Goal: Task Accomplishment & Management: Manage account settings

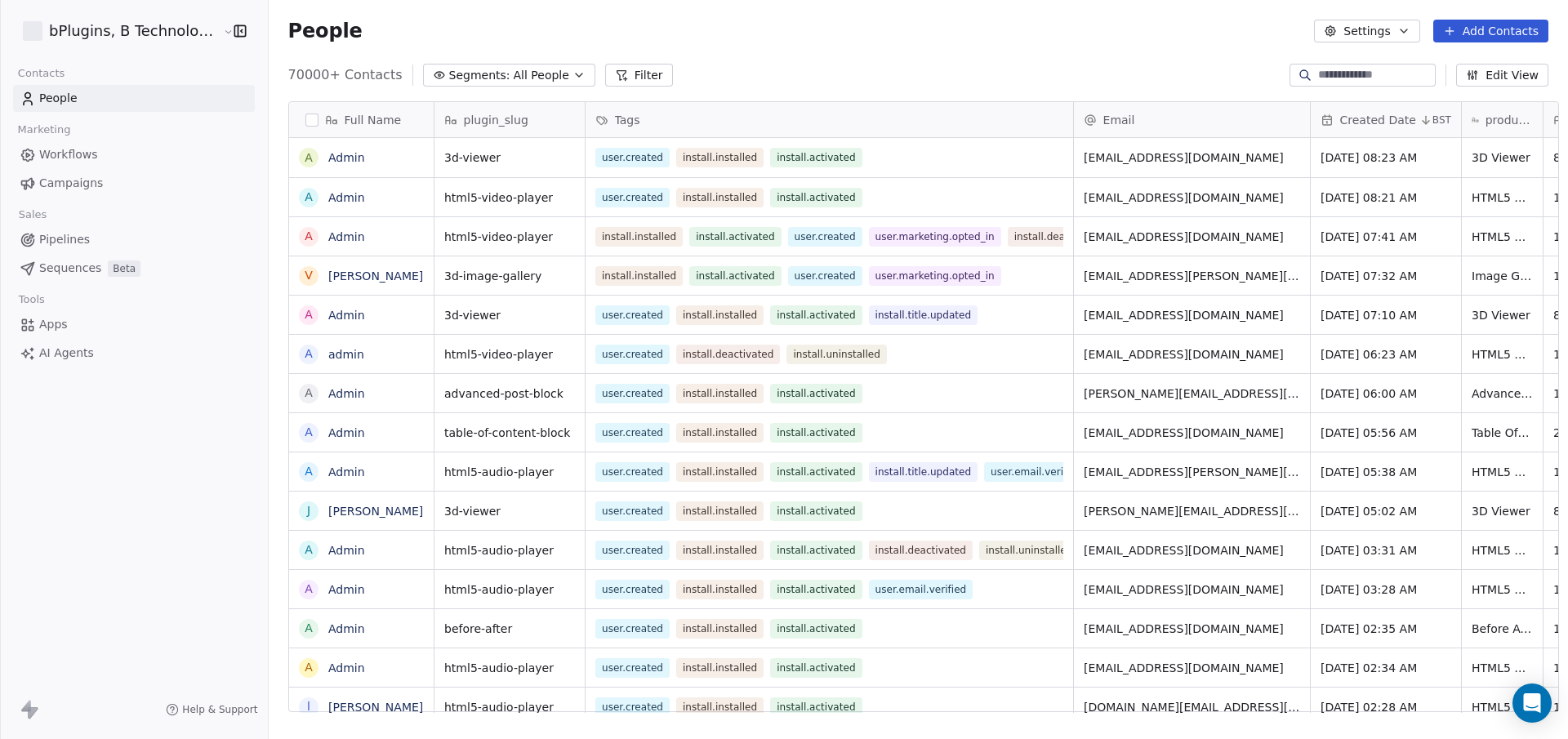
scroll to position [639, 1297]
click at [1462, 28] on button "Add Contacts" at bounding box center [1490, 30] width 115 height 23
click at [1449, 91] on span "Import from CSV" at bounding box center [1486, 93] width 94 height 18
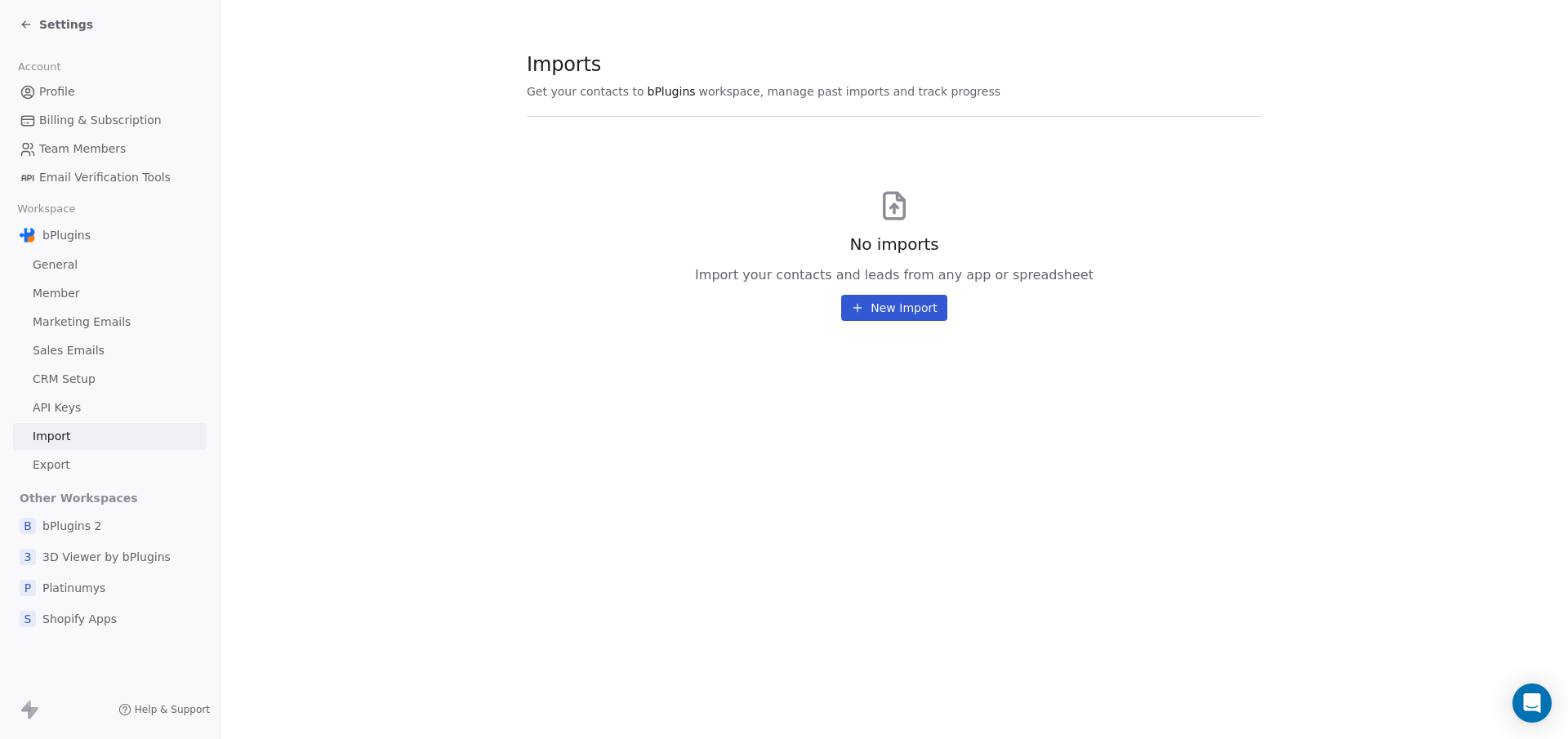
click at [23, 20] on icon at bounding box center [26, 24] width 13 height 13
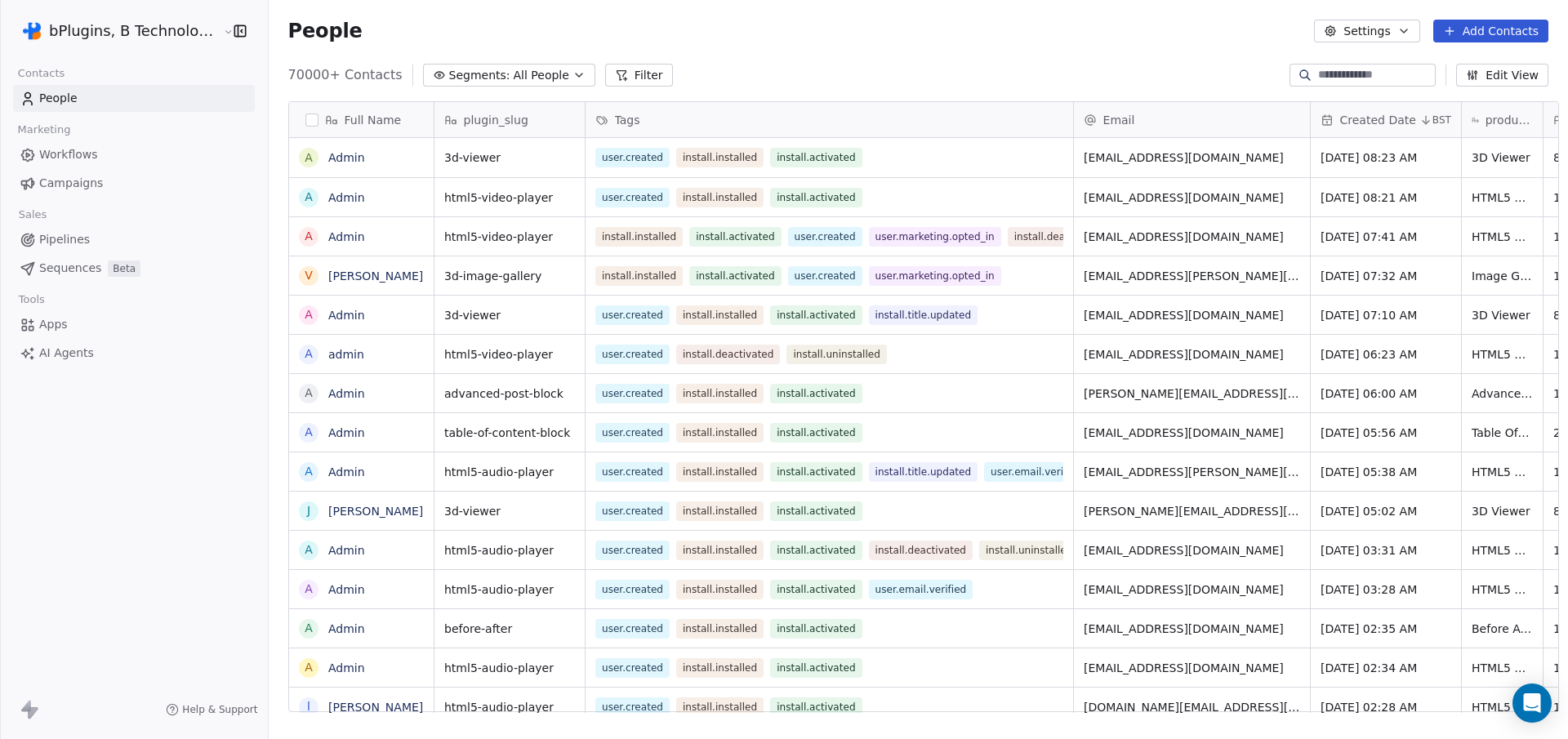
scroll to position [639, 1297]
click at [226, 31] on button "button" at bounding box center [237, 31] width 23 height 17
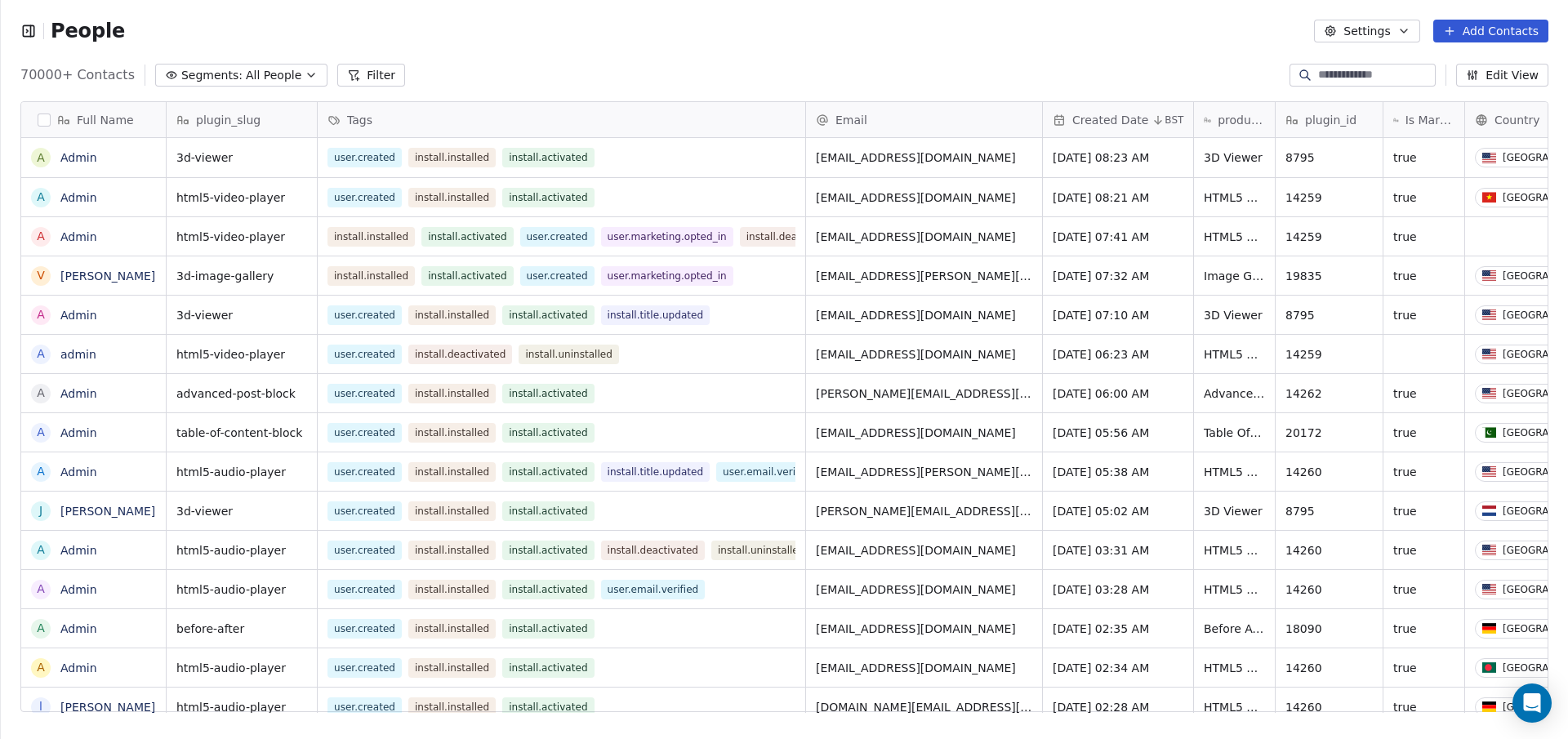
click at [29, 33] on icon "button" at bounding box center [28, 31] width 17 height 17
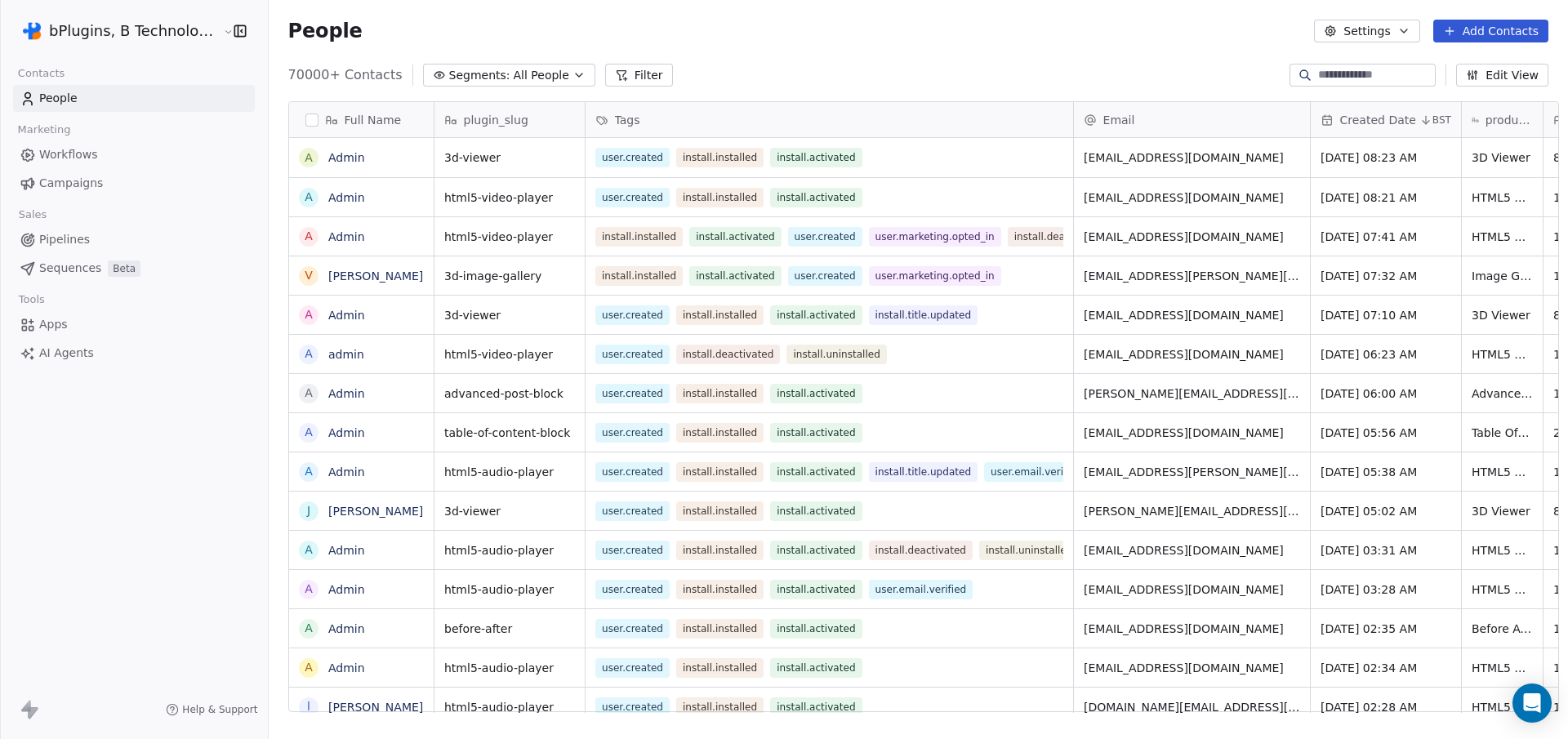
click at [159, 36] on html "bPlugins, B Technologies LLC Contacts People Marketing Workflows Campaigns Sale…" at bounding box center [784, 370] width 1568 height 739
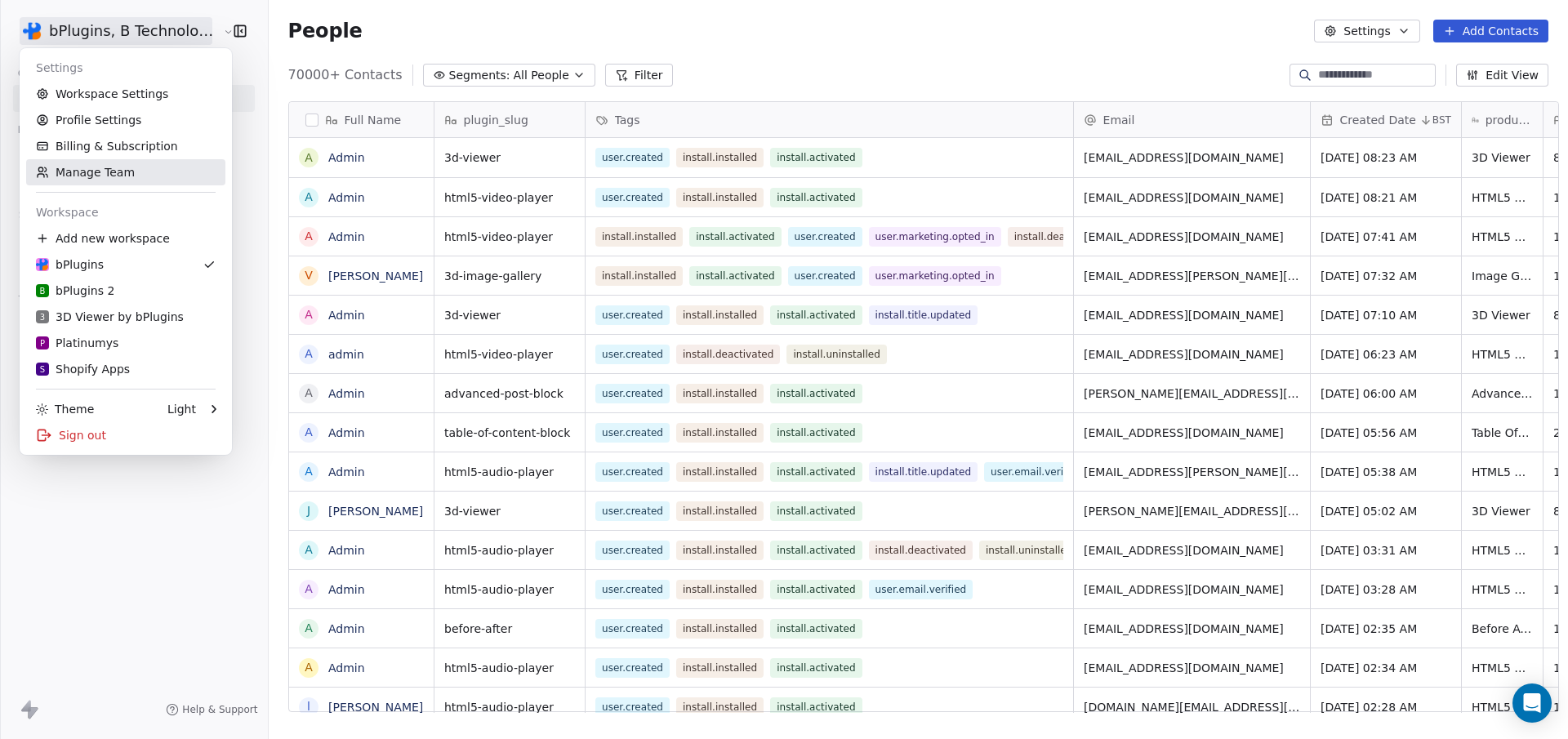
click at [176, 176] on link "Manage Team" at bounding box center [125, 171] width 199 height 26
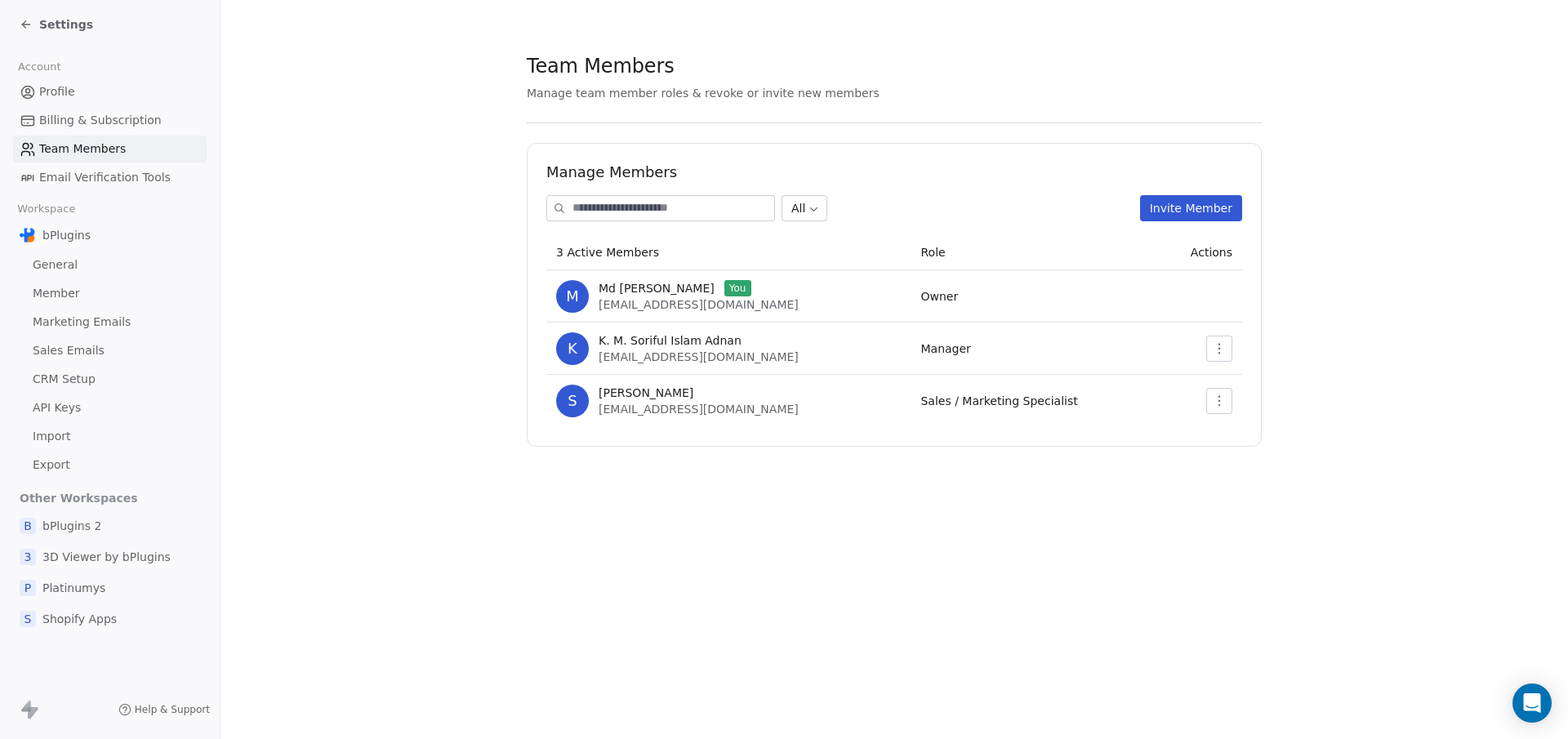
click at [1179, 208] on button "Invite Member" at bounding box center [1191, 207] width 102 height 26
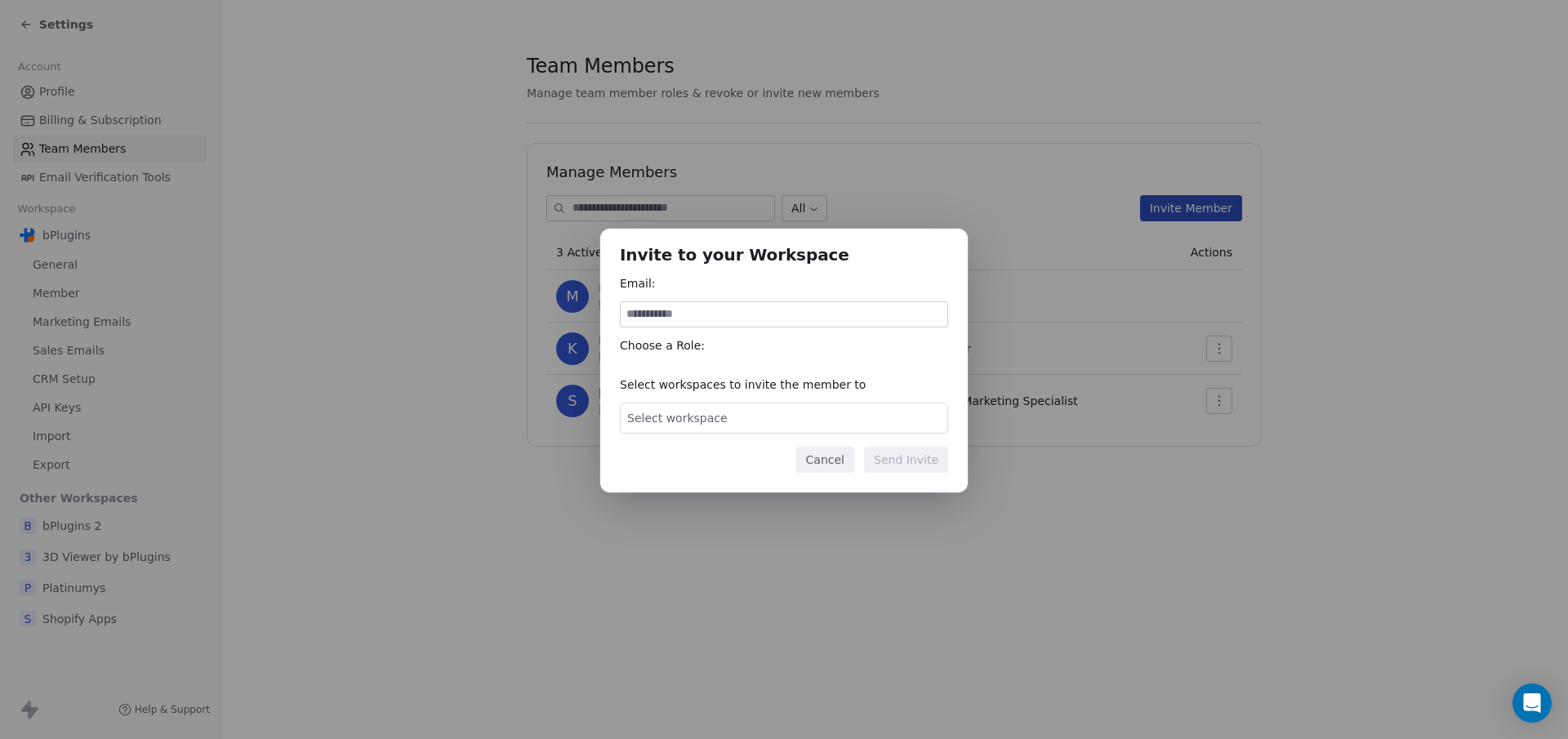
click at [650, 425] on span "Select workspace" at bounding box center [677, 418] width 100 height 17
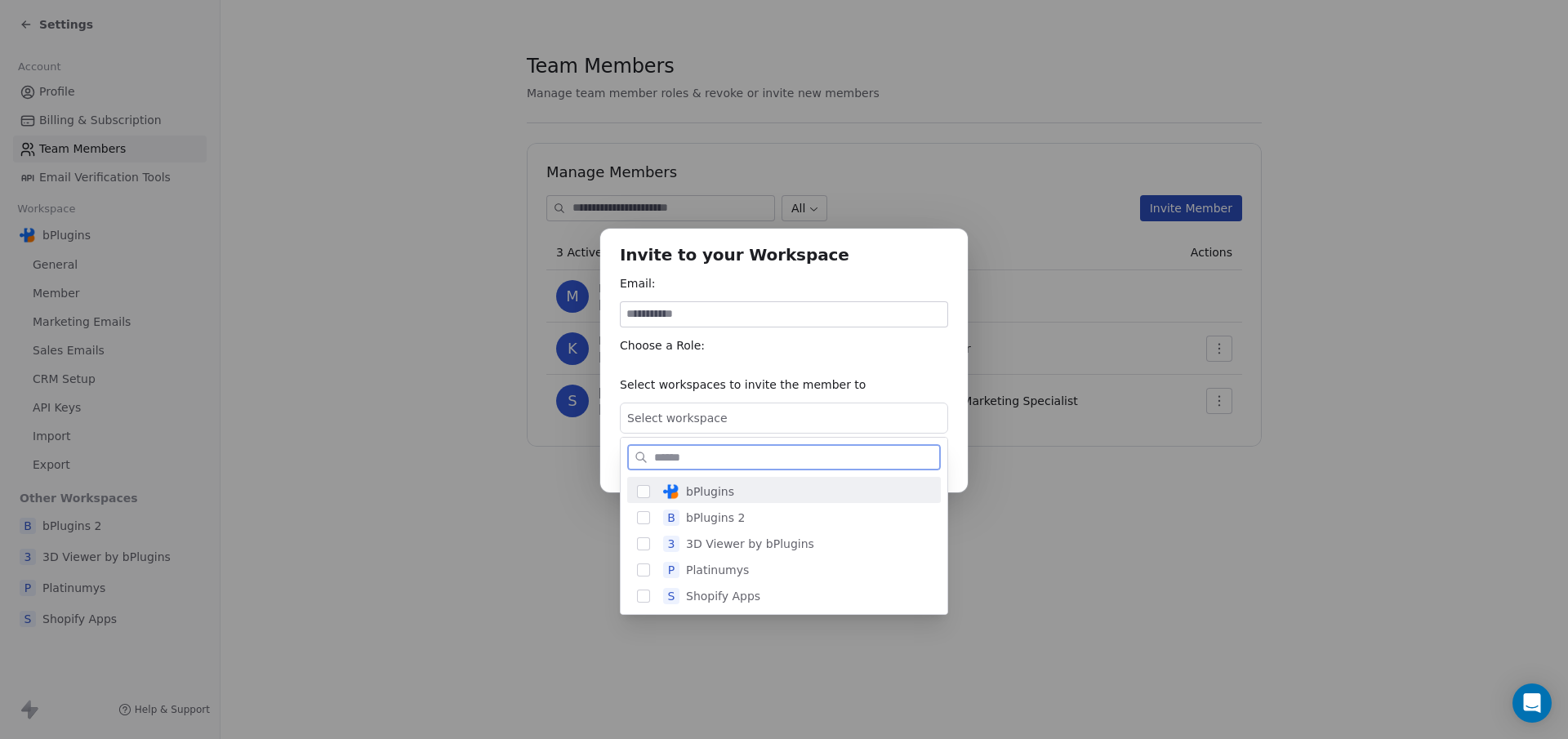
click at [705, 490] on span "bPlugins" at bounding box center [710, 492] width 48 height 17
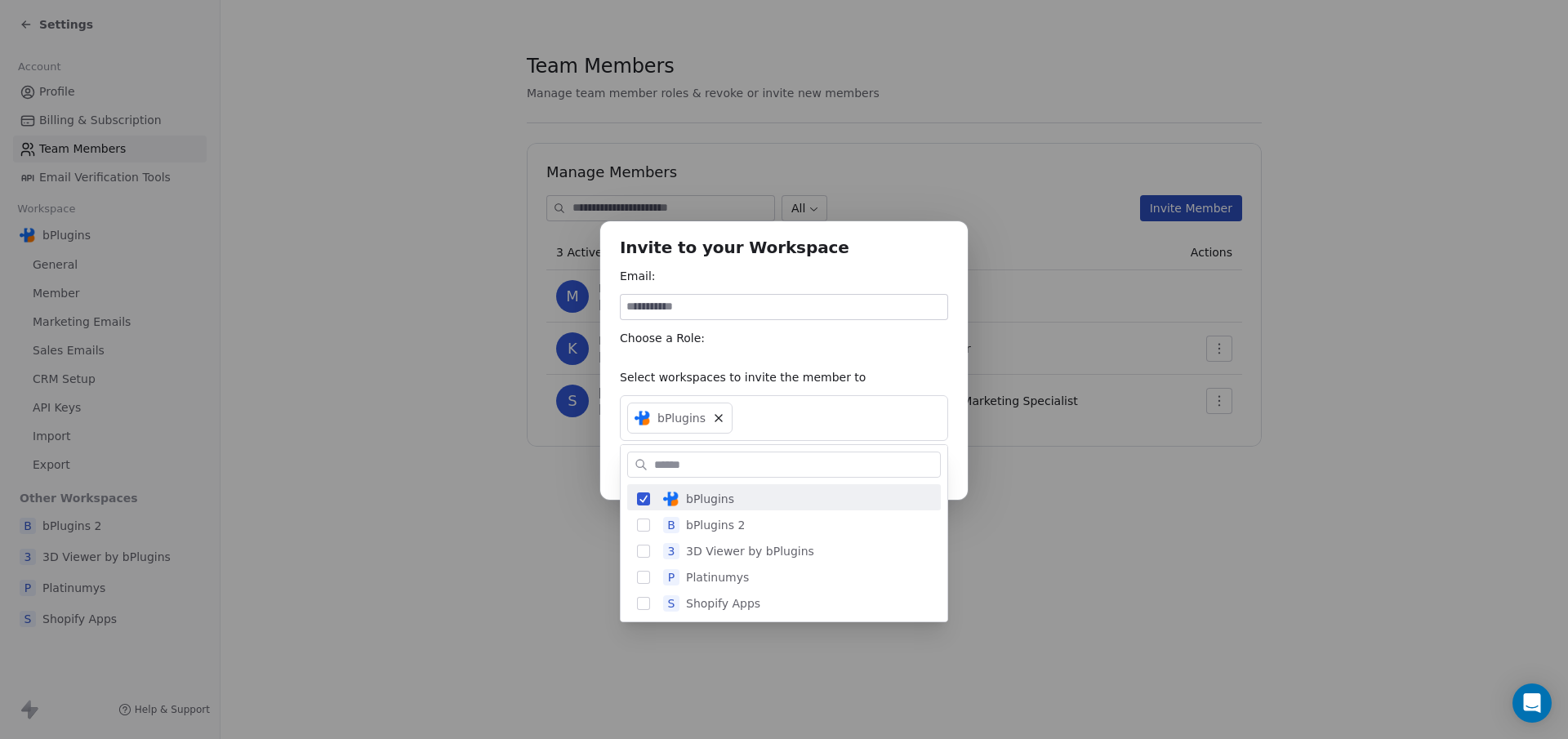
click at [705, 426] on div "Invite to your Workspace Email: Choose a Role: Select workspaces to invite the …" at bounding box center [784, 370] width 1568 height 349
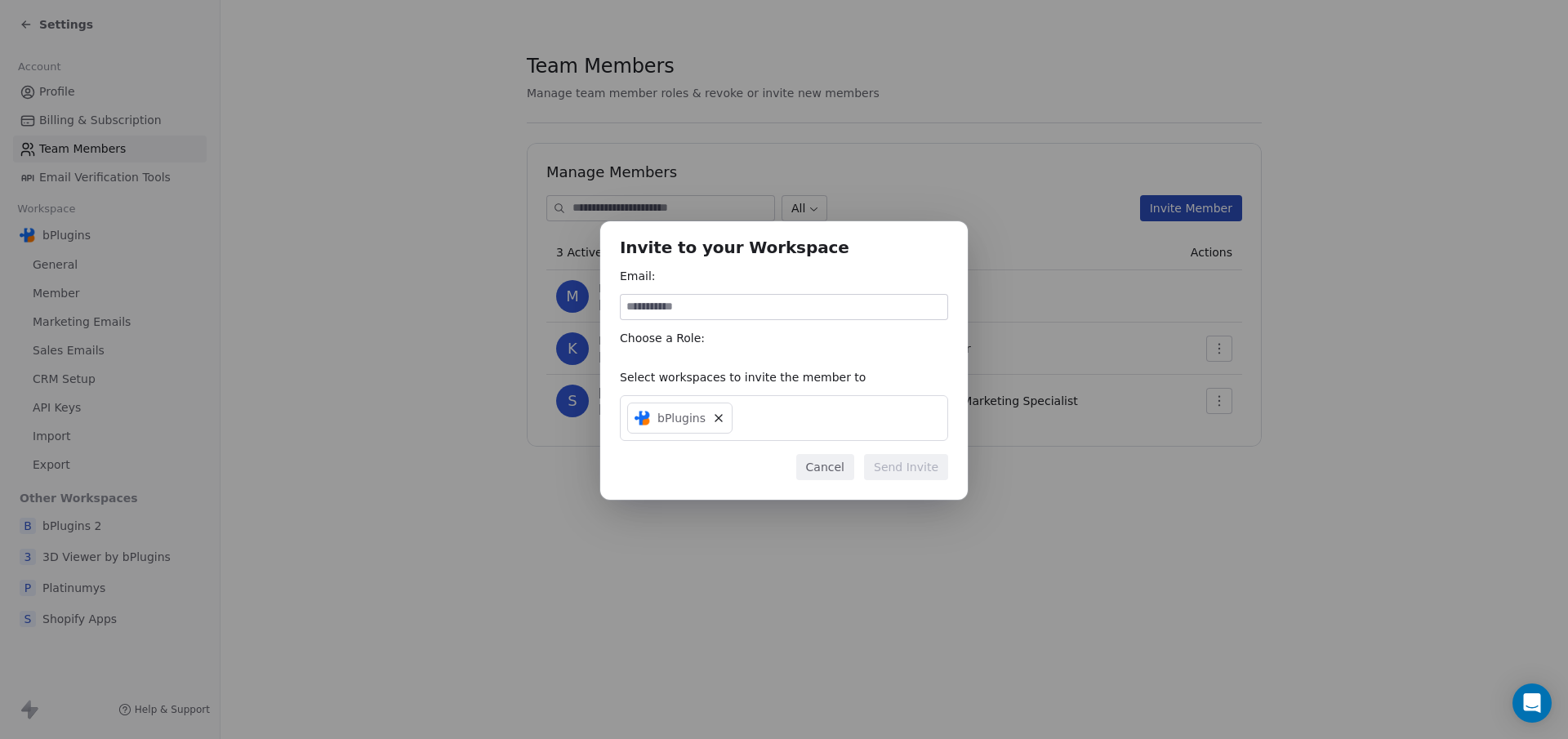
click at [690, 313] on input at bounding box center [783, 307] width 327 height 24
click at [649, 347] on div "Choose a Role:" at bounding box center [783, 343] width 328 height 26
click at [843, 473] on button "Cancel" at bounding box center [824, 466] width 58 height 26
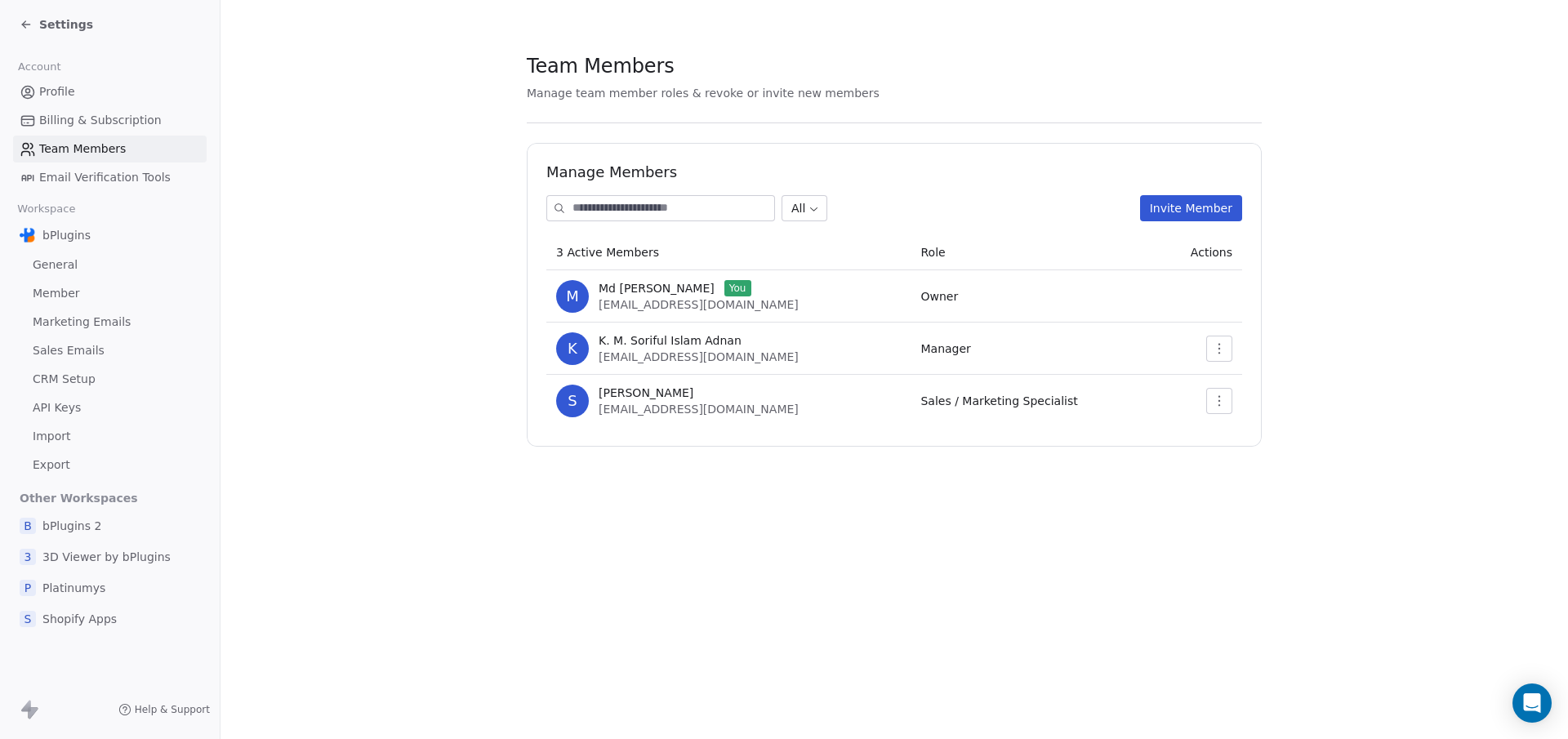
click at [678, 208] on input at bounding box center [673, 207] width 201 height 24
click at [1207, 203] on button "Invite Member" at bounding box center [1191, 207] width 102 height 26
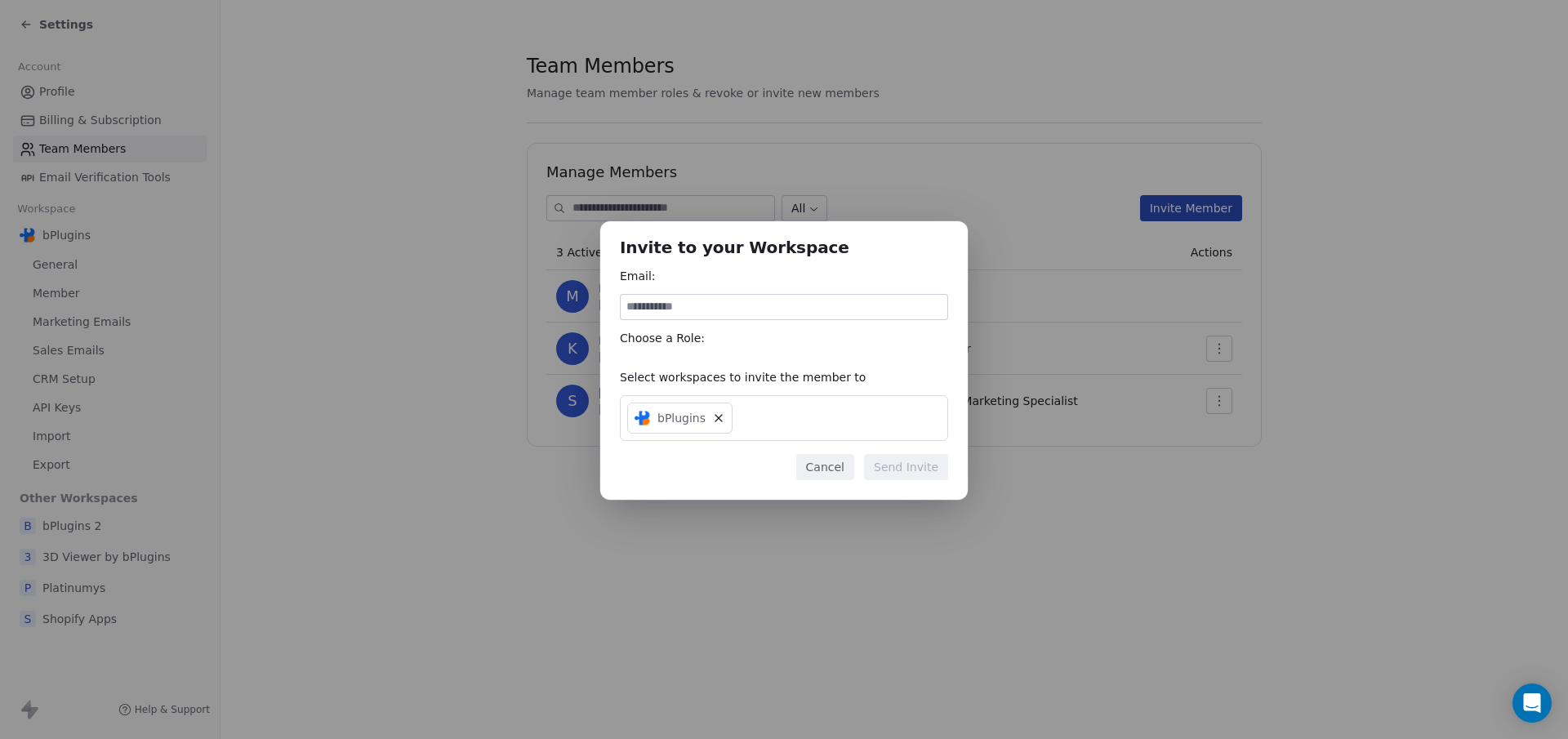
click at [696, 312] on input at bounding box center [783, 307] width 327 height 24
type input "**********"
click at [884, 469] on button "Send Invite" at bounding box center [905, 466] width 84 height 26
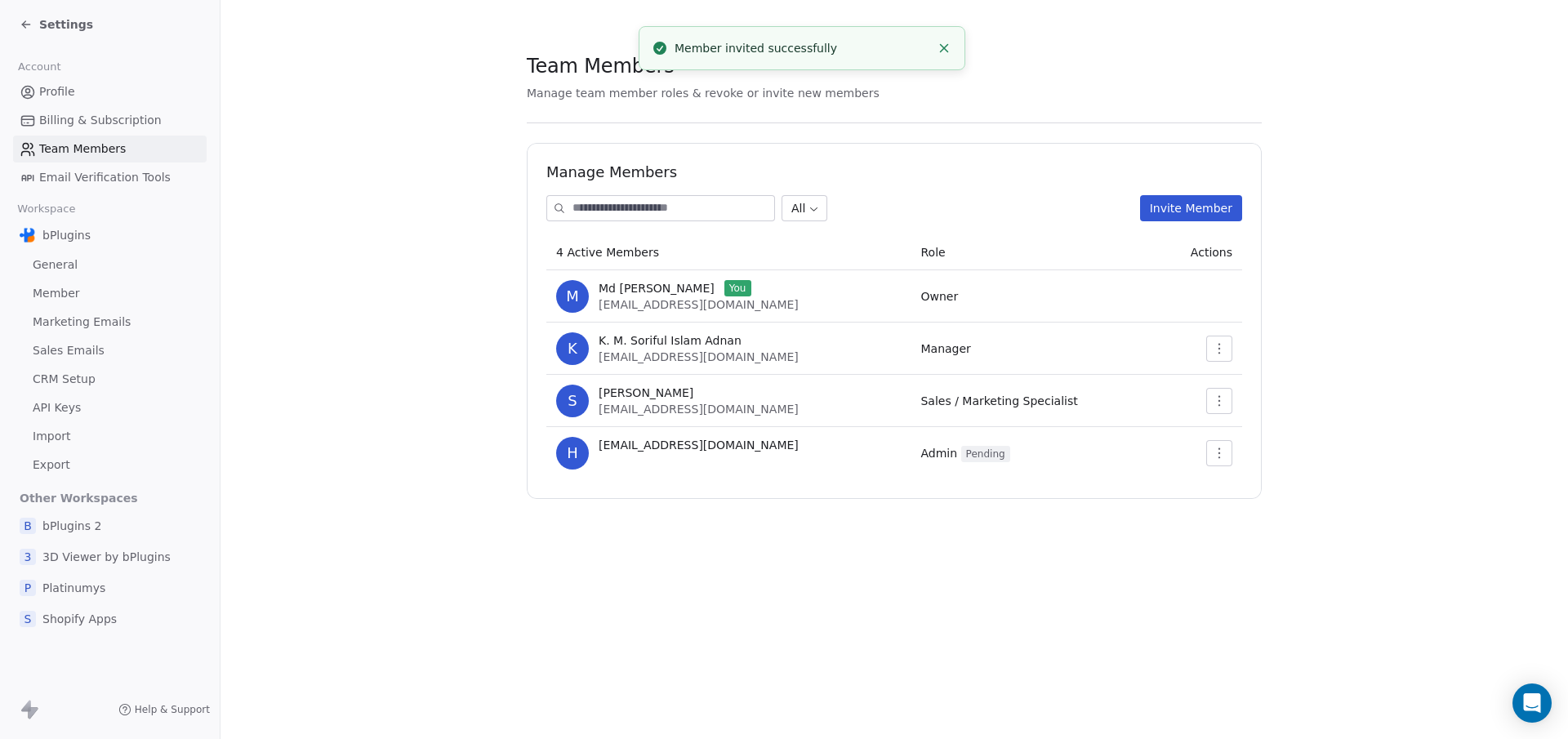
click at [1214, 449] on icon "button" at bounding box center [1219, 453] width 13 height 13
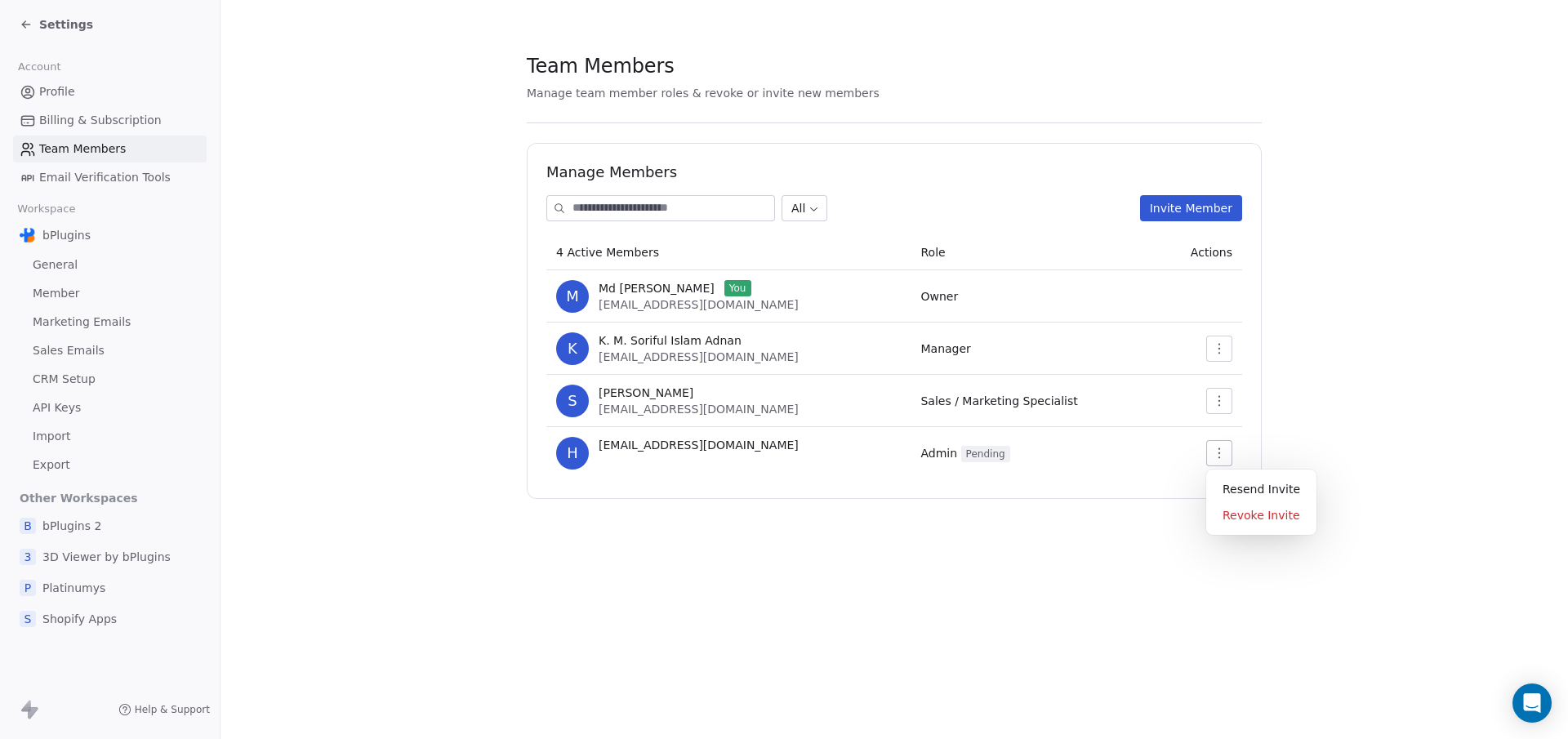
click at [803, 197] on body "Settings Account Profile Billing & Subscription Team Members Email Verification…" at bounding box center [784, 370] width 1568 height 739
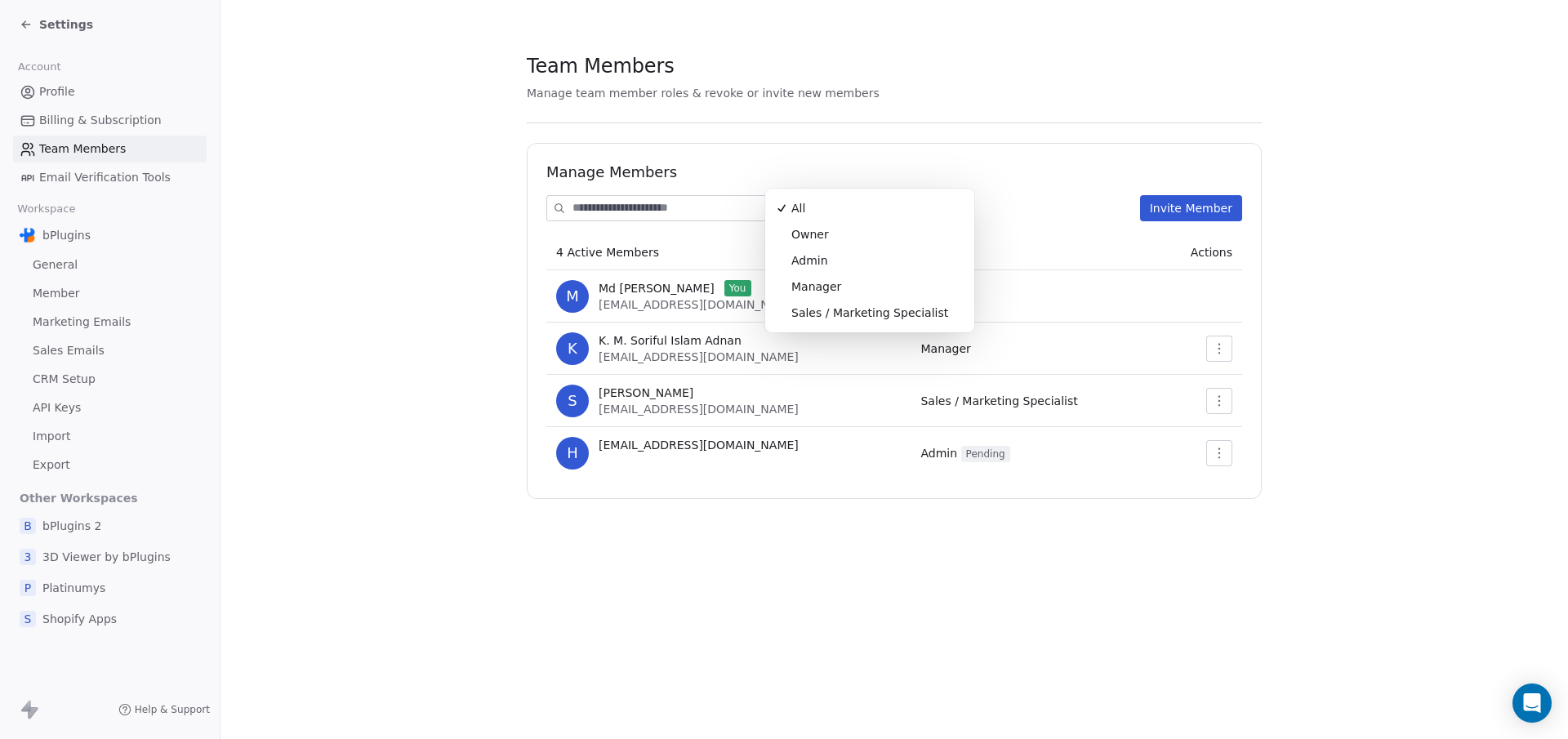
click at [1052, 223] on html "Settings Account Profile Billing & Subscription Team Members Email Verification…" at bounding box center [784, 370] width 1568 height 739
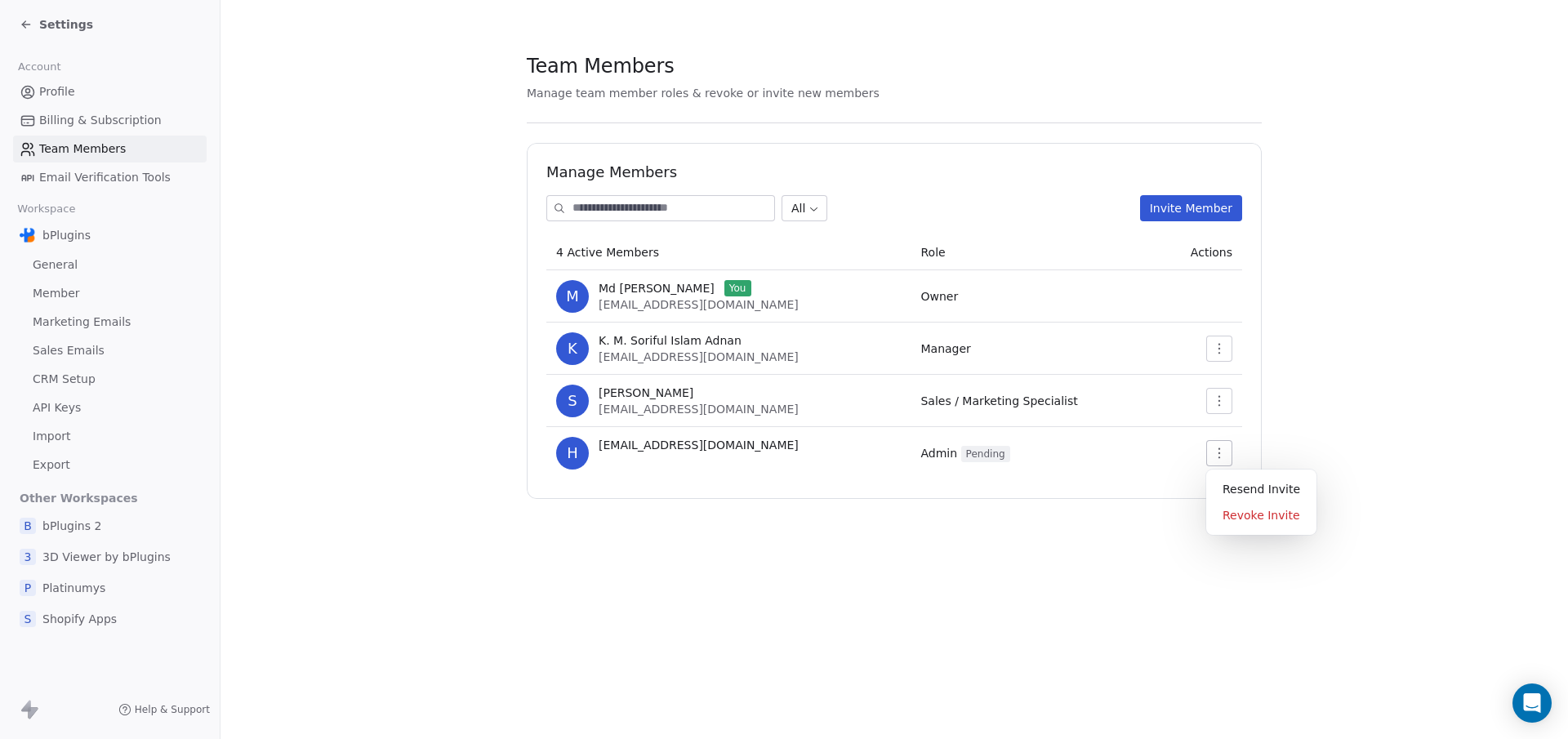
click at [1211, 452] on button "button" at bounding box center [1219, 453] width 26 height 26
click at [1216, 402] on icon "button" at bounding box center [1219, 401] width 13 height 13
click at [972, 503] on section "Team Members Manage team member roles & revoke or invite new members Manage Mem…" at bounding box center [894, 275] width 1347 height 551
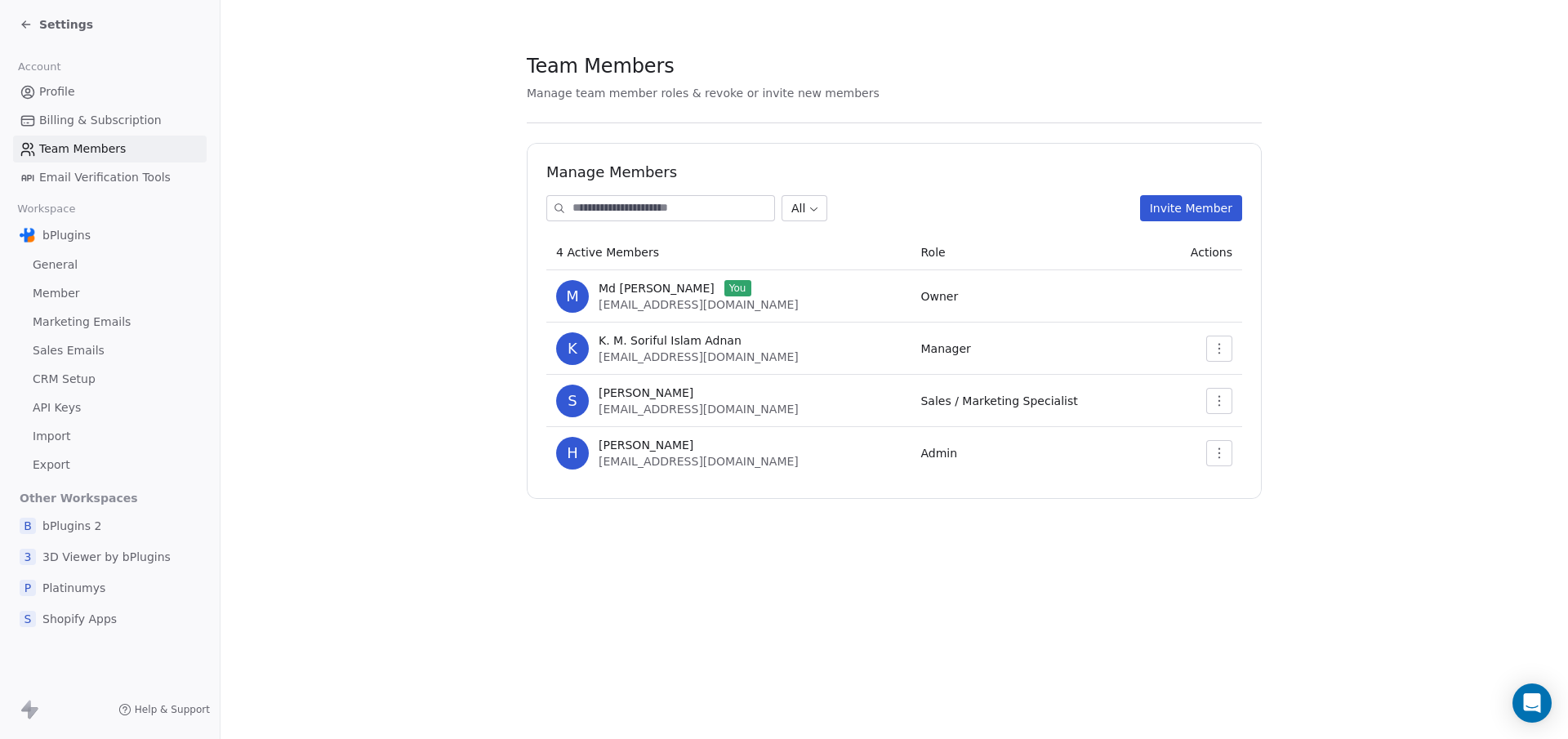
click at [1209, 452] on button "button" at bounding box center [1219, 453] width 26 height 26
click at [1240, 482] on div "Update" at bounding box center [1271, 488] width 117 height 26
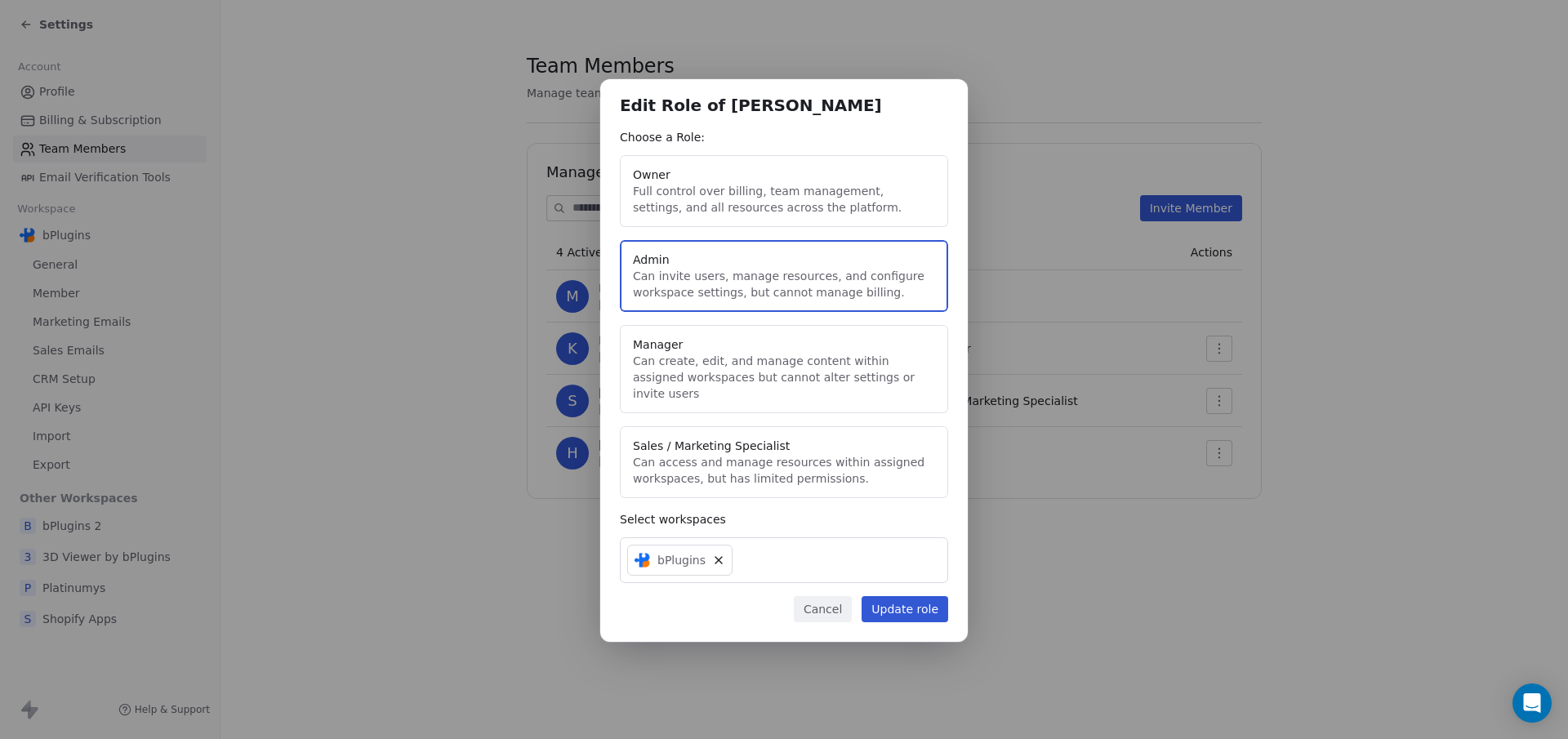
click at [805, 458] on button "Sales / Marketing Specialist Can access and manage resources within assigned wo…" at bounding box center [783, 462] width 328 height 72
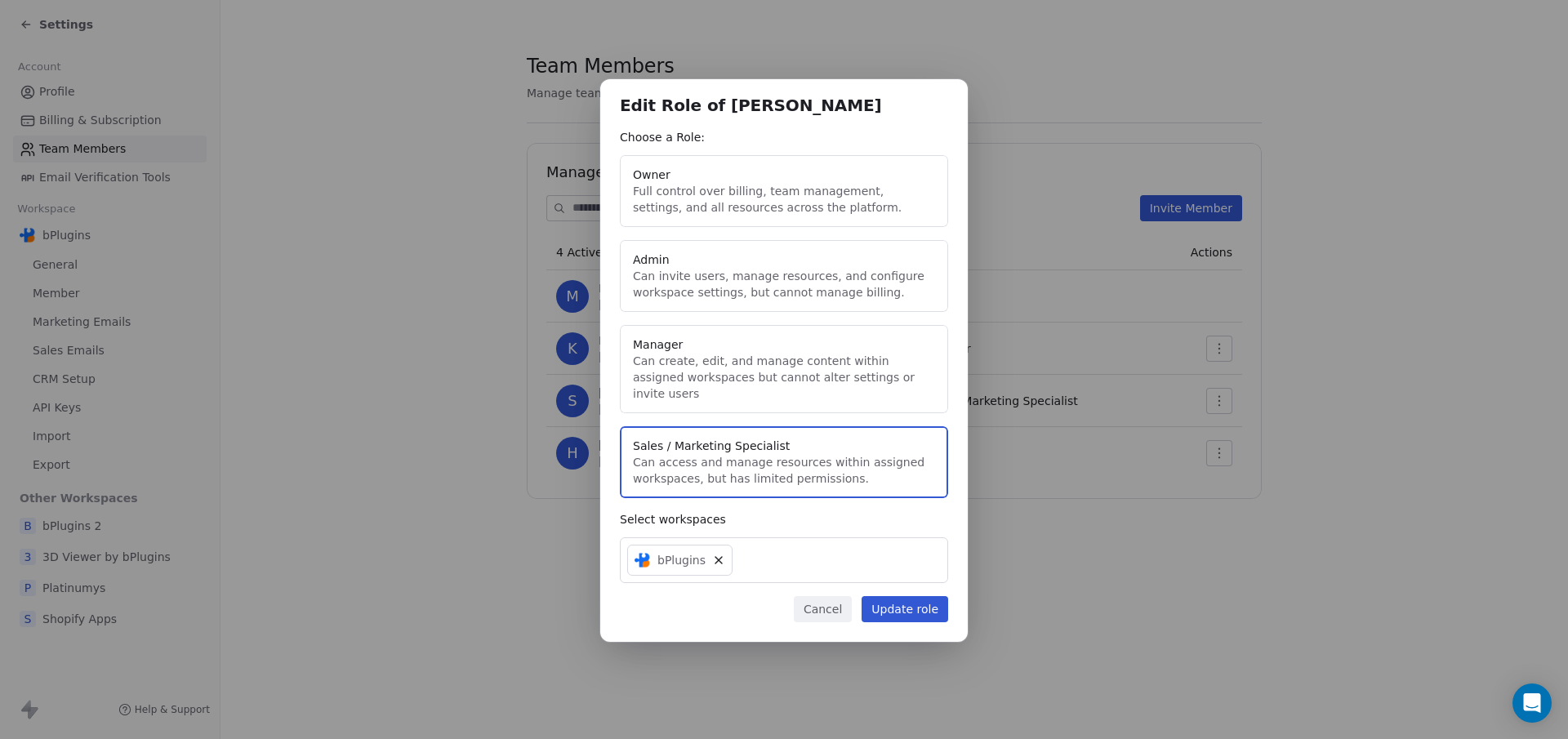
click at [905, 601] on button "Update role" at bounding box center [905, 609] width 87 height 26
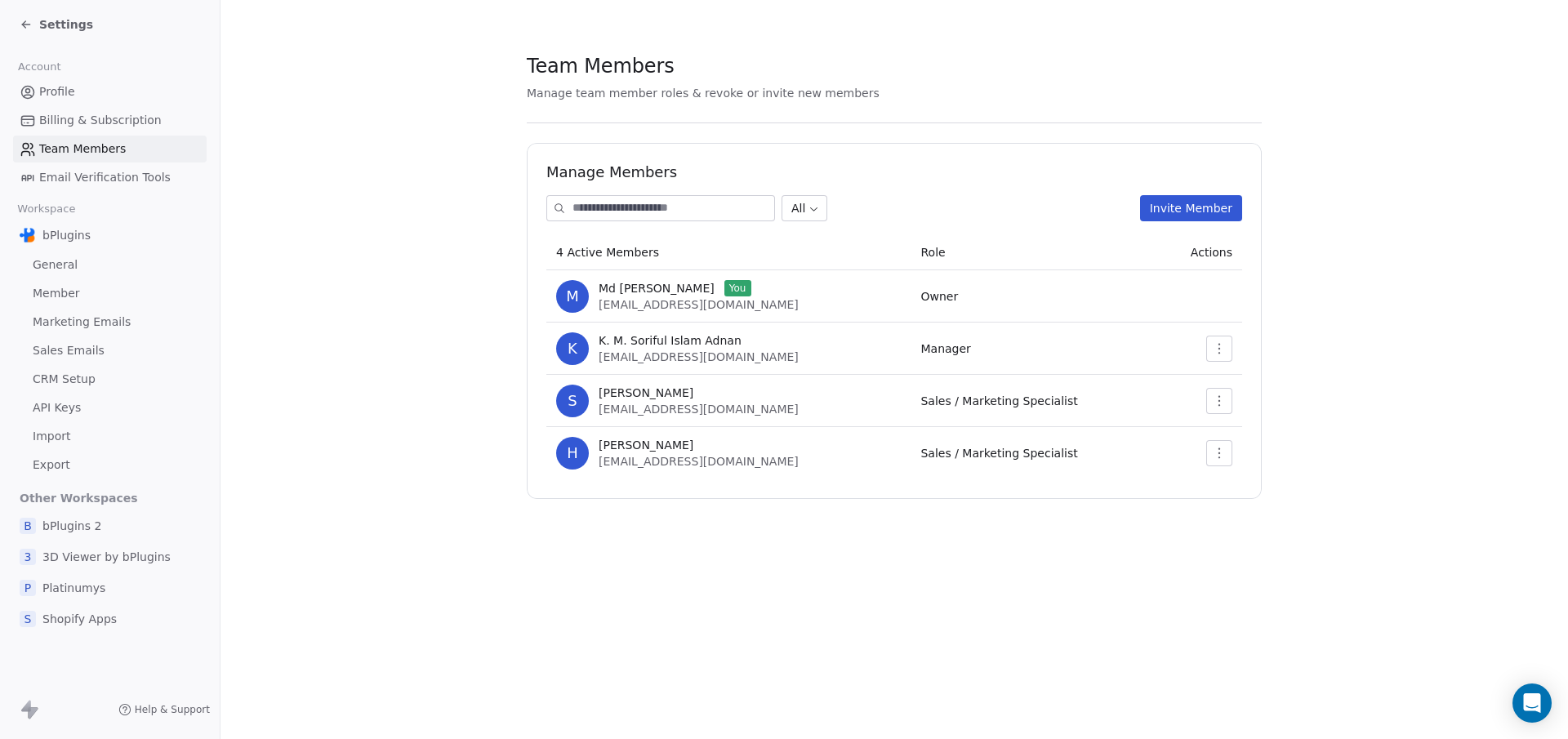
click at [22, 26] on icon at bounding box center [26, 24] width 13 height 13
click at [24, 24] on icon at bounding box center [25, 24] width 8 height 0
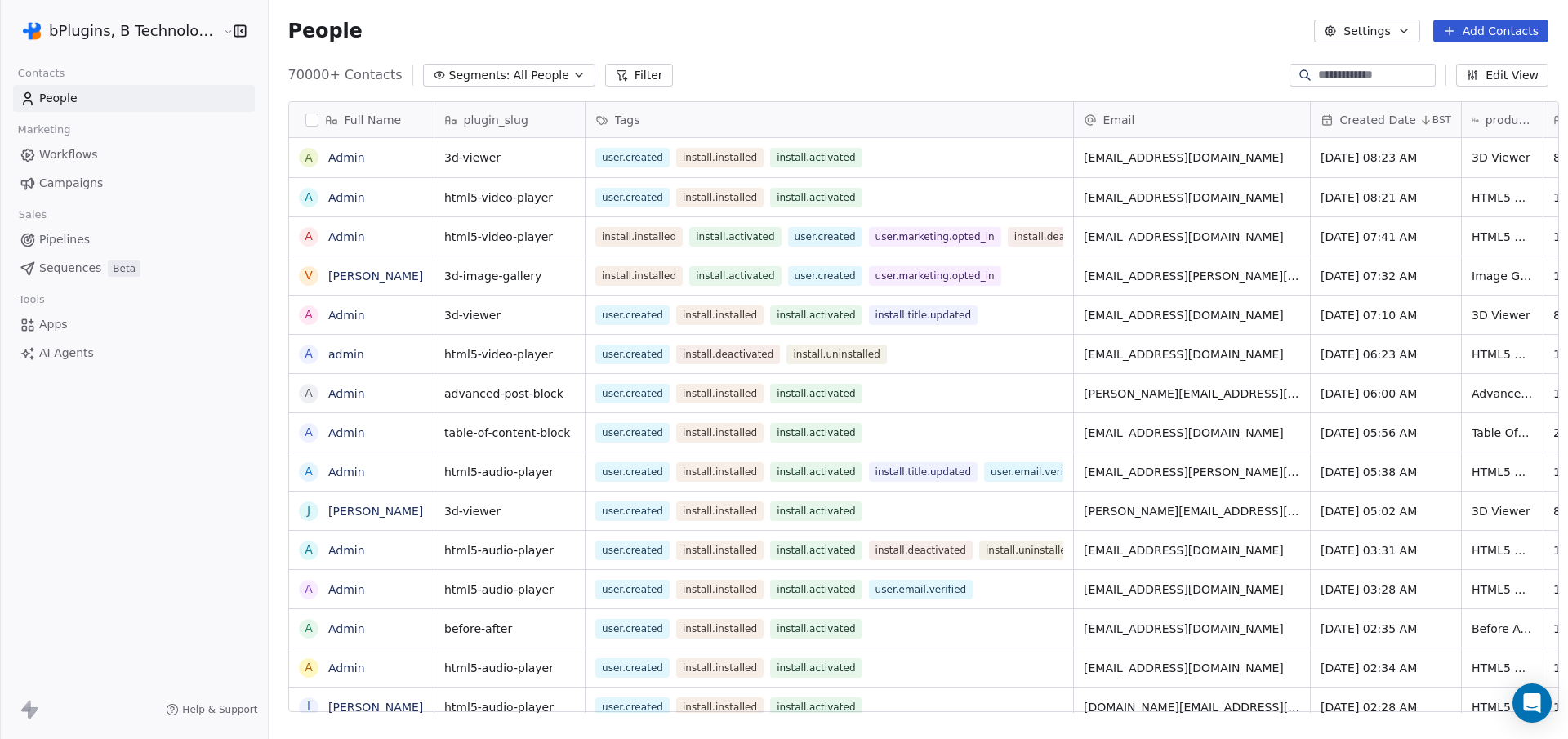
scroll to position [639, 1297]
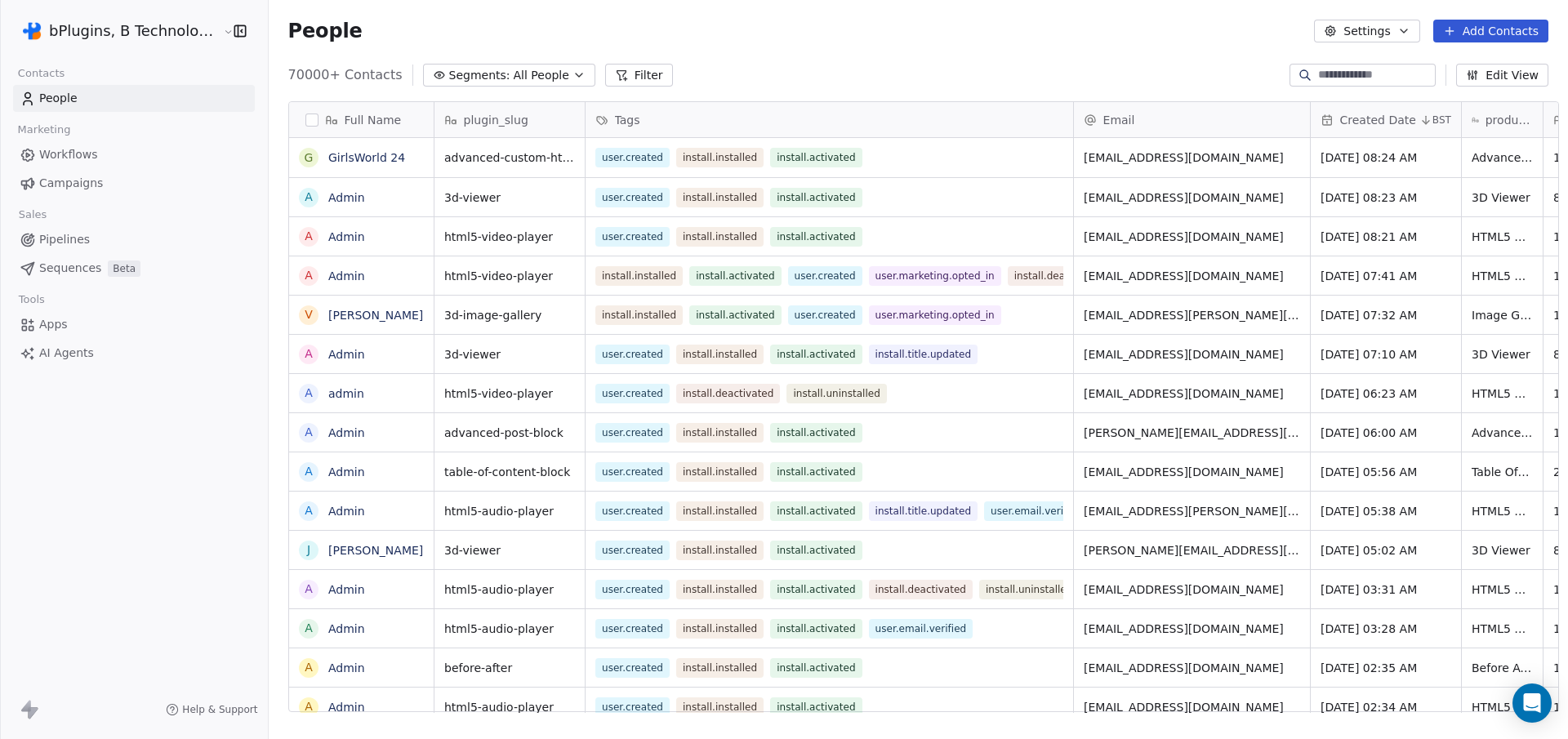
click at [210, 29] on html "bPlugins, B Technologies LLC Contacts People Marketing Workflows Campaigns Sale…" at bounding box center [784, 370] width 1568 height 739
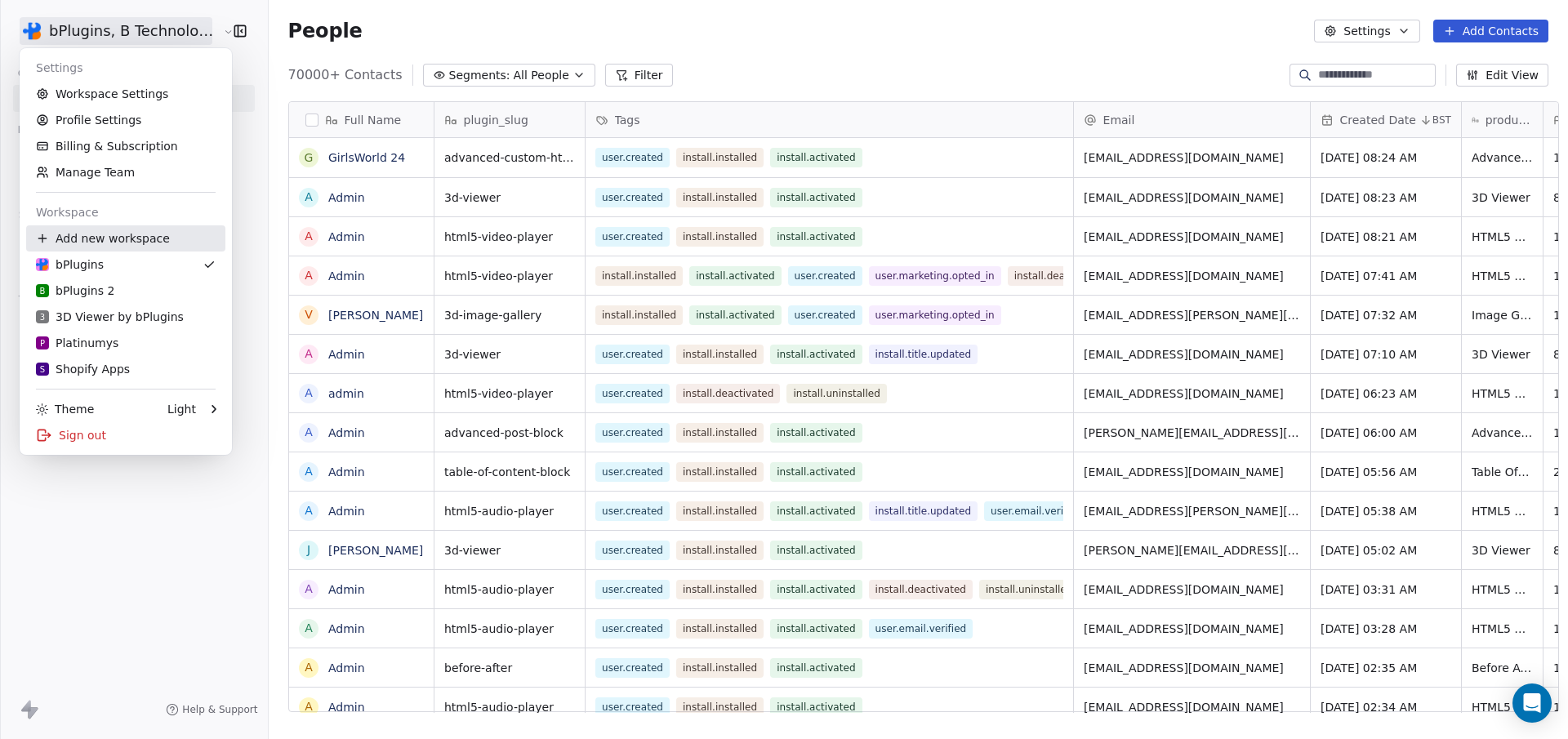
click at [141, 230] on div "Add new workspace" at bounding box center [125, 238] width 199 height 26
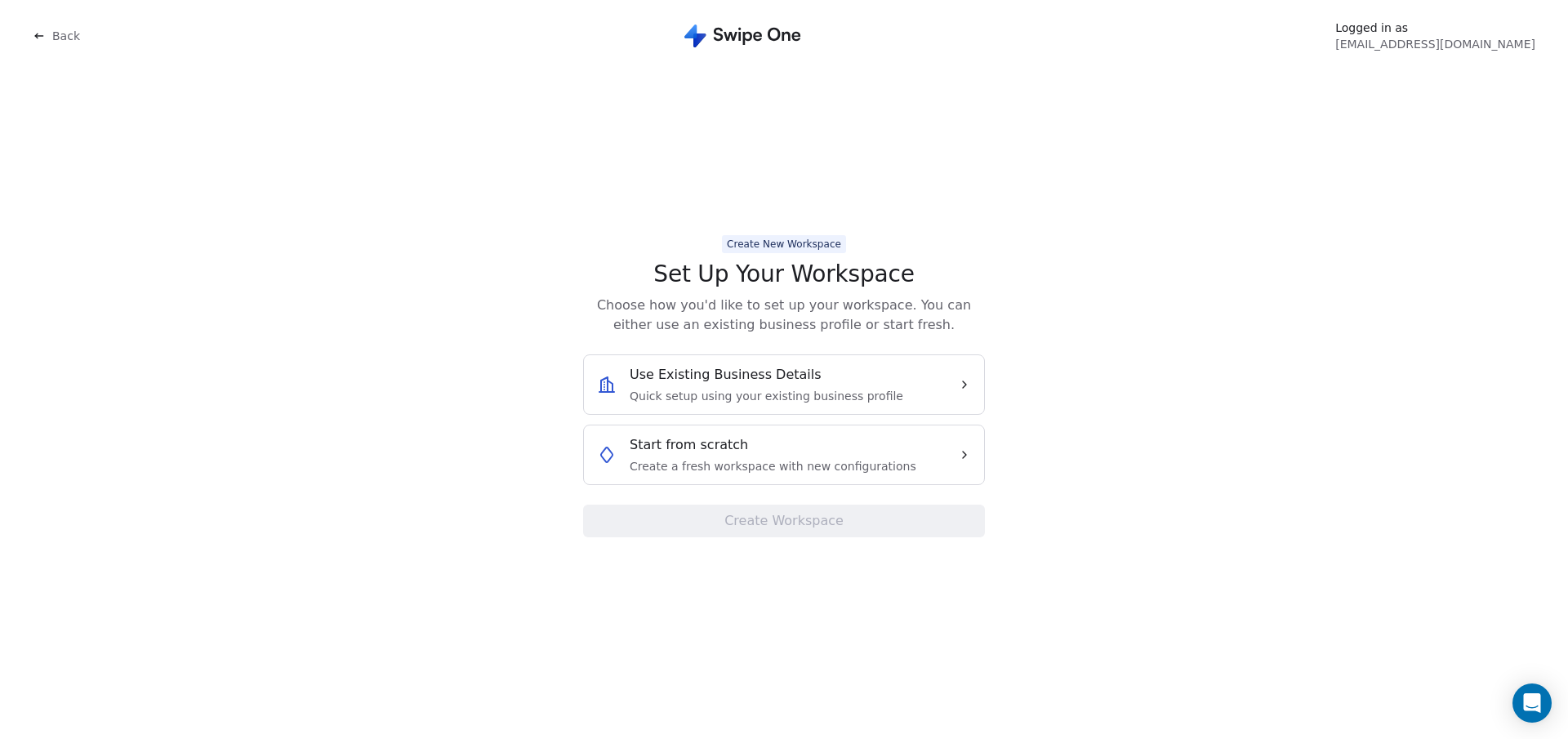
click at [776, 383] on span "Use Existing Business Details" at bounding box center [725, 375] width 192 height 19
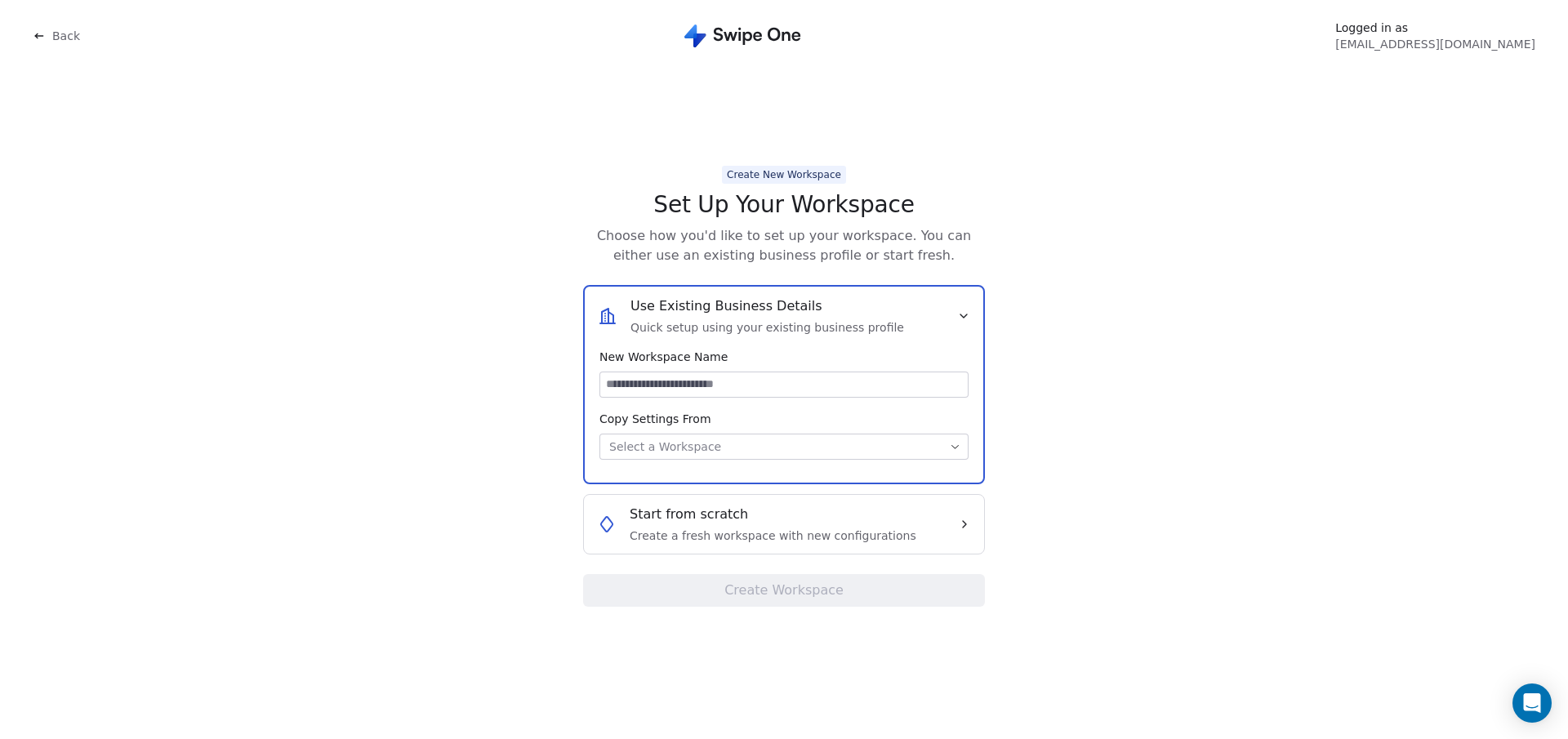
click at [716, 383] on input at bounding box center [784, 384] width 368 height 24
type input "**********"
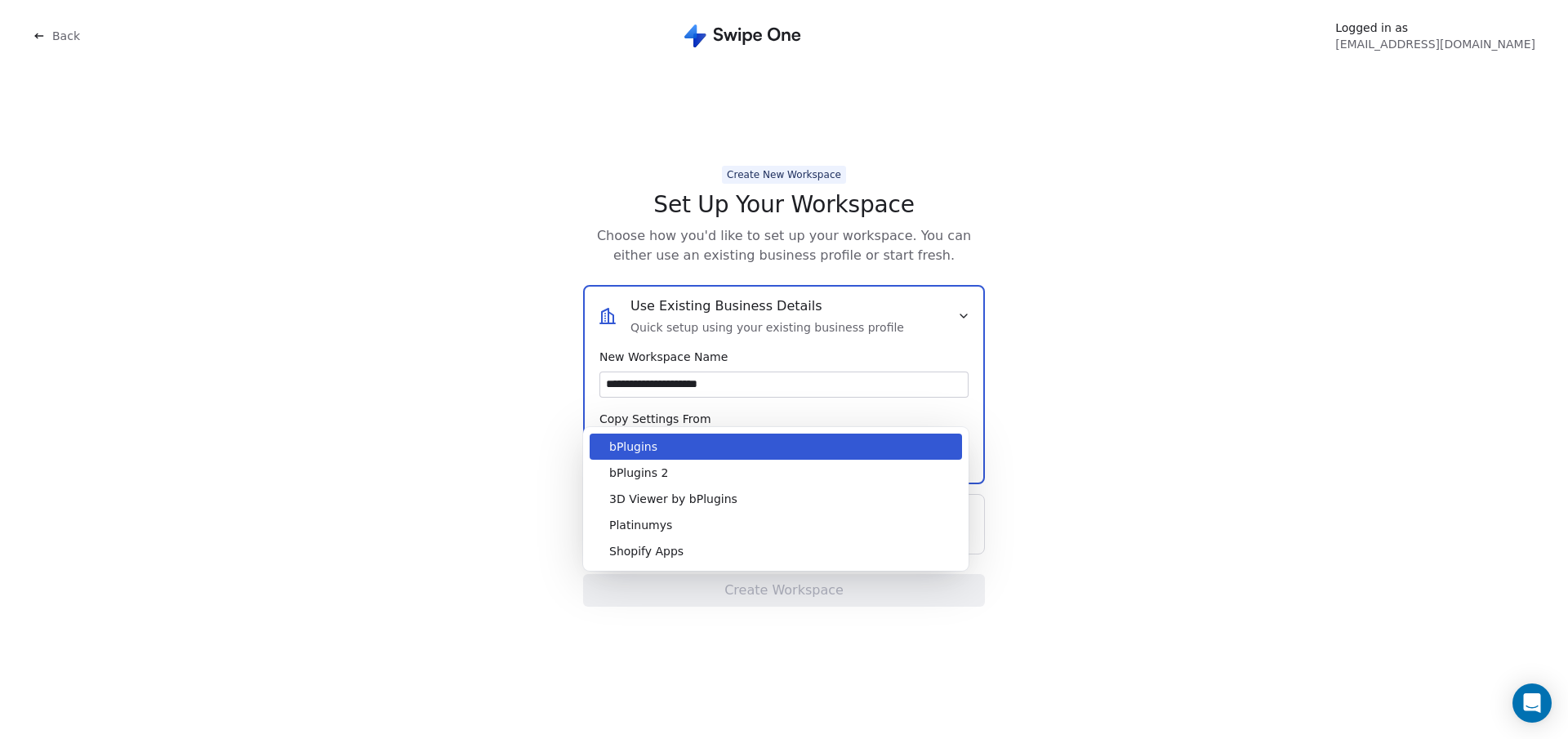
click at [651, 447] on body "**********" at bounding box center [784, 370] width 1568 height 739
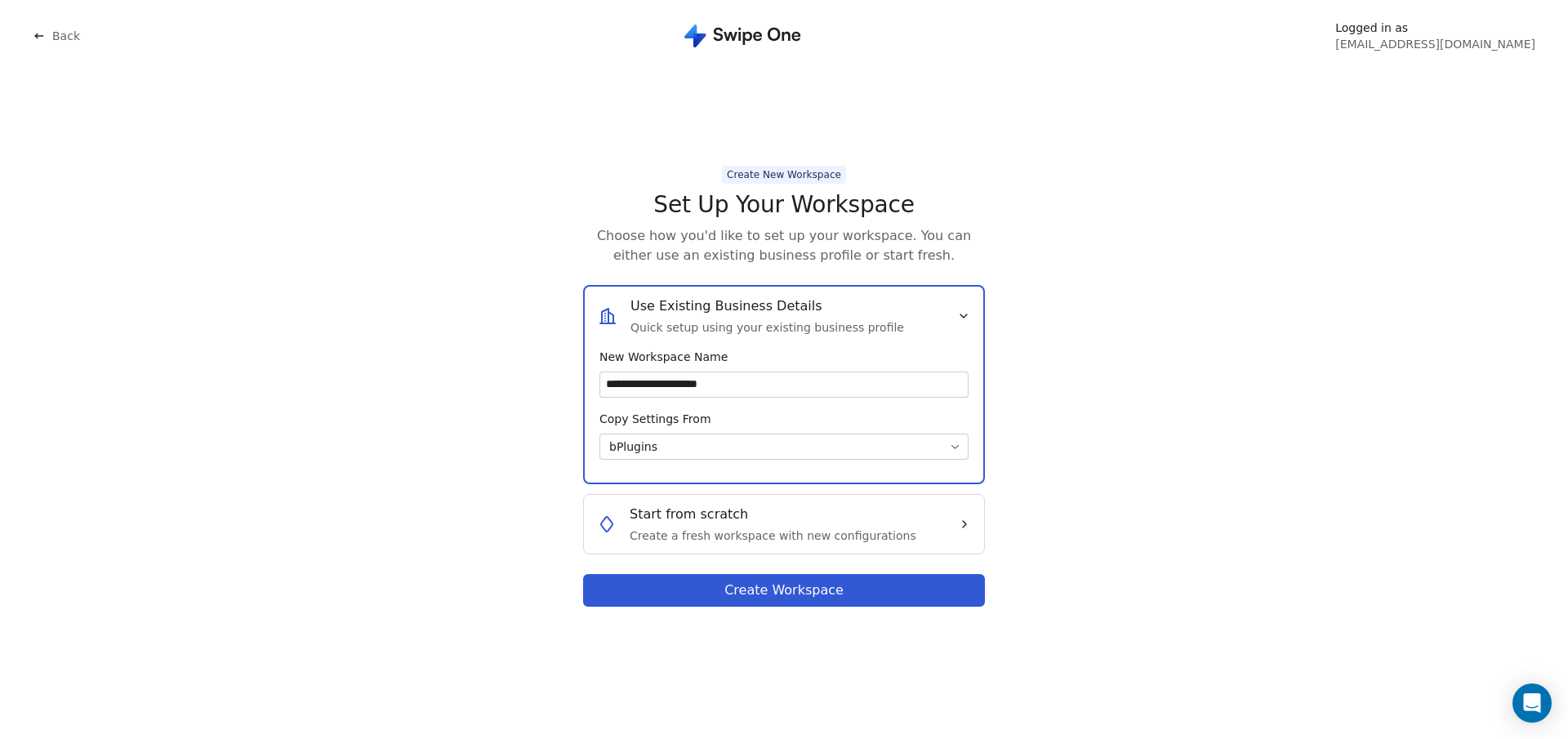
click at [748, 593] on button "Create Workspace" at bounding box center [783, 590] width 402 height 33
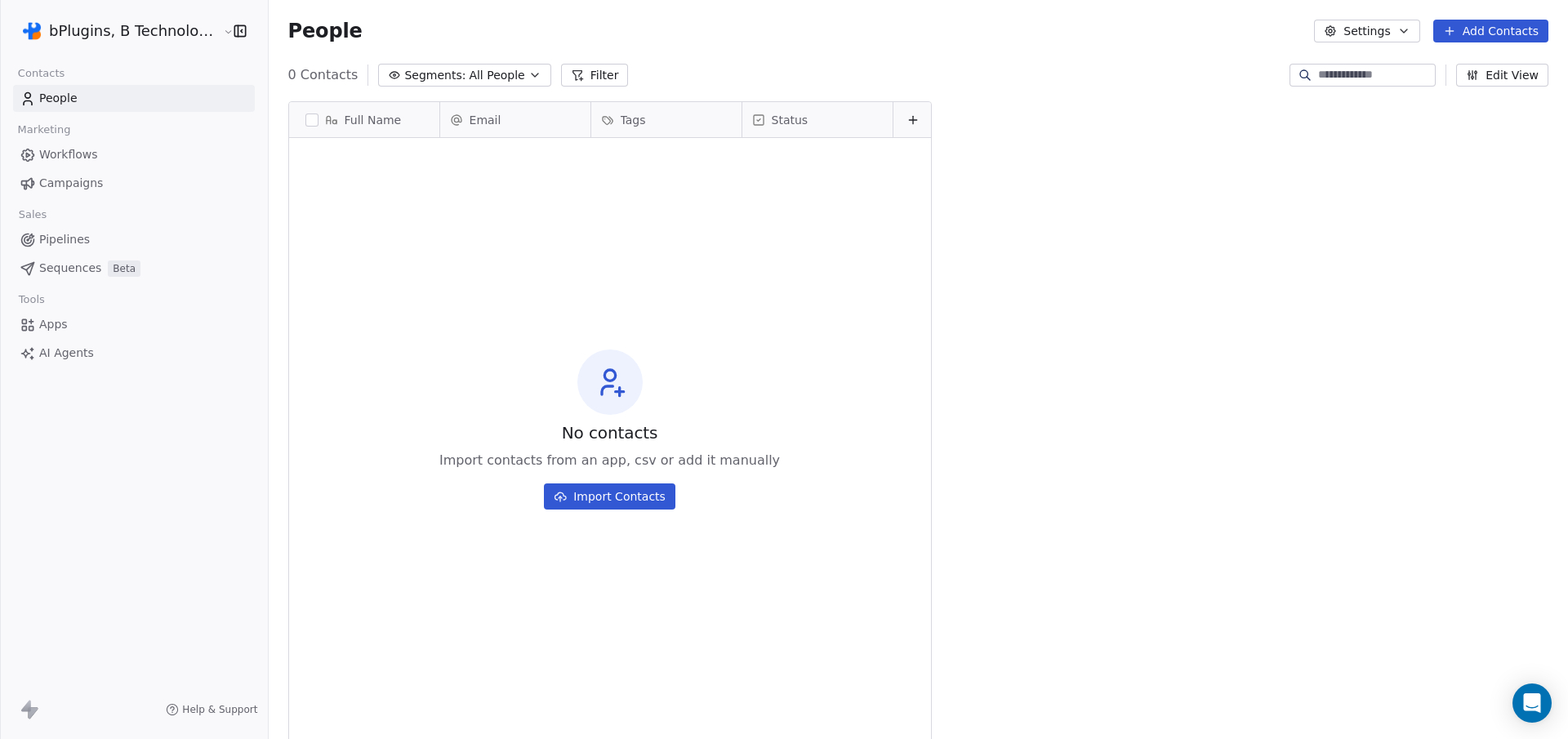
scroll to position [639, 1297]
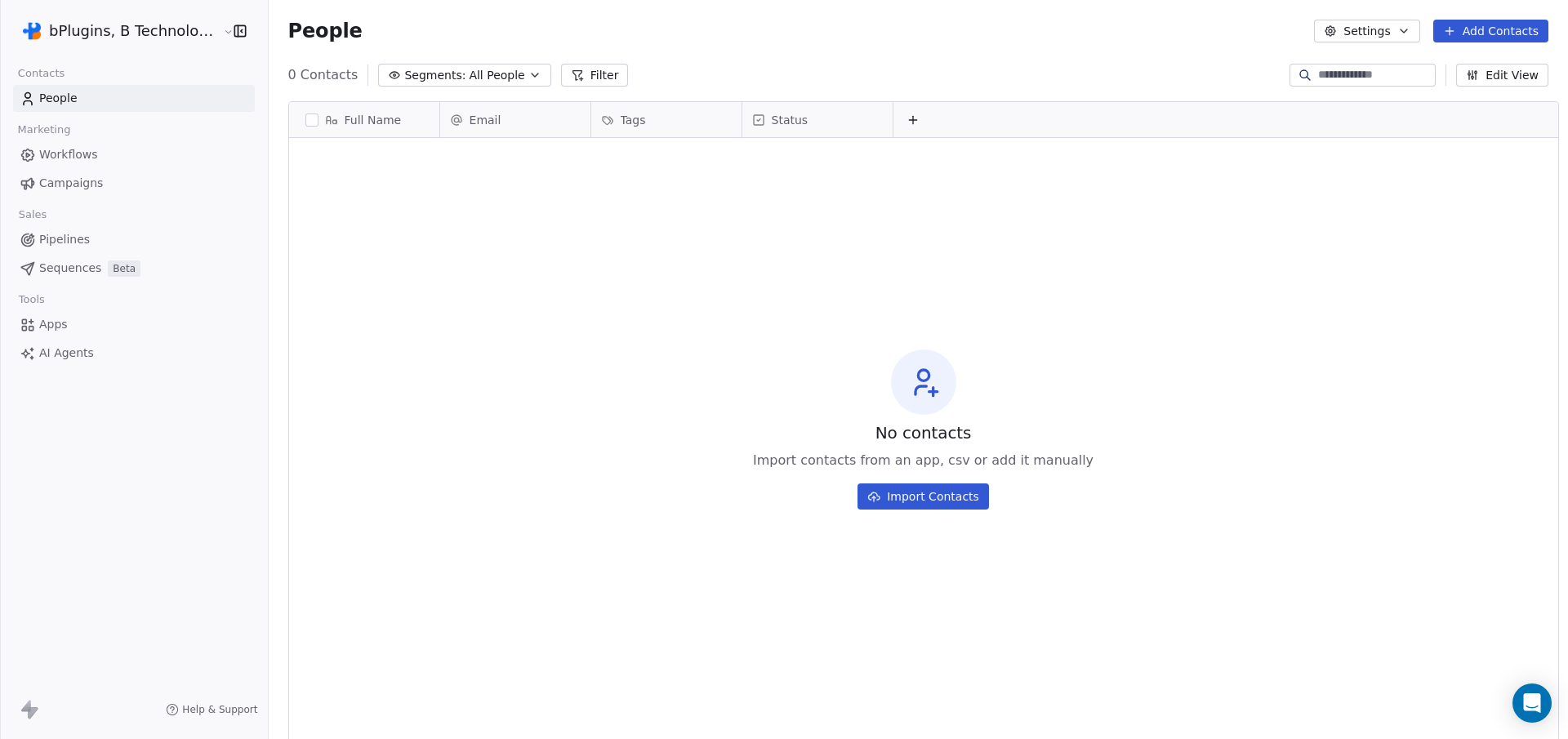
click at [184, 32] on html "bPlugins, B Technologies LLC Contacts People Marketing Workflows Campaigns Sale…" at bounding box center [784, 370] width 1568 height 739
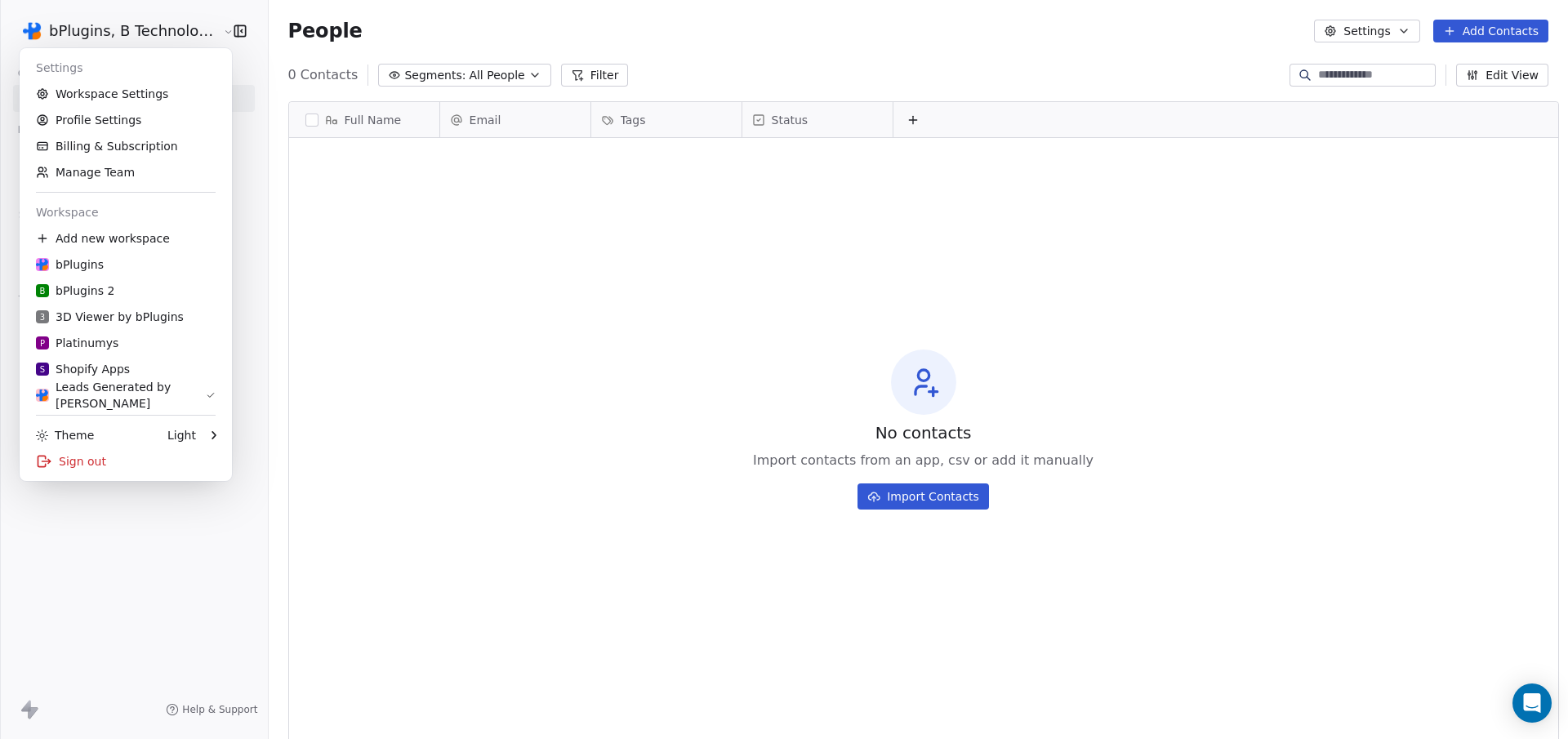
click at [609, 398] on html "bPlugins, B Technologies LLC Contacts People Marketing Workflows Campaigns Sale…" at bounding box center [784, 370] width 1568 height 739
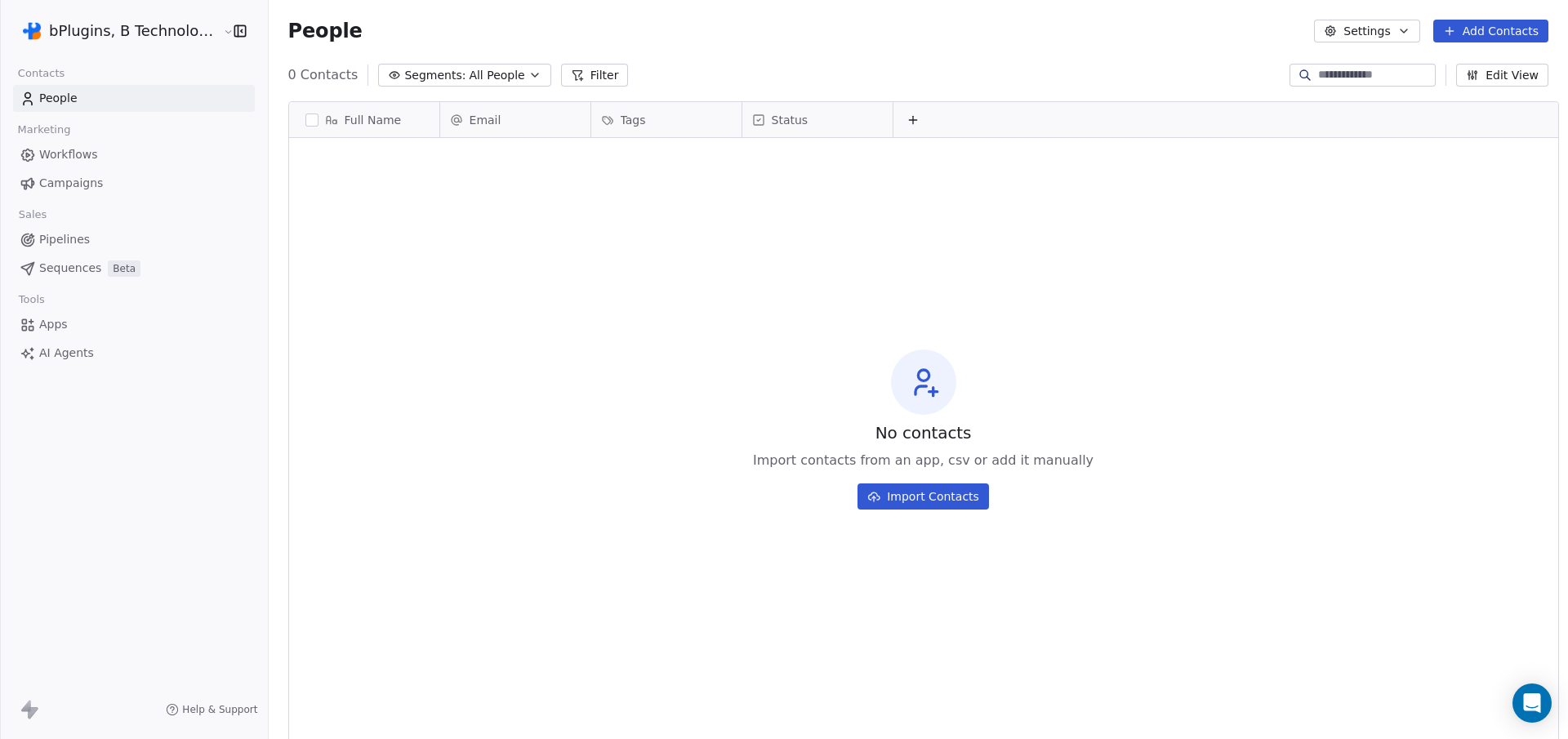
click at [1490, 36] on button "Add Contacts" at bounding box center [1490, 30] width 115 height 23
click at [1459, 89] on span "Import from CSV" at bounding box center [1486, 93] width 94 height 18
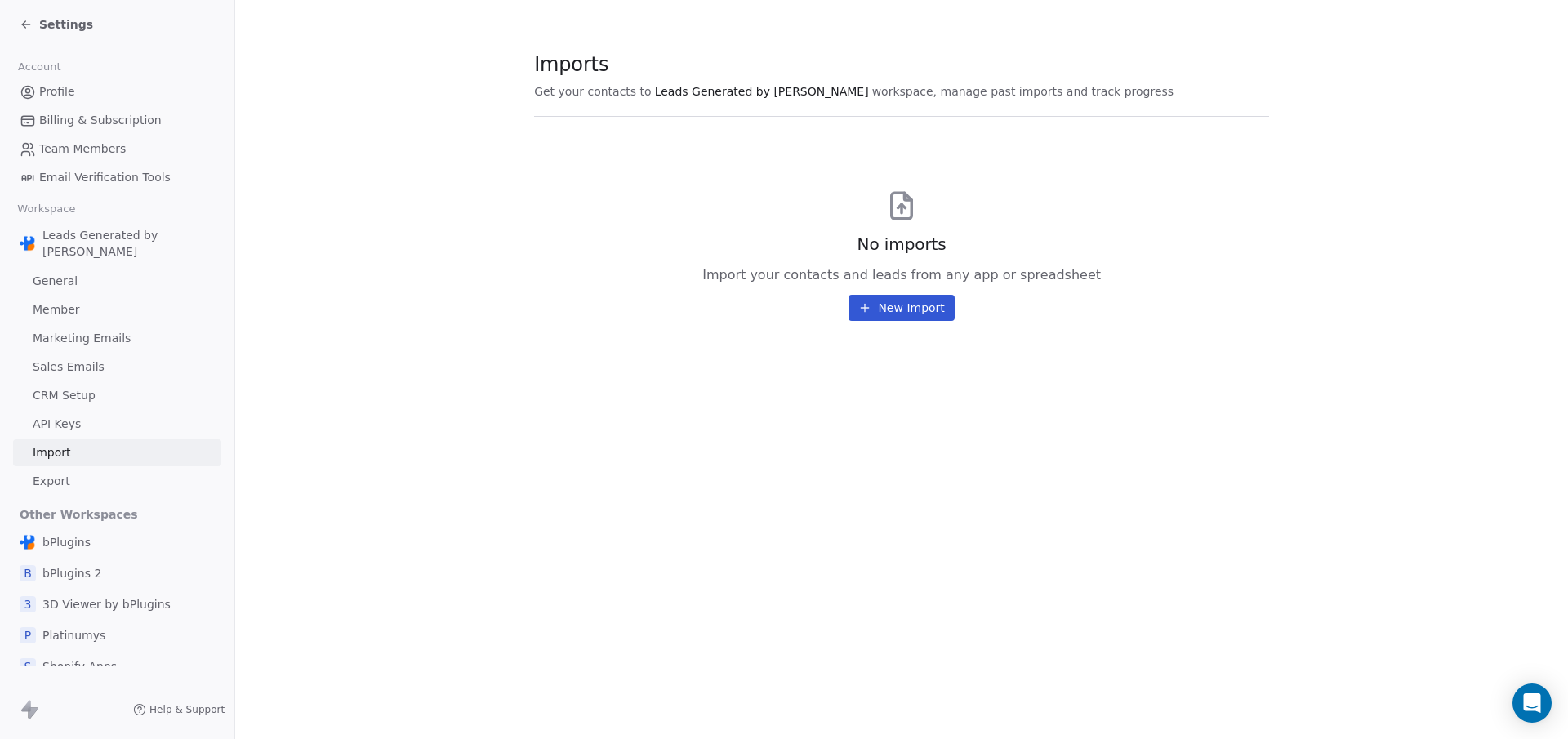
click at [872, 316] on button "New Import" at bounding box center [901, 308] width 105 height 26
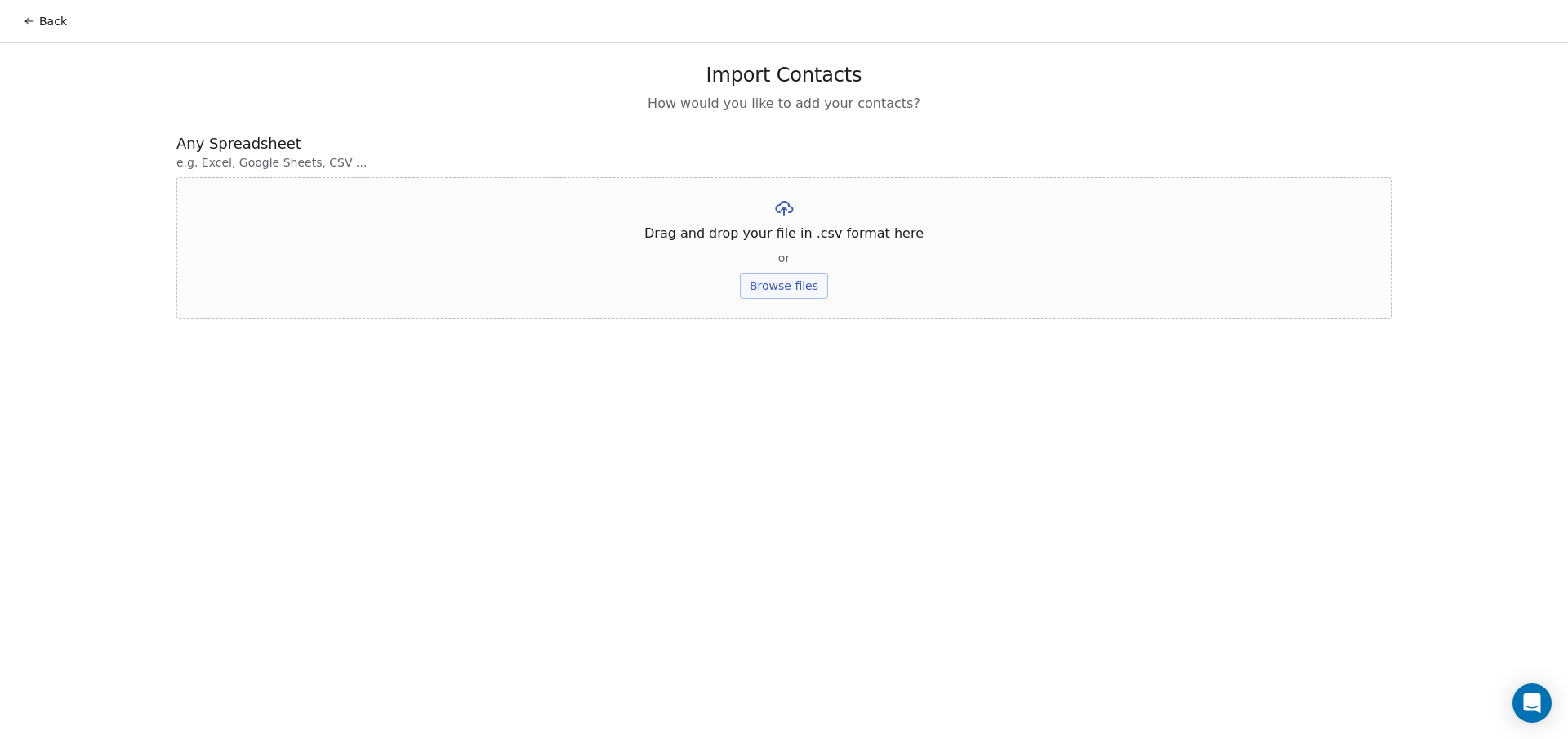
click at [792, 288] on button "Browse files" at bounding box center [783, 285] width 88 height 26
click at [767, 242] on button "Upload" at bounding box center [783, 240] width 59 height 26
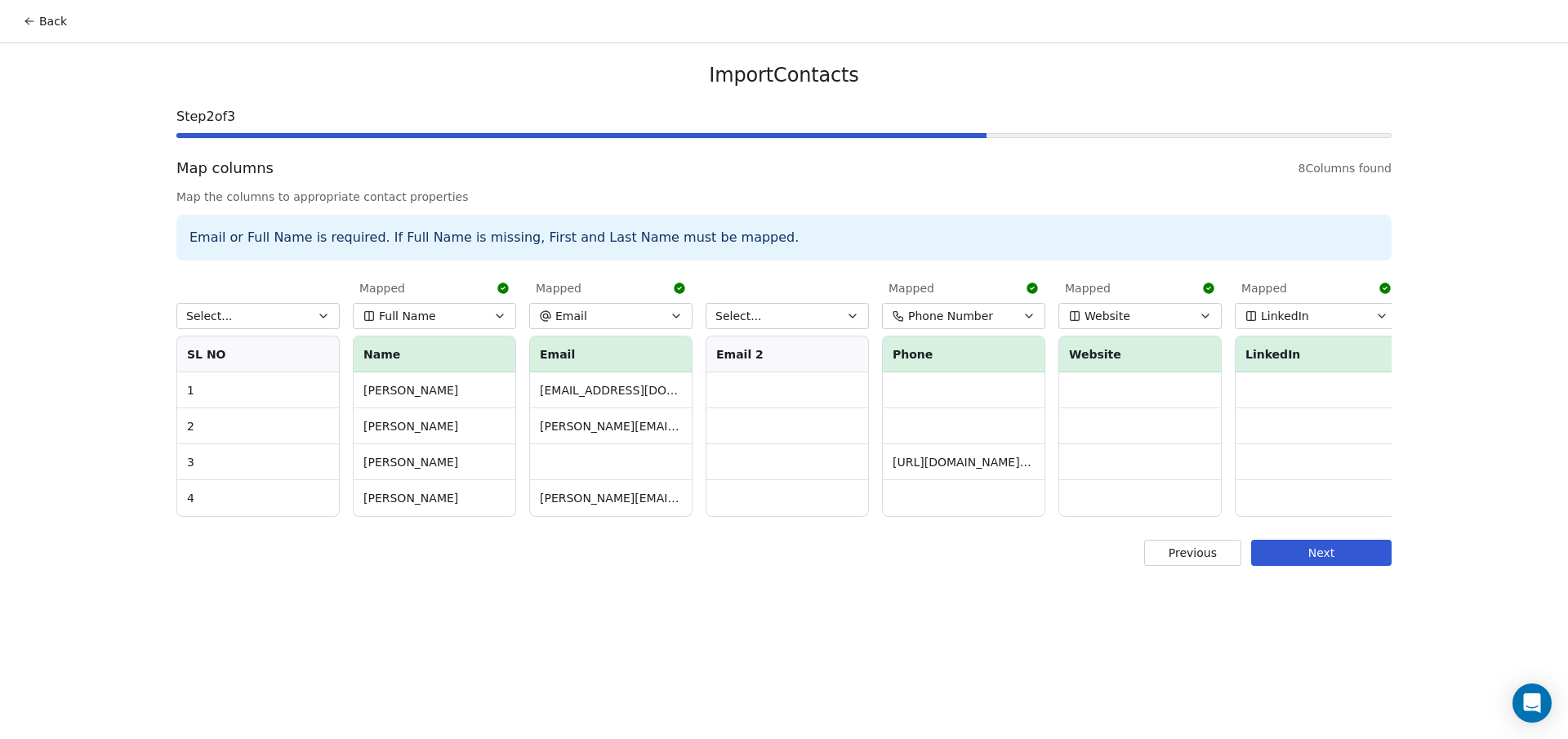
click at [779, 317] on button "Select..." at bounding box center [787, 315] width 163 height 26
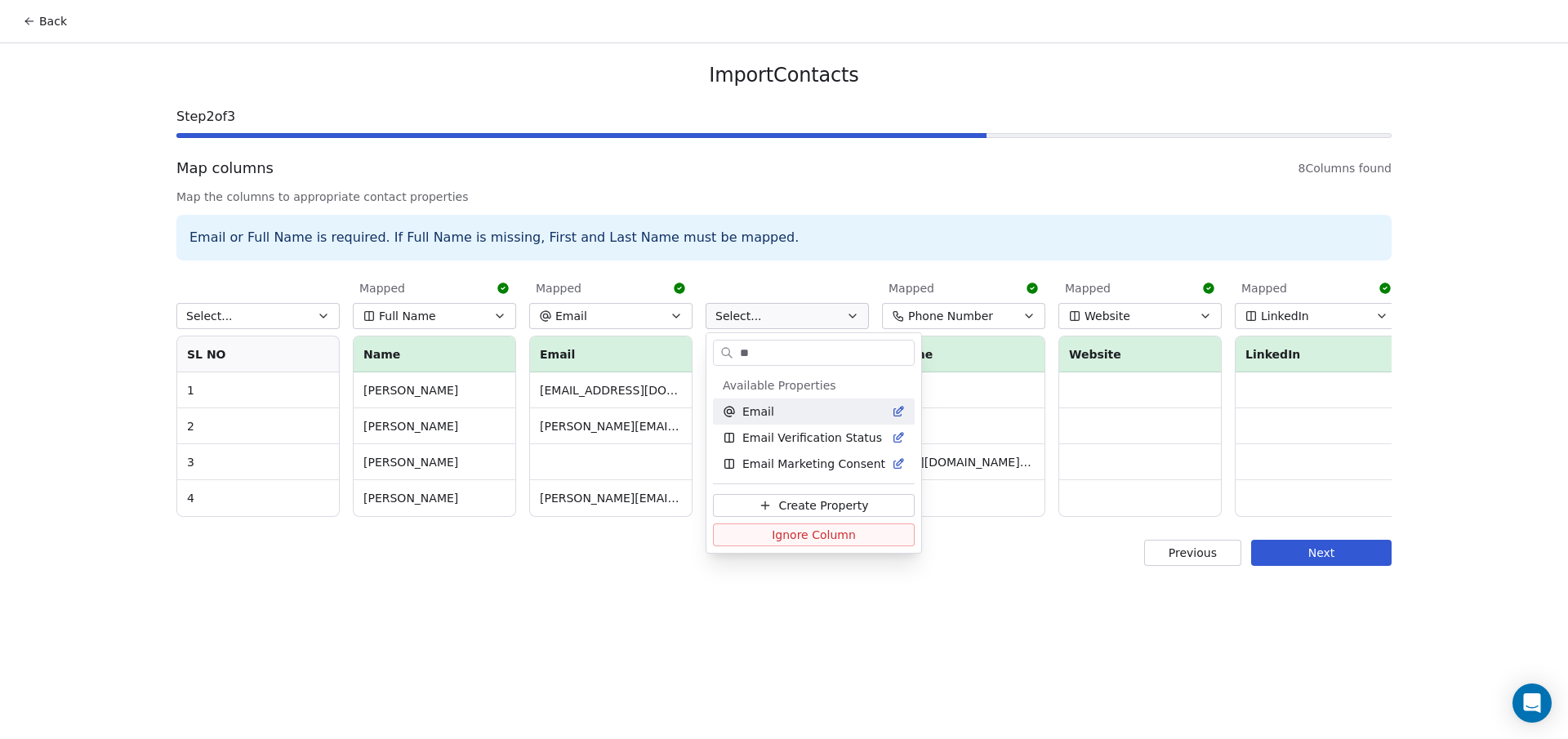
type input "*"
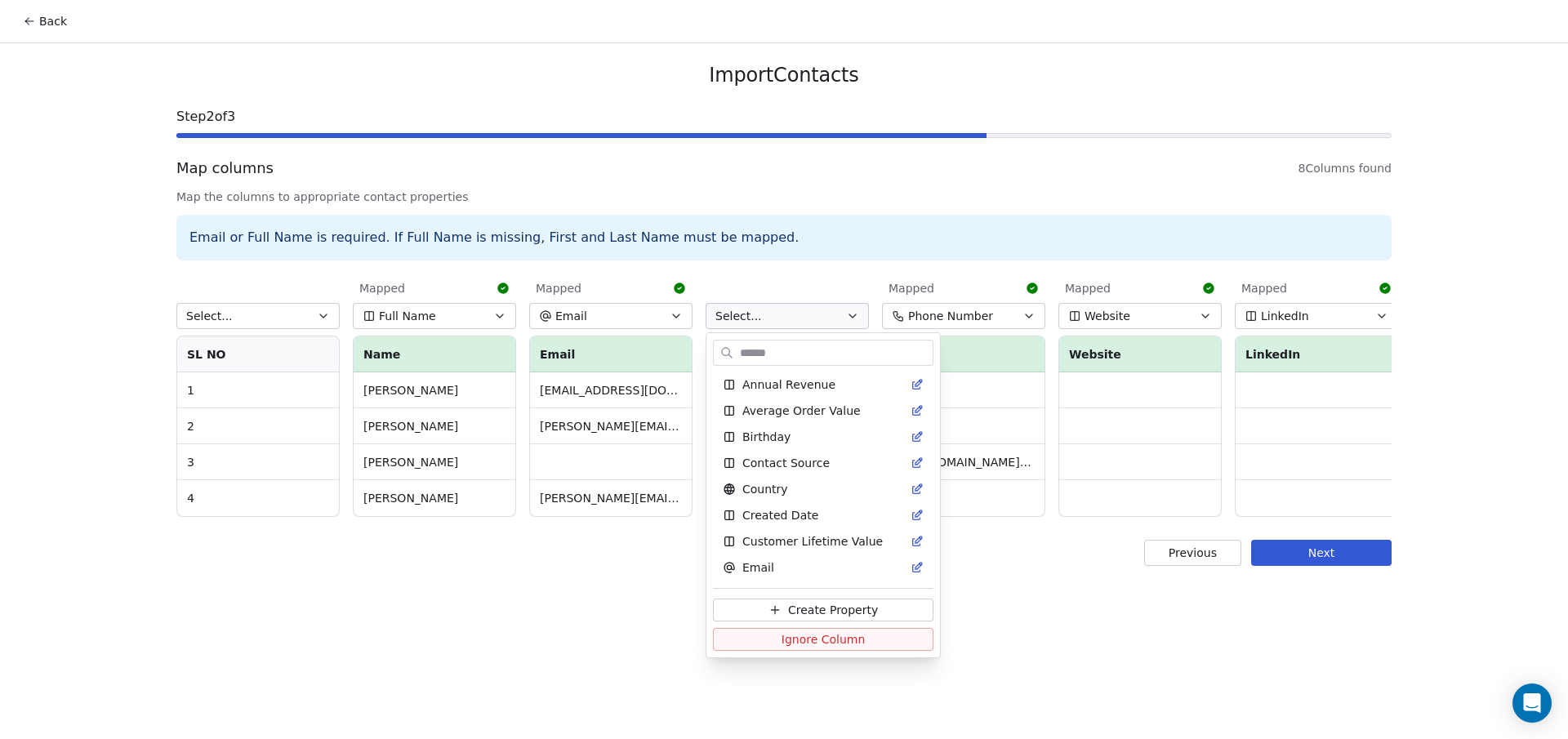
click at [924, 187] on html "Back Import Contacts Step 2 of 3 Map columns 8 Columns found Map the columns to…" at bounding box center [784, 370] width 1568 height 739
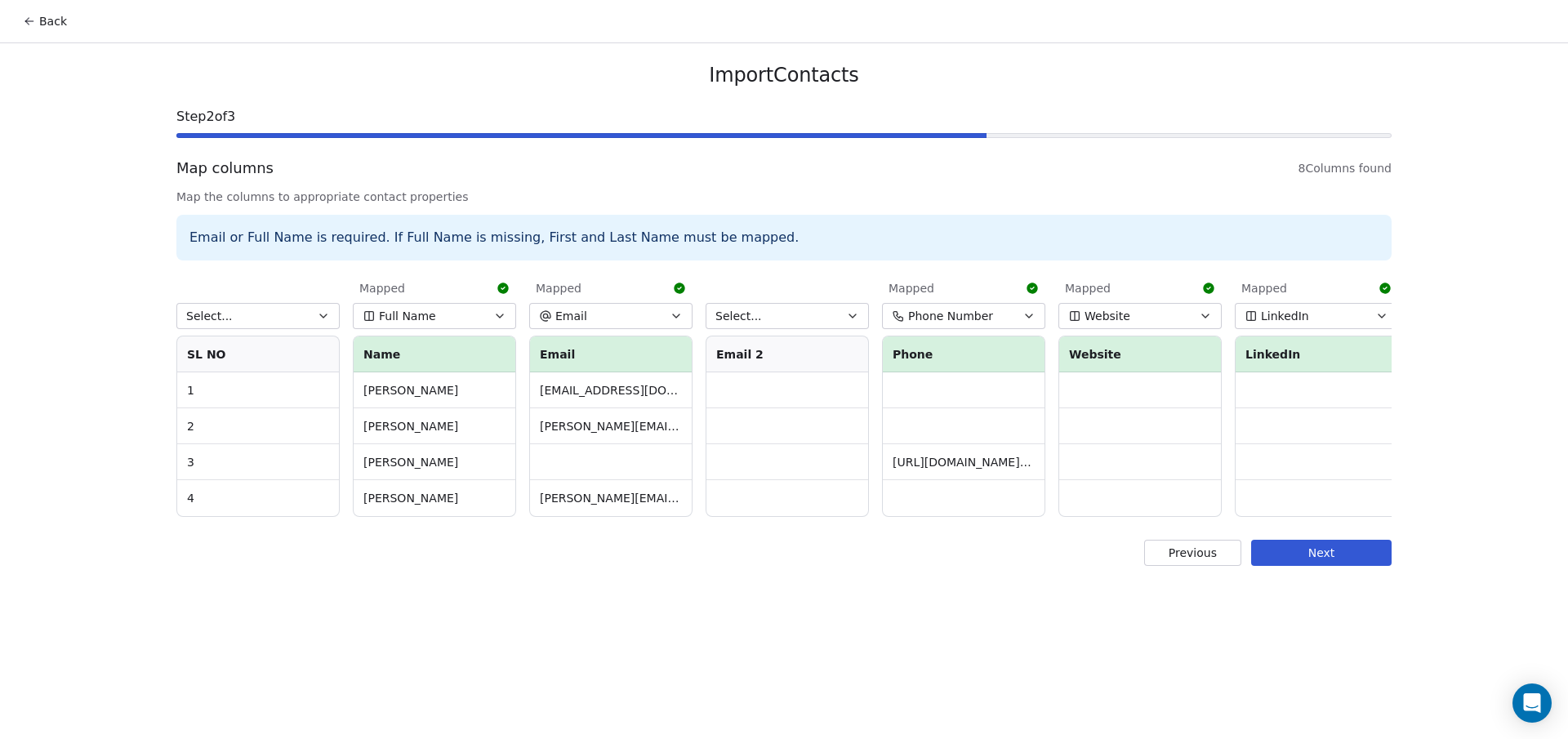
click at [963, 315] on span "Phone Number" at bounding box center [950, 316] width 85 height 17
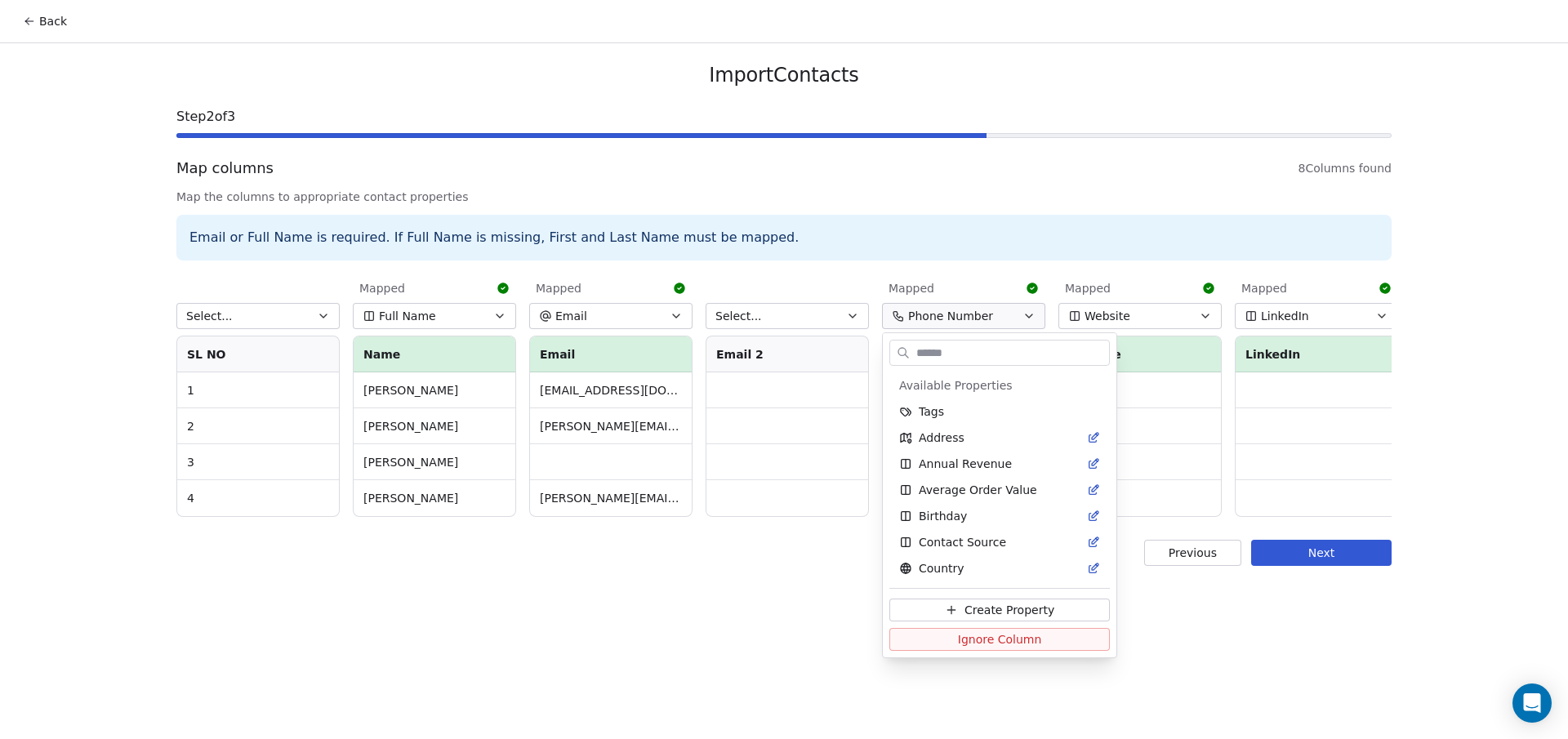
scroll to position [523, 0]
click at [963, 315] on html "Back Import Contacts Step 2 of 3 Map columns 8 Columns found Map the columns to…" at bounding box center [784, 370] width 1568 height 739
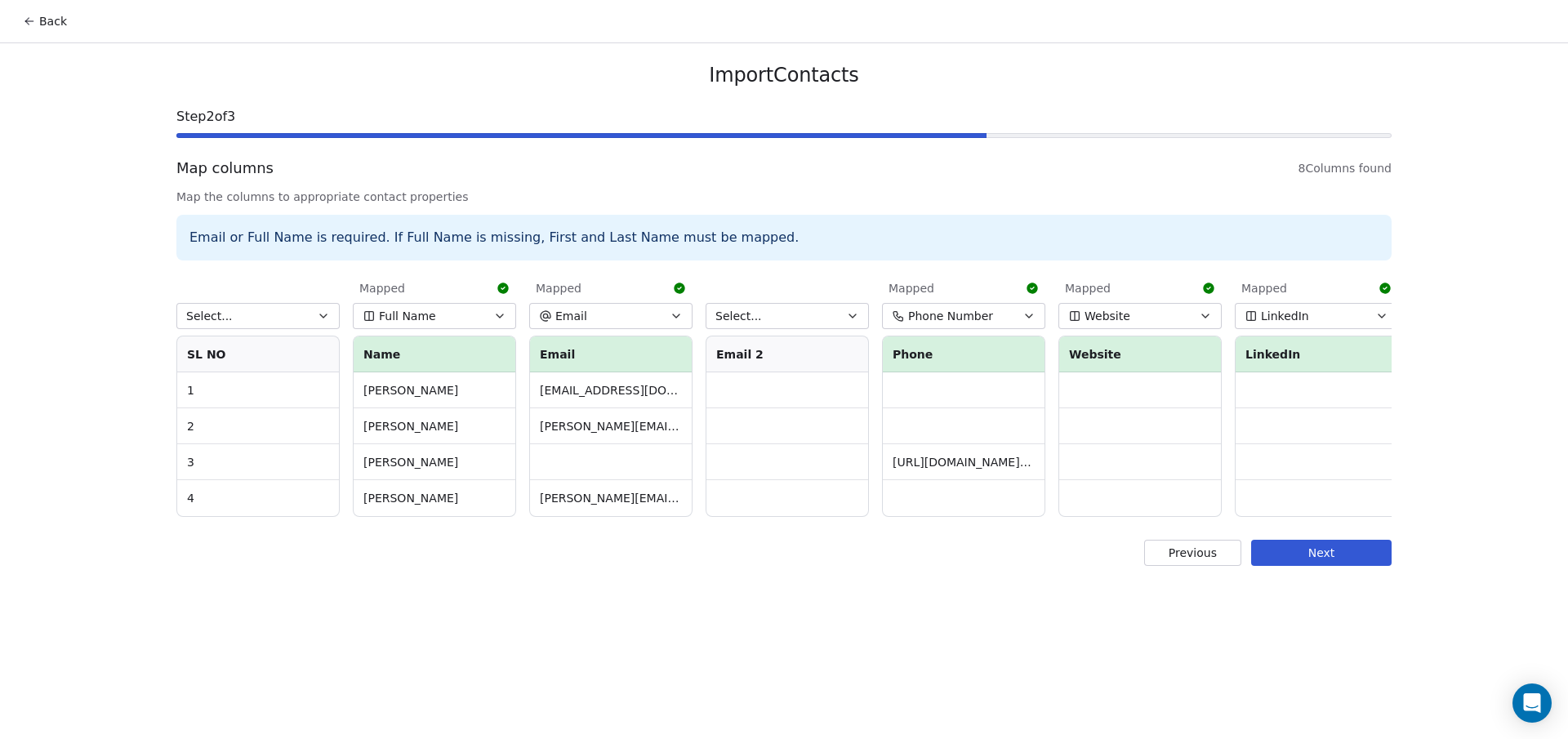
click at [963, 315] on span "Phone Number" at bounding box center [950, 316] width 85 height 17
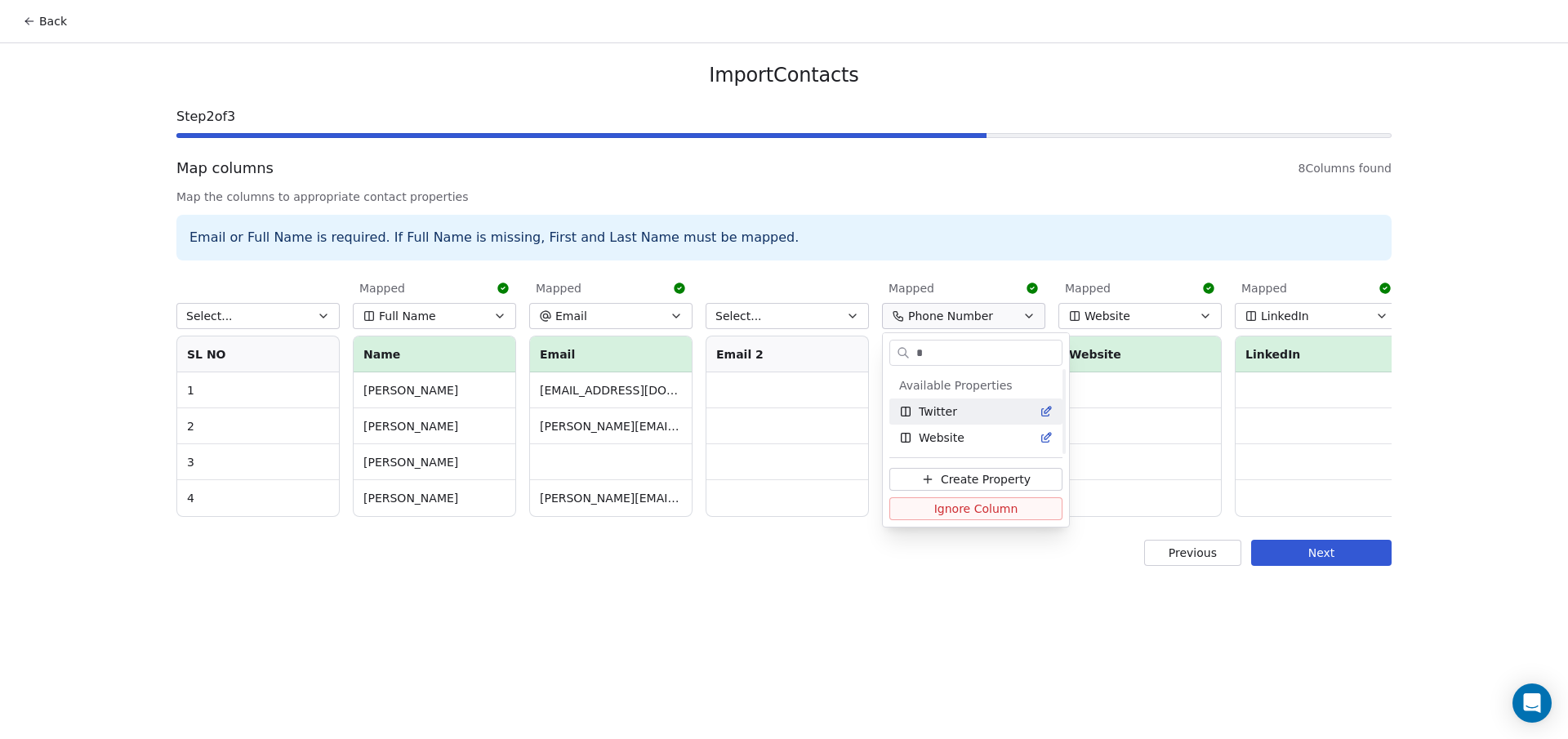
scroll to position [0, 0]
type input "*"
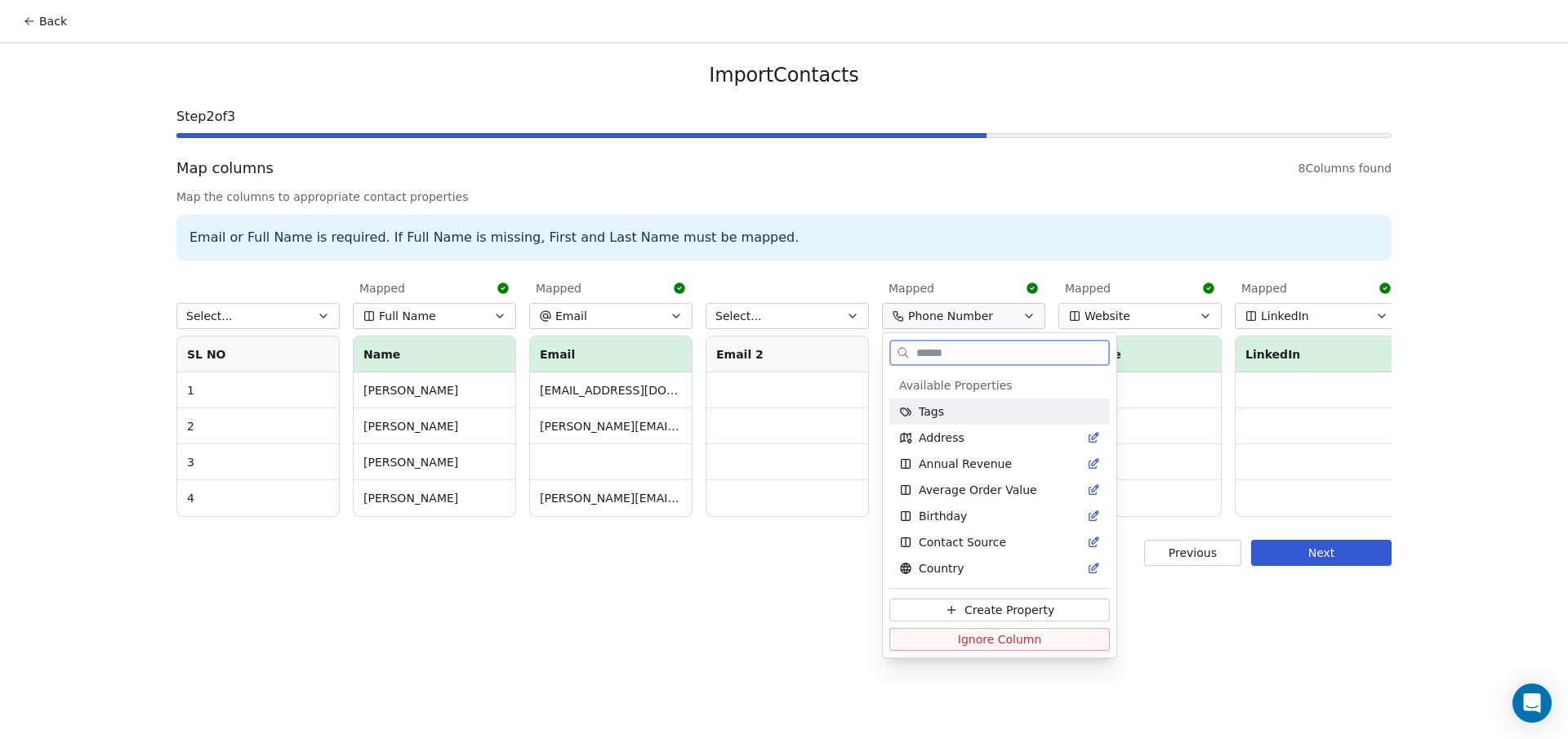
click at [945, 350] on input "text" at bounding box center [1011, 353] width 196 height 23
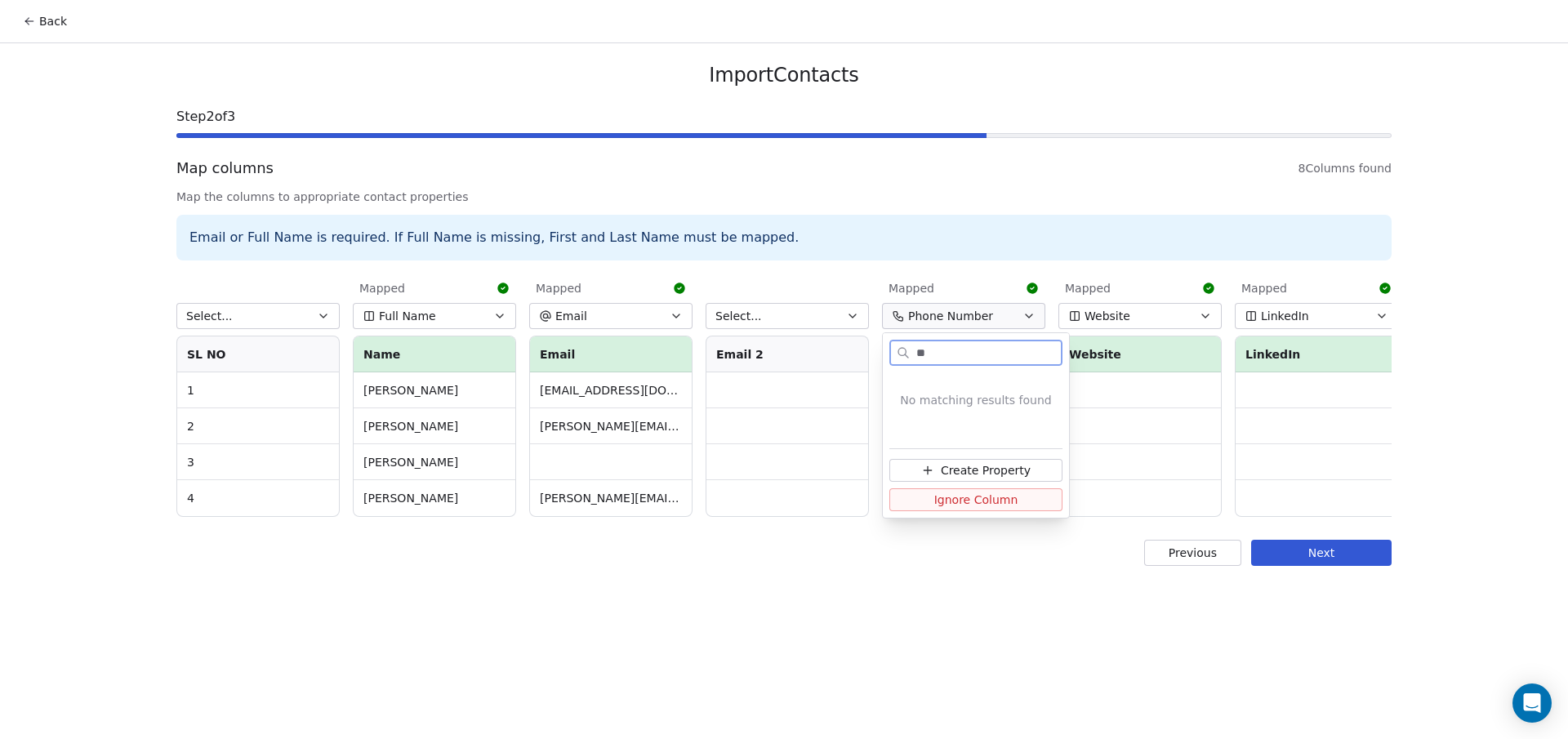
type input "*"
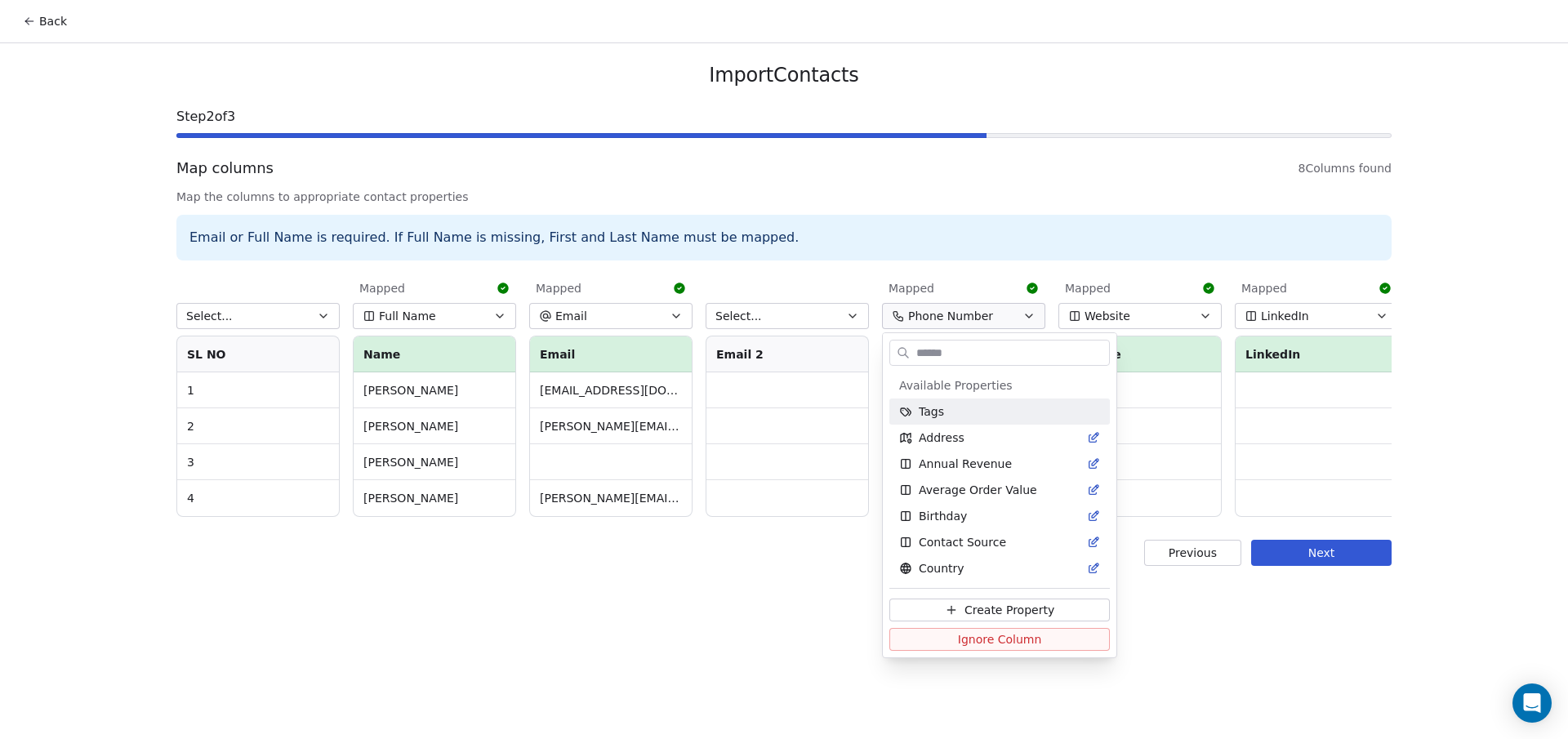
click at [1097, 180] on html "Back Import Contacts Step 2 of 3 Map columns 8 Columns found Map the columns to…" at bounding box center [784, 370] width 1568 height 739
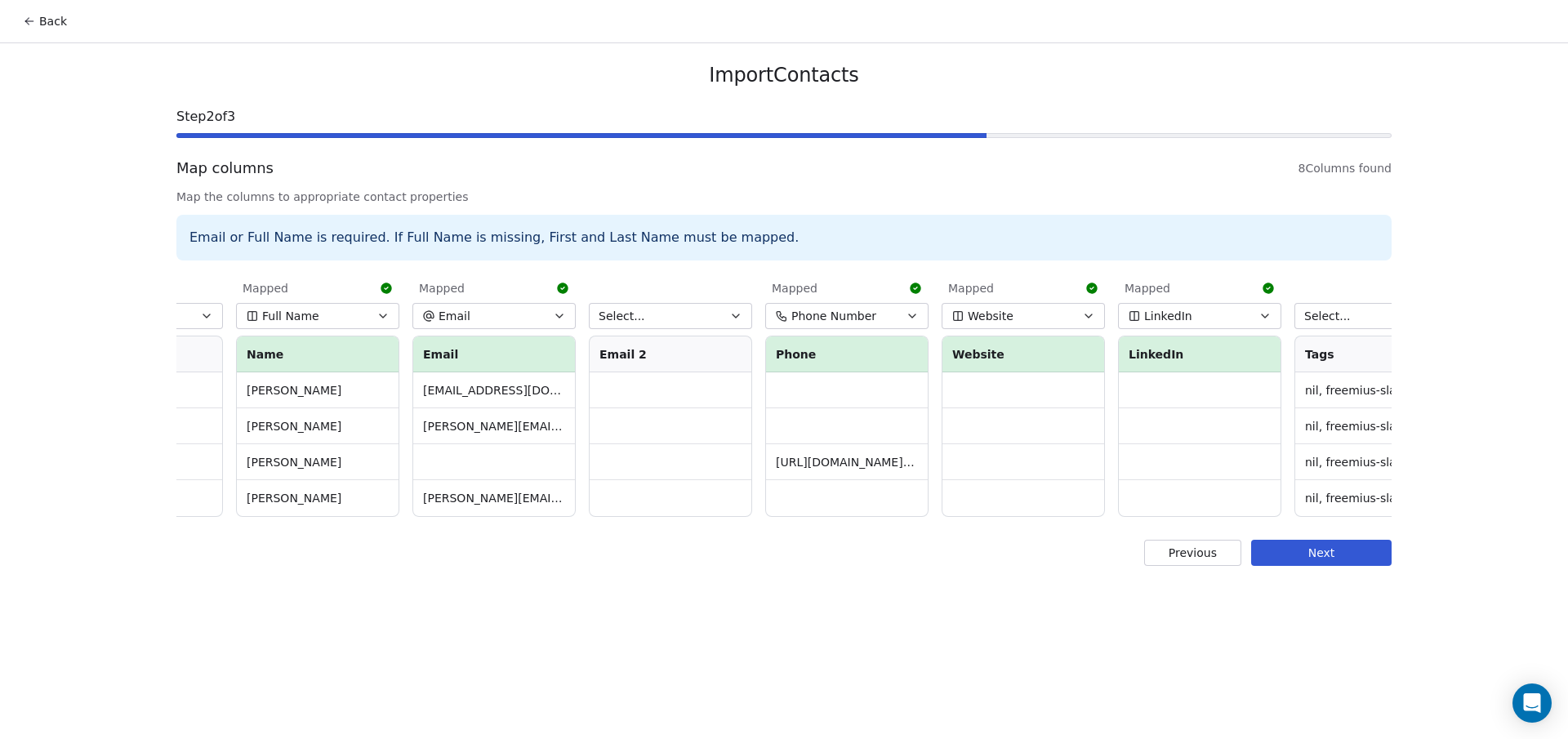
scroll to position [0, 183]
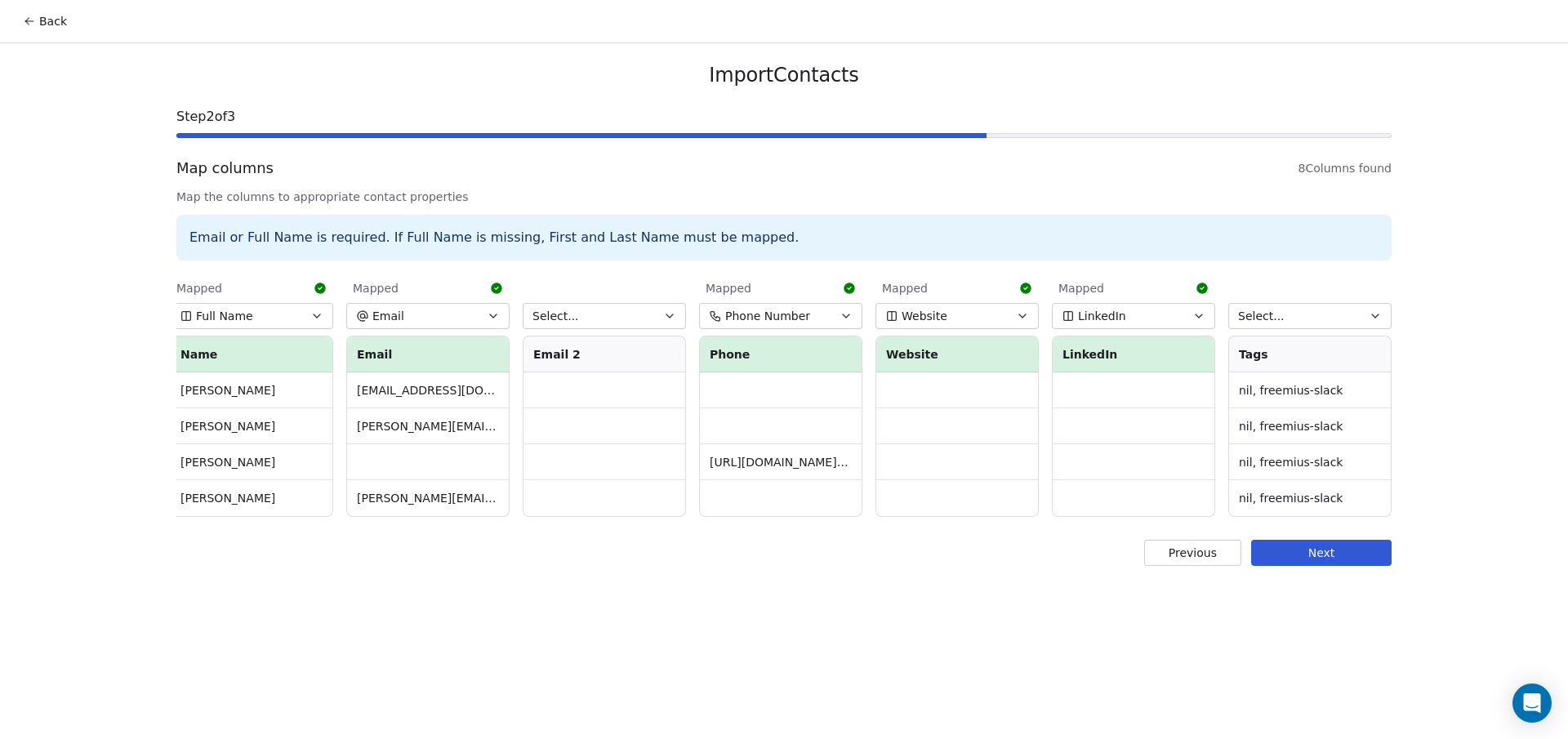
click at [1285, 309] on button "Select..." at bounding box center [1309, 315] width 163 height 26
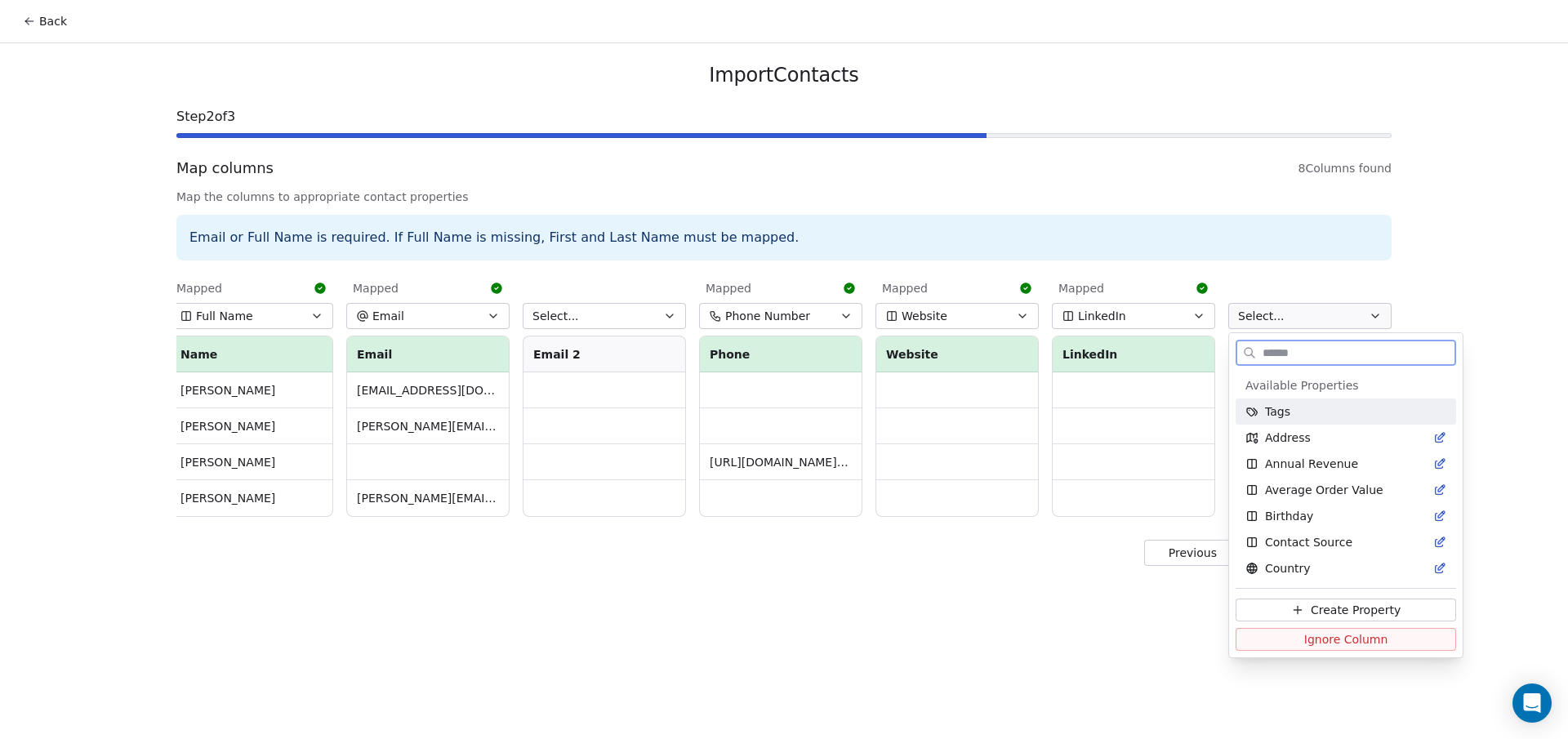
click at [1276, 415] on span "Tags" at bounding box center [1277, 412] width 25 height 17
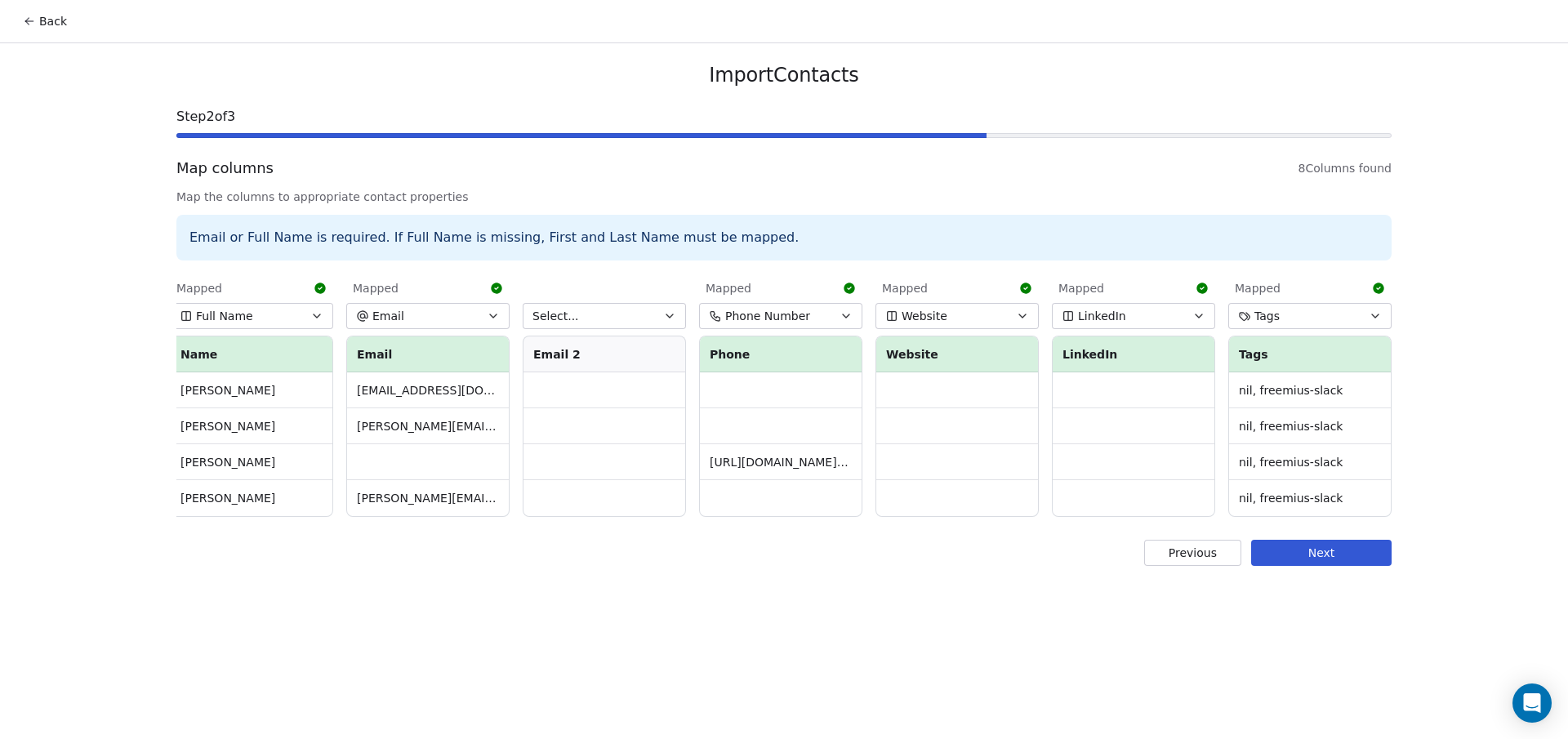
click at [1314, 566] on button "Next" at bounding box center [1321, 553] width 140 height 26
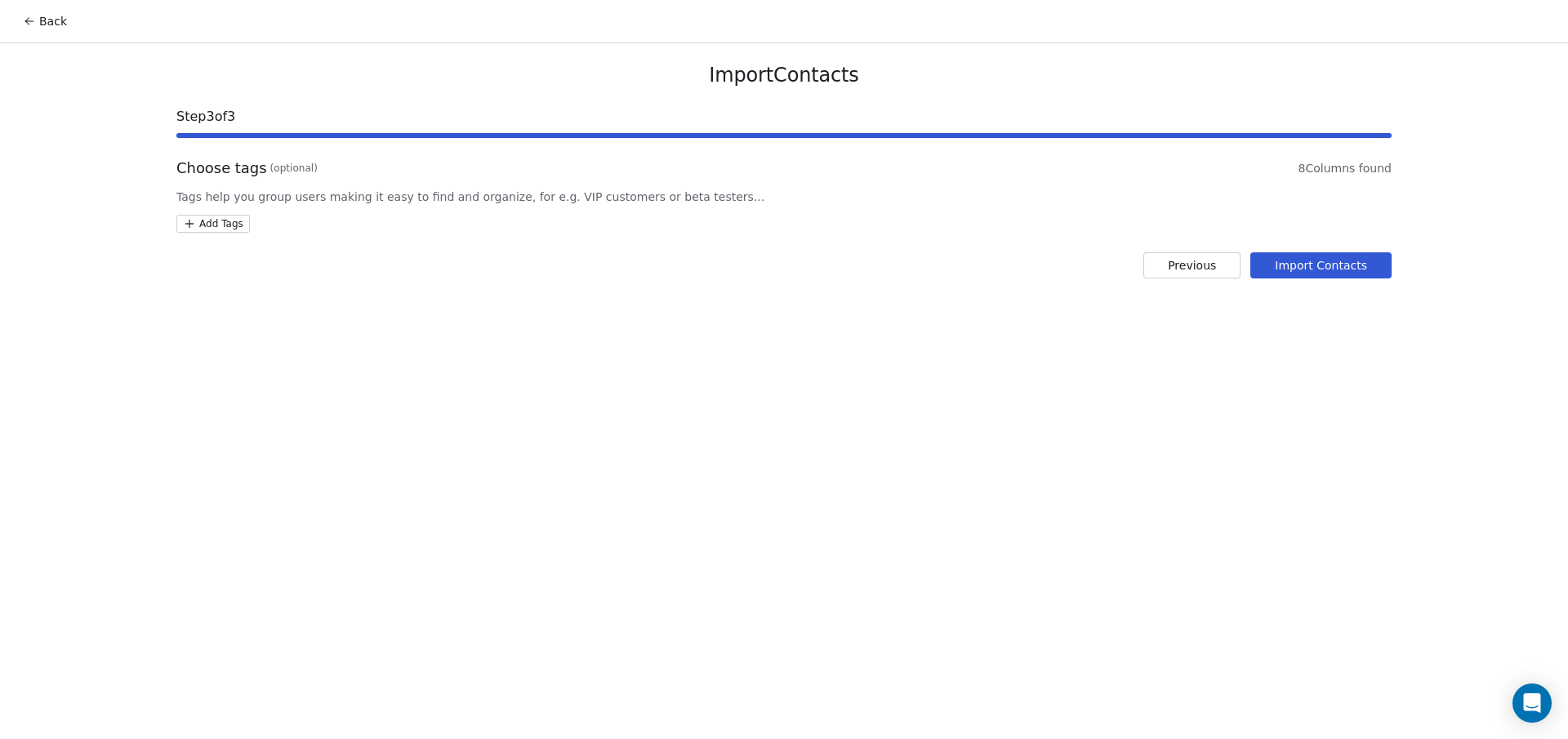
click at [1296, 263] on button "Import Contacts" at bounding box center [1321, 265] width 141 height 26
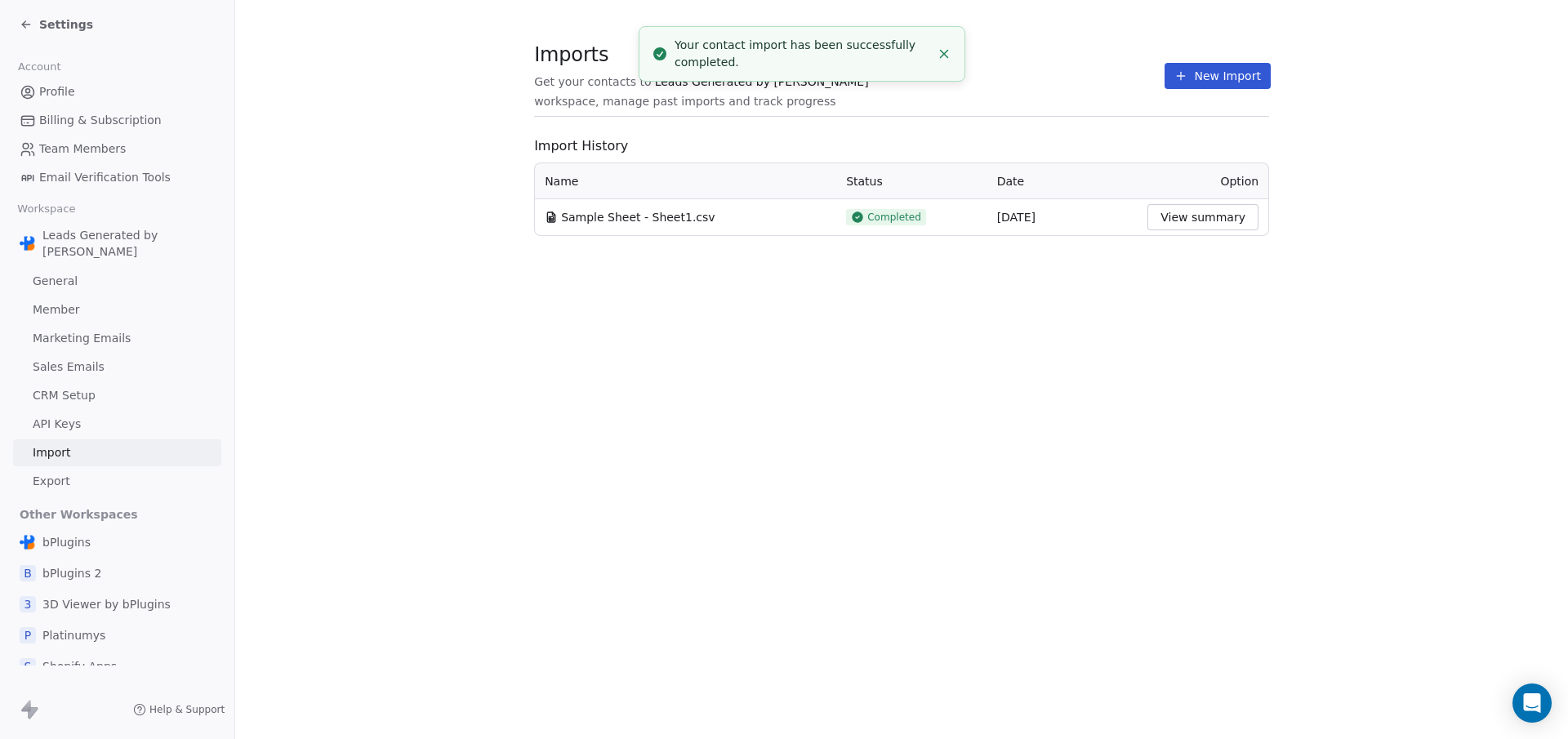
click at [26, 26] on icon at bounding box center [26, 24] width 13 height 13
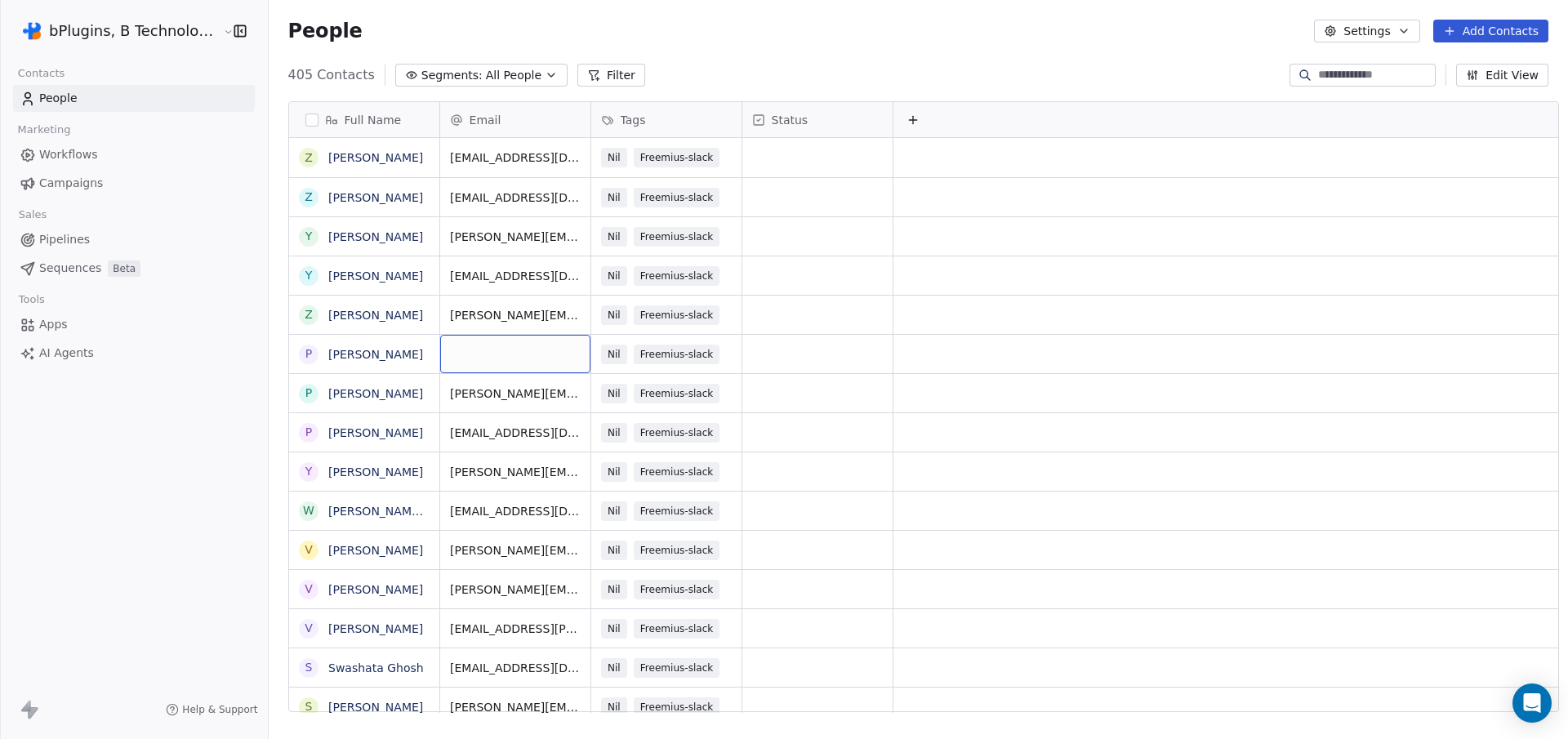
click at [466, 354] on div "grid" at bounding box center [516, 354] width 150 height 38
click at [356, 355] on html "bPlugins, B Technologies LLC Contacts People Marketing Workflows Campaigns Sale…" at bounding box center [784, 370] width 1568 height 739
click at [354, 354] on link "[PERSON_NAME]" at bounding box center [375, 354] width 94 height 13
click at [378, 354] on link "[PERSON_NAME]" at bounding box center [375, 354] width 94 height 13
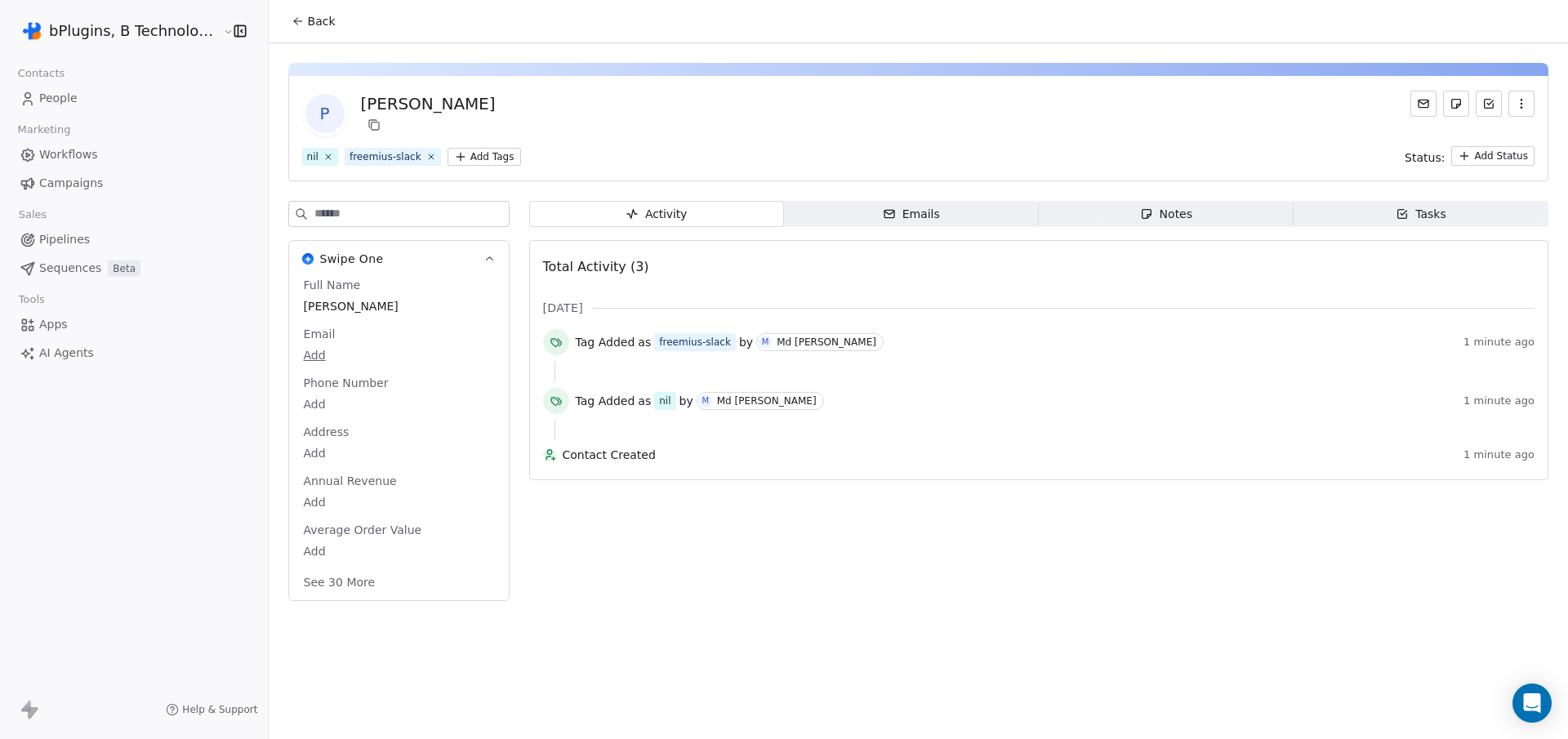
click at [858, 203] on span "Emails Emails" at bounding box center [911, 213] width 255 height 26
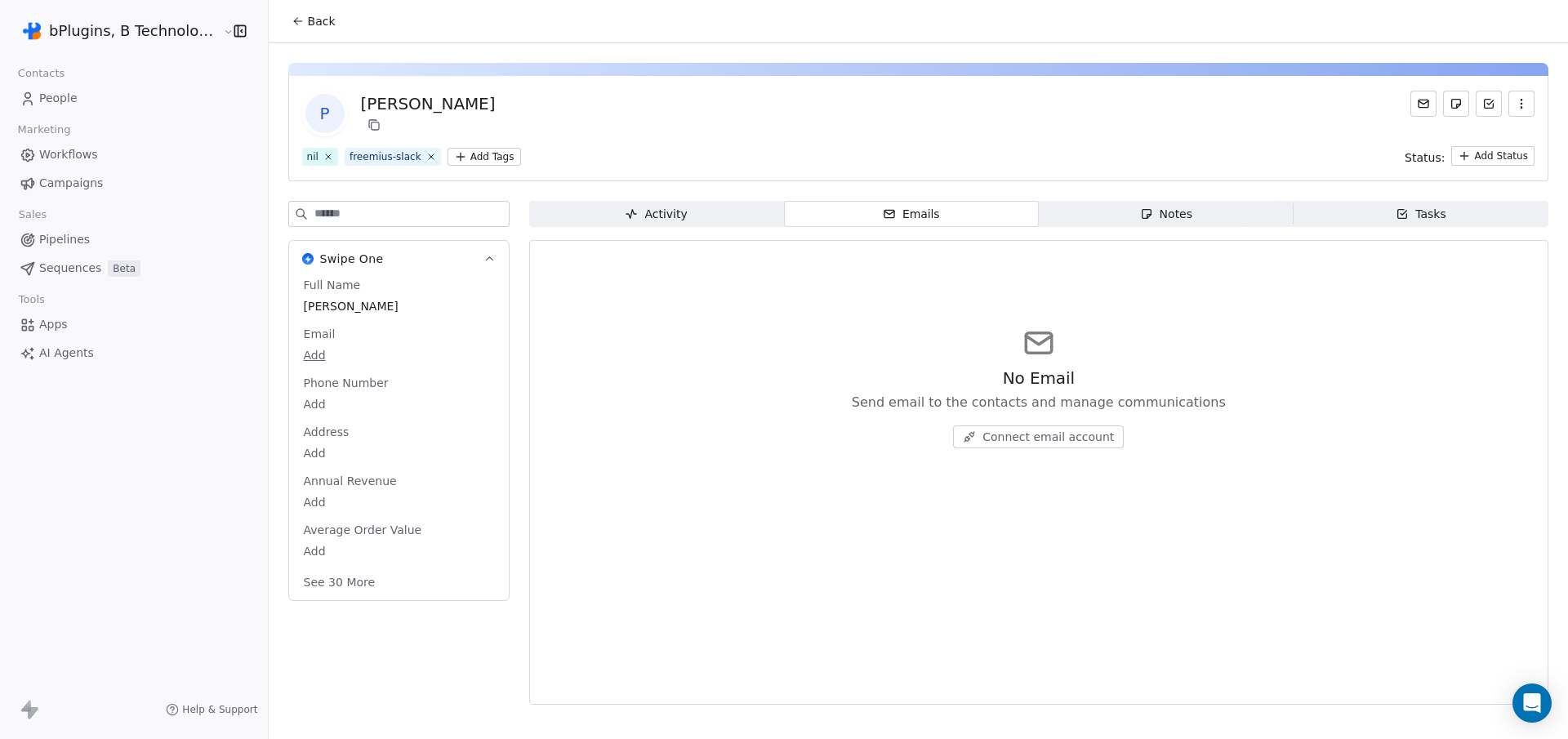
click at [71, 102] on span "People" at bounding box center [59, 98] width 38 height 18
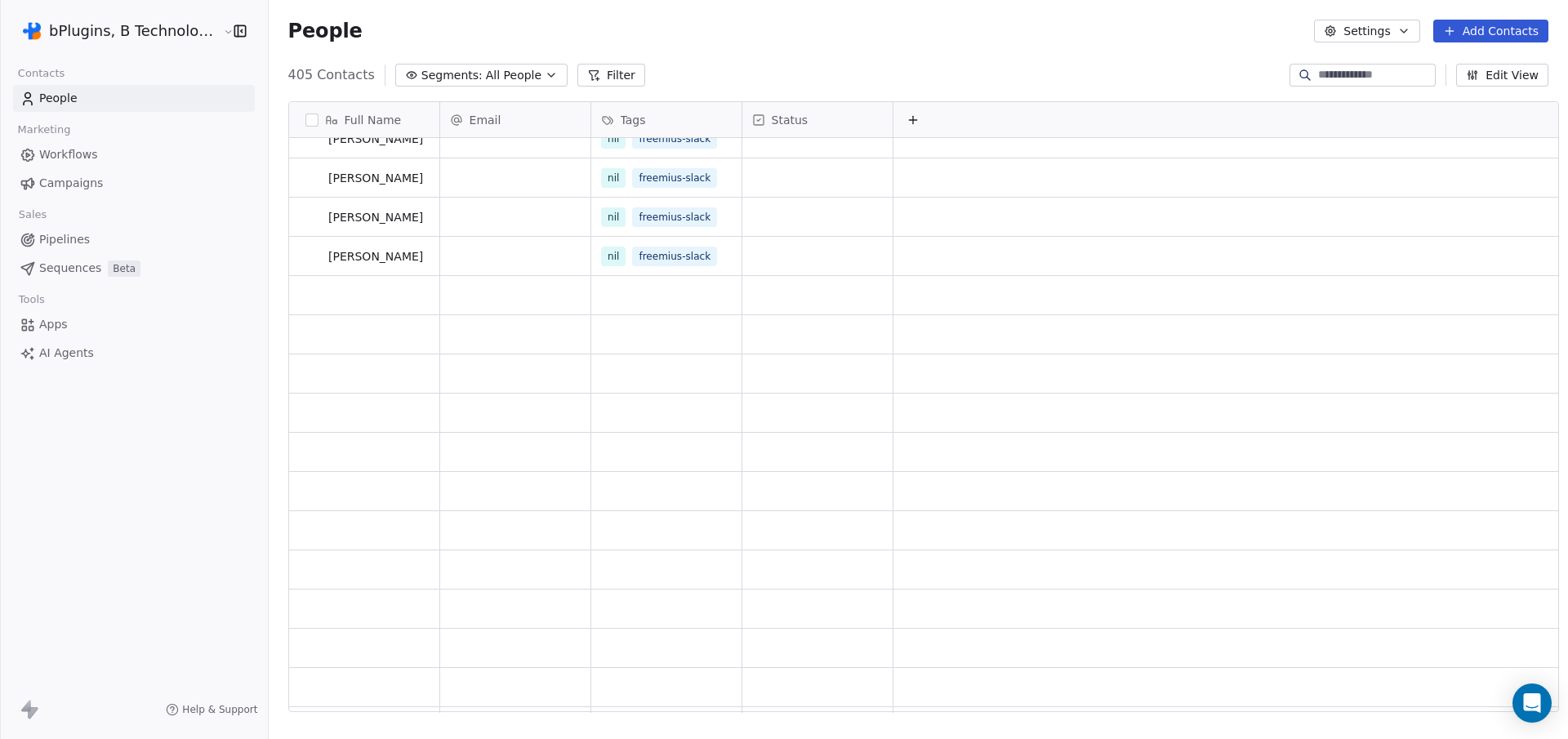
scroll to position [8185, 0]
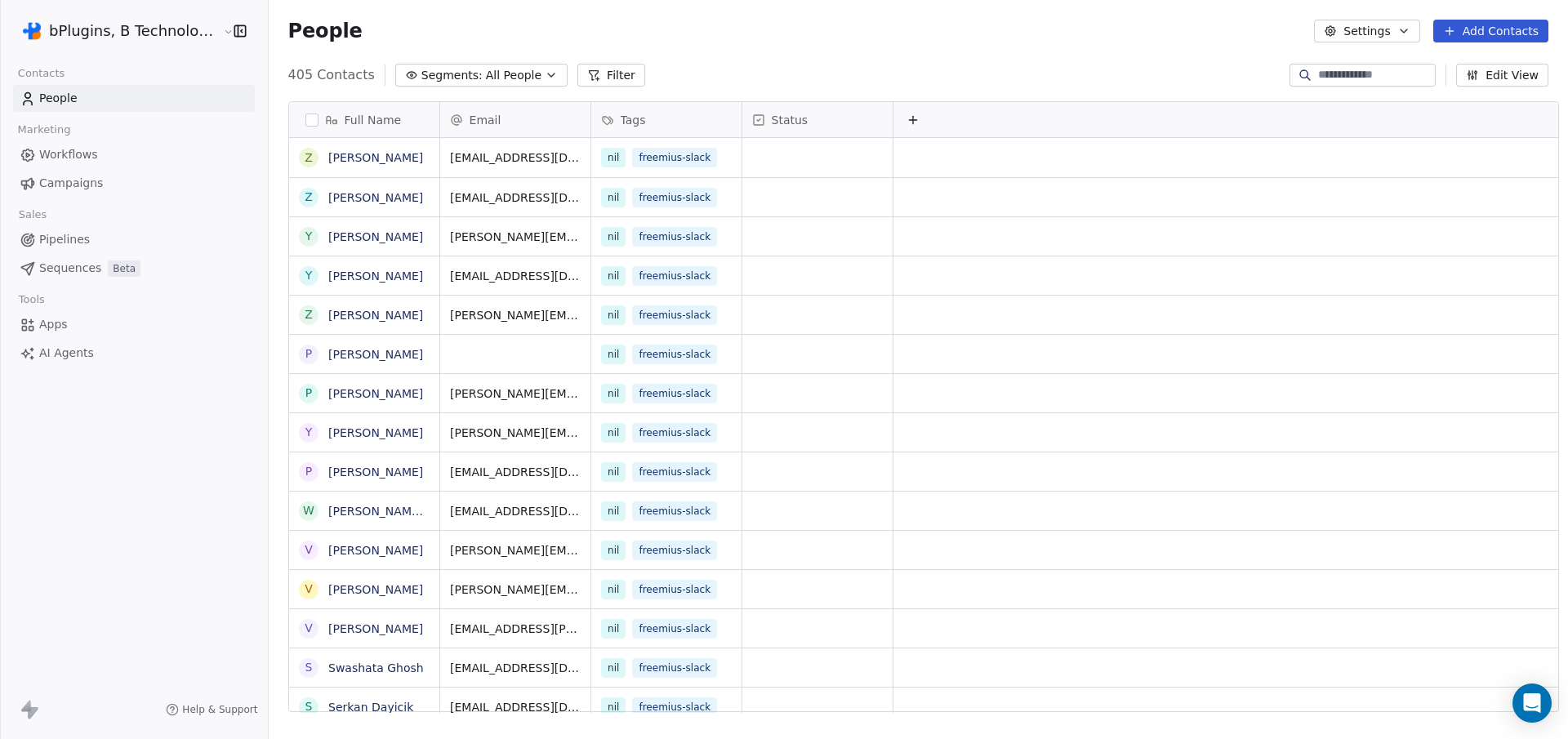
click at [491, 80] on span "All People" at bounding box center [513, 75] width 55 height 18
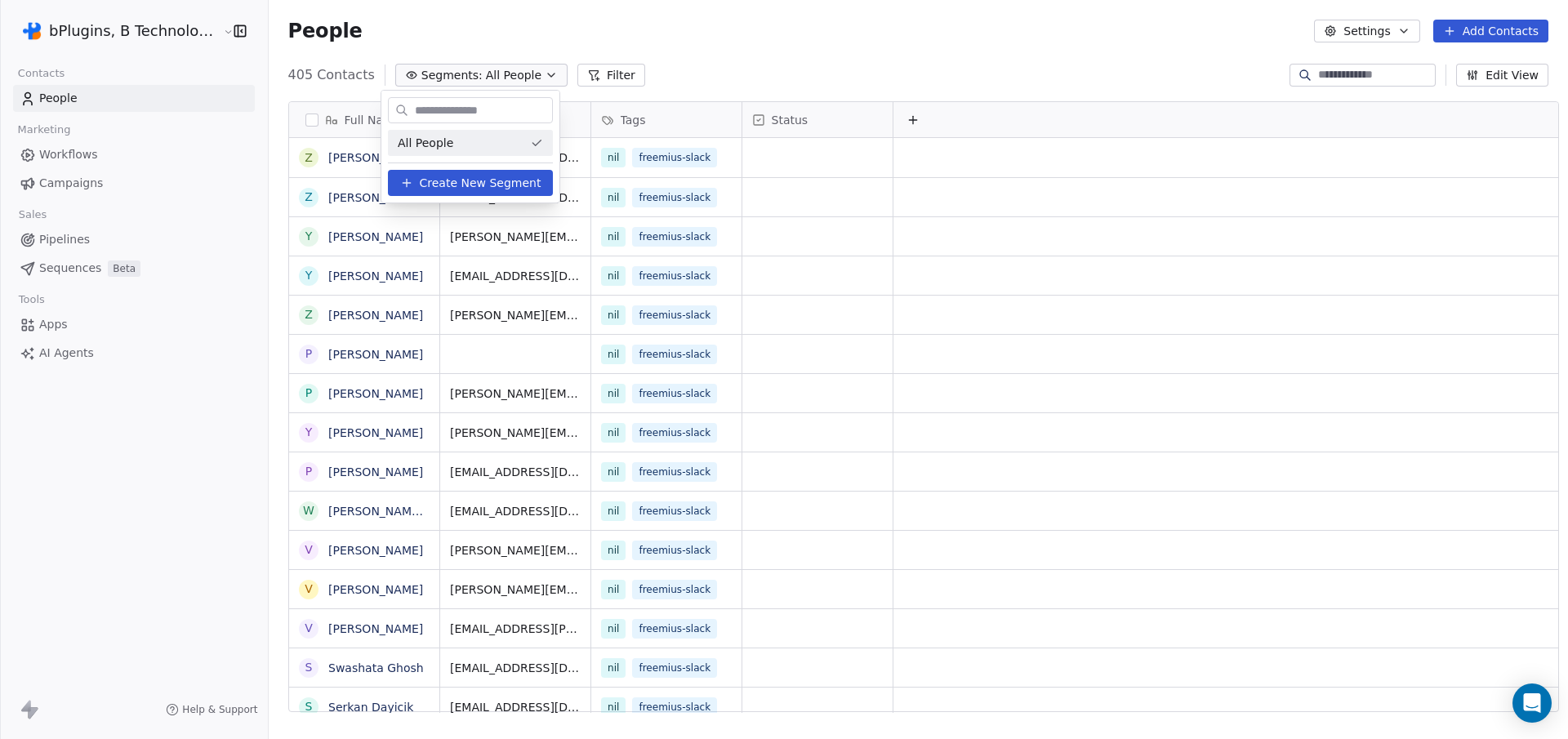
click at [444, 183] on span "Create New Segment" at bounding box center [481, 183] width 122 height 18
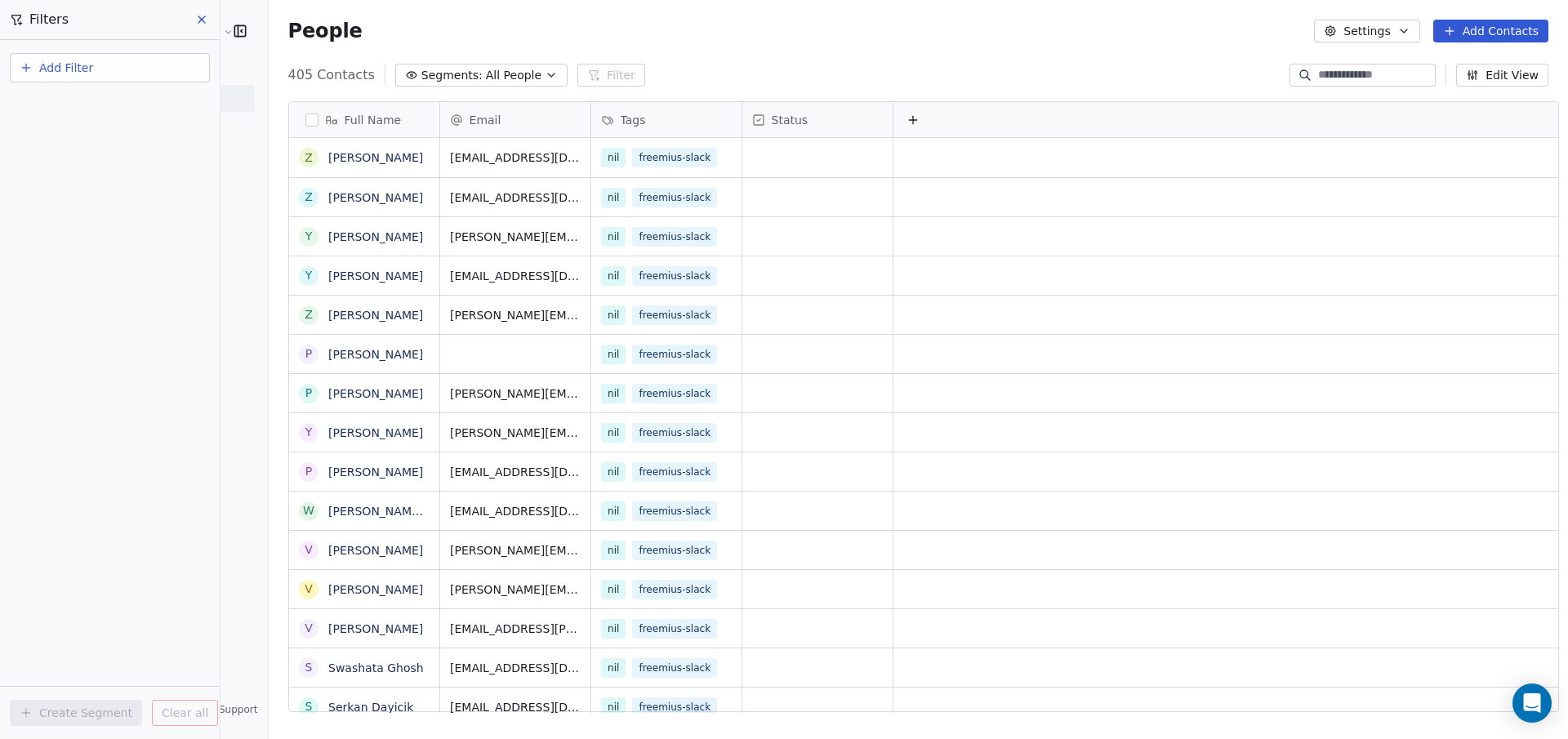
click at [66, 61] on span "Add Filter" at bounding box center [66, 68] width 53 height 18
click at [108, 103] on span "Contact properties" at bounding box center [79, 106] width 106 height 18
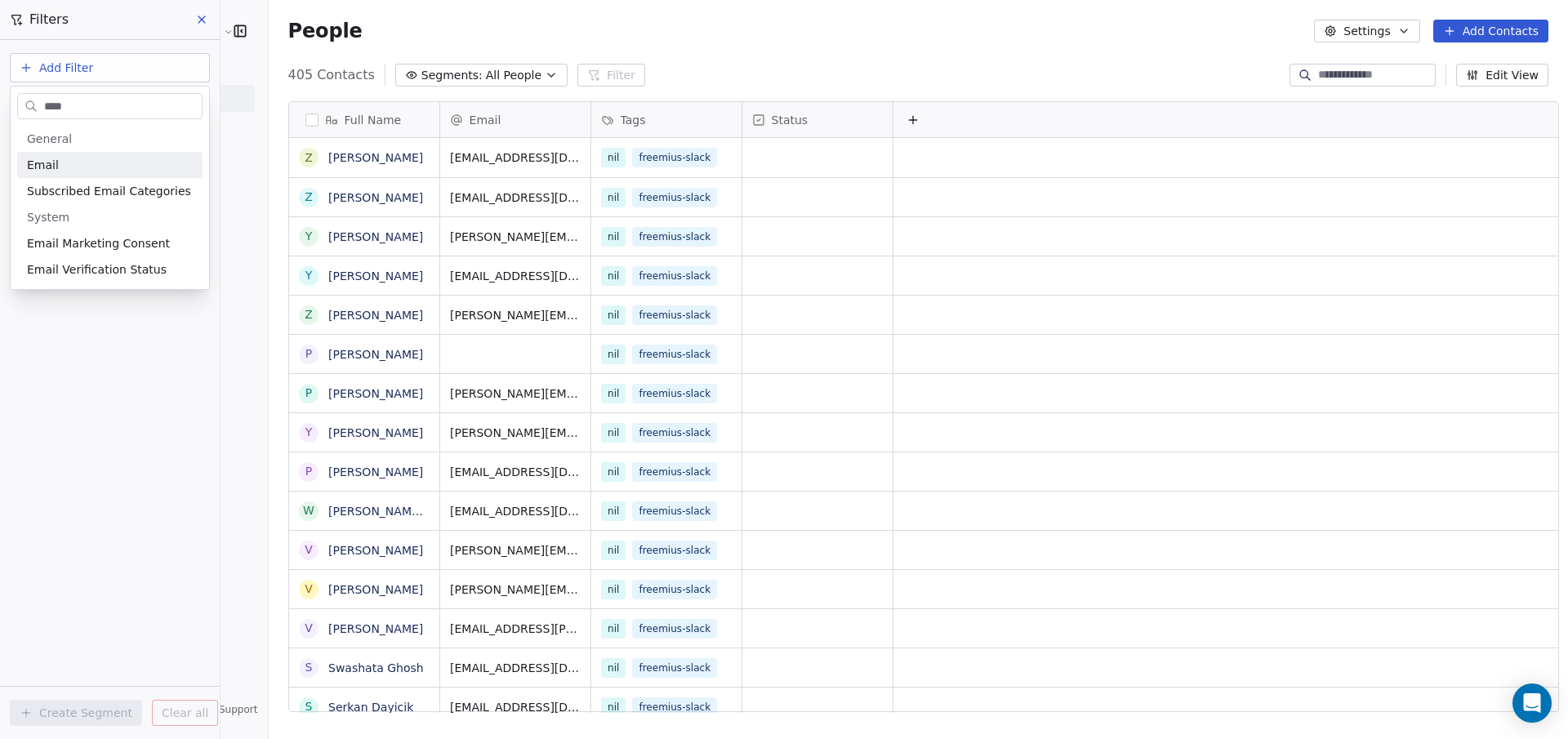
type input "*****"
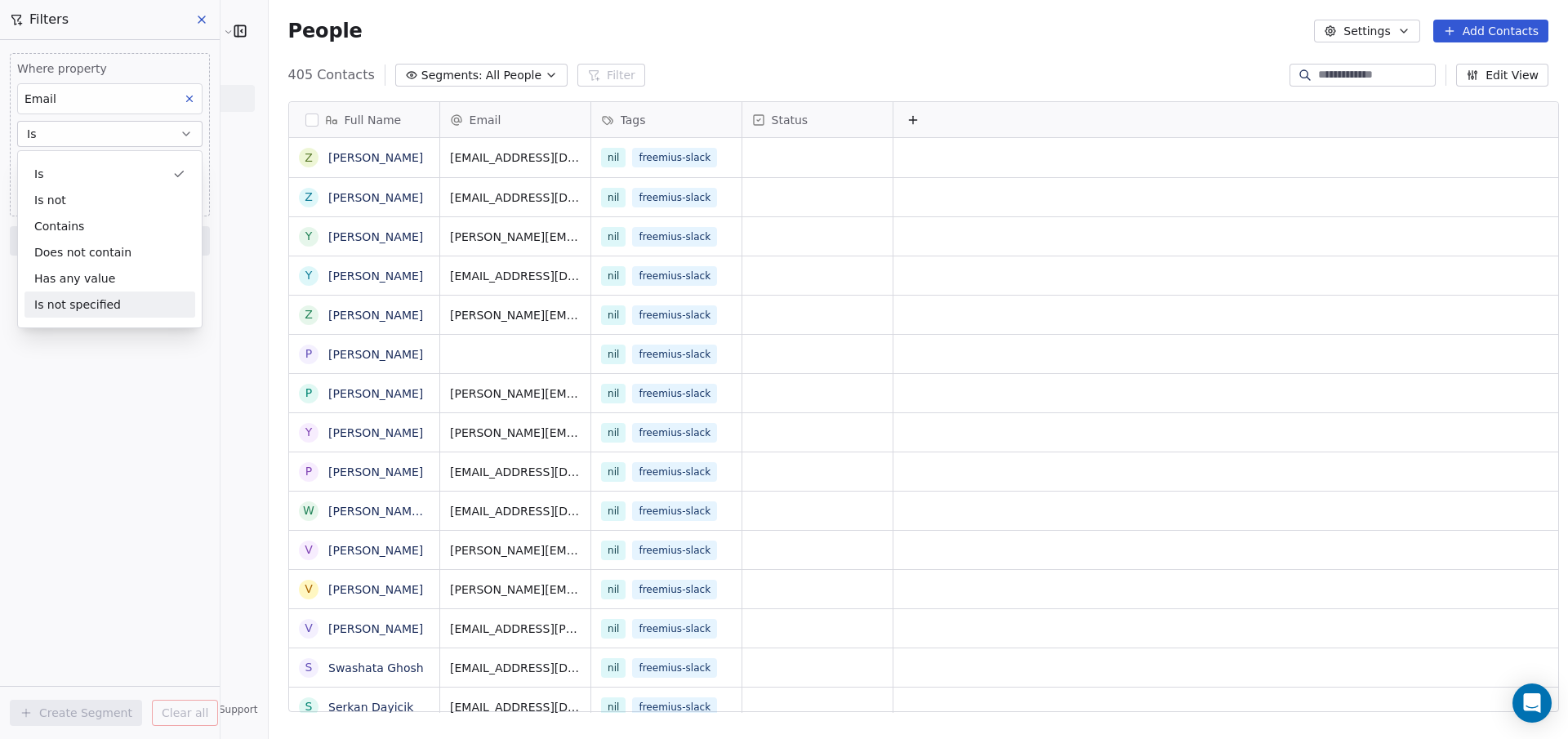
click at [96, 308] on div "Is not specified" at bounding box center [109, 304] width 171 height 26
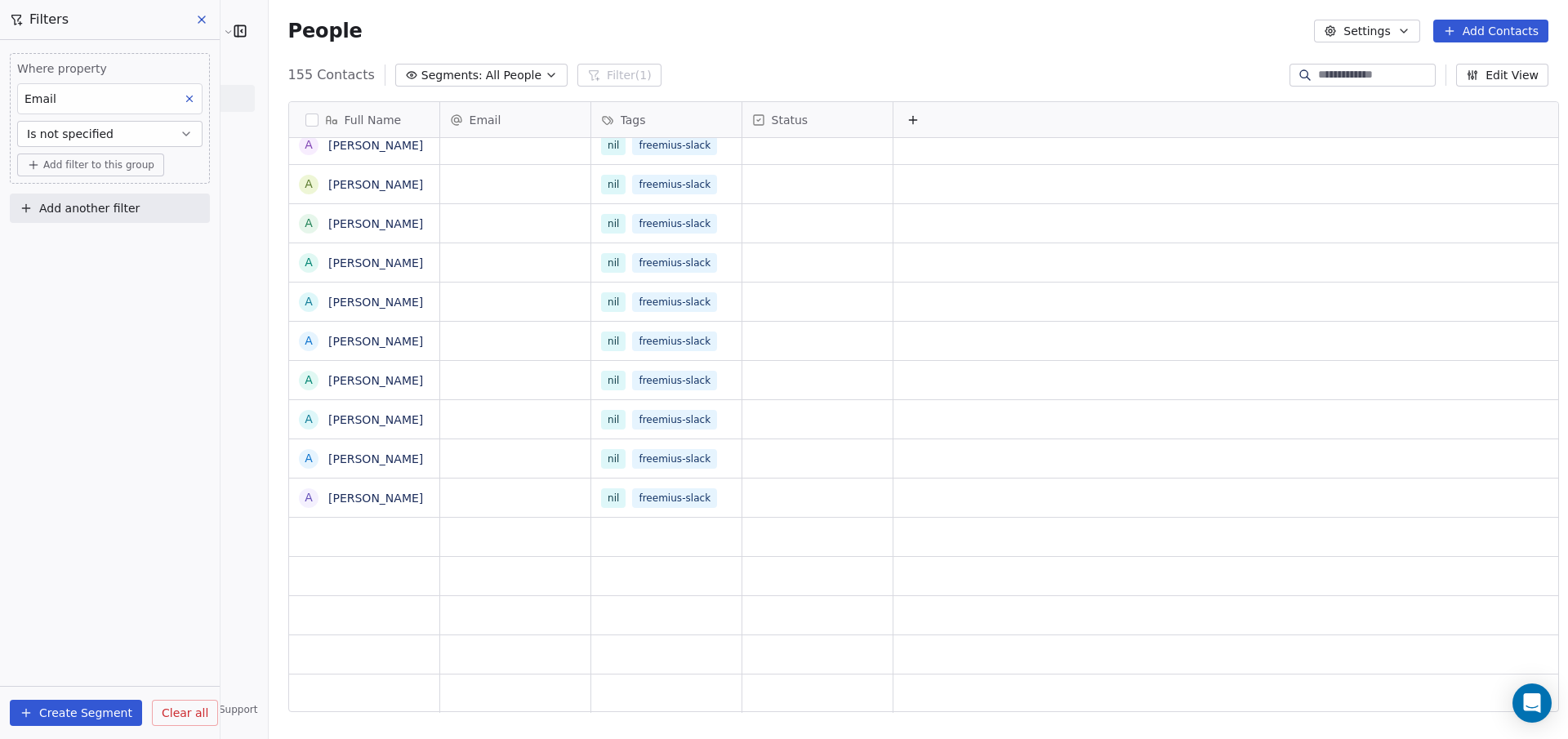
click at [305, 119] on button "button" at bounding box center [312, 120] width 13 height 13
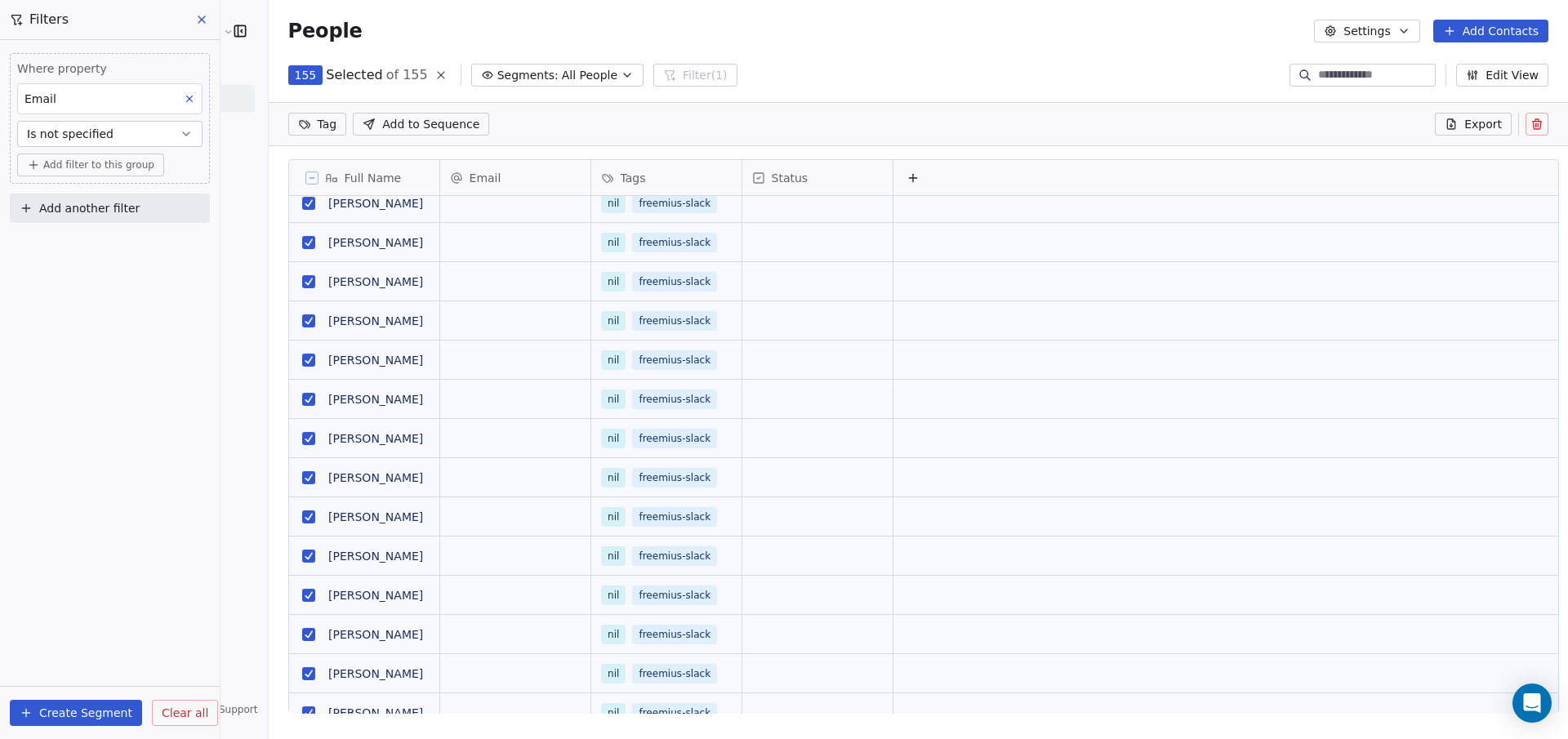
click at [1539, 124] on icon at bounding box center [1536, 125] width 8 height 8
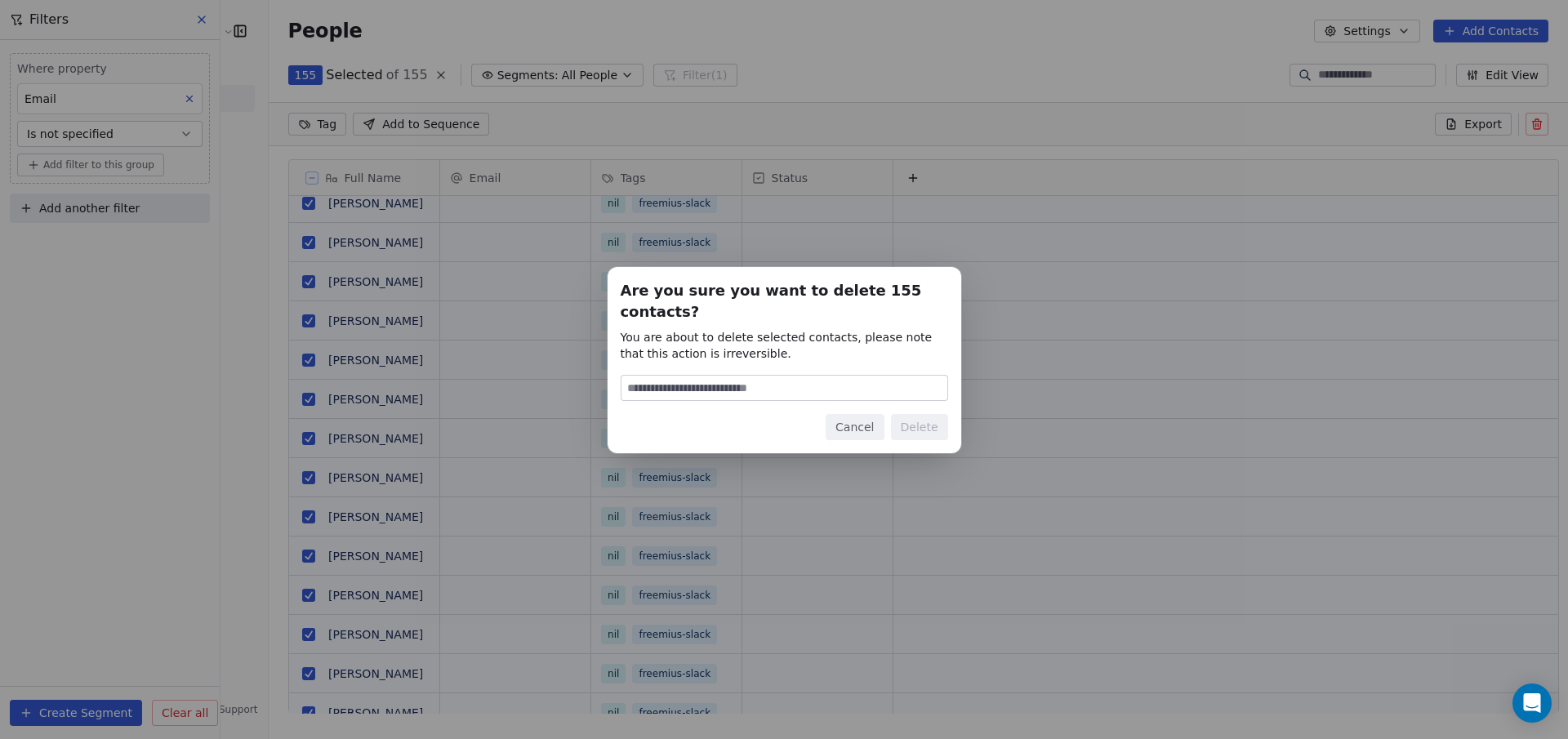
type input "******"
click at [927, 419] on button "Delete" at bounding box center [919, 426] width 57 height 26
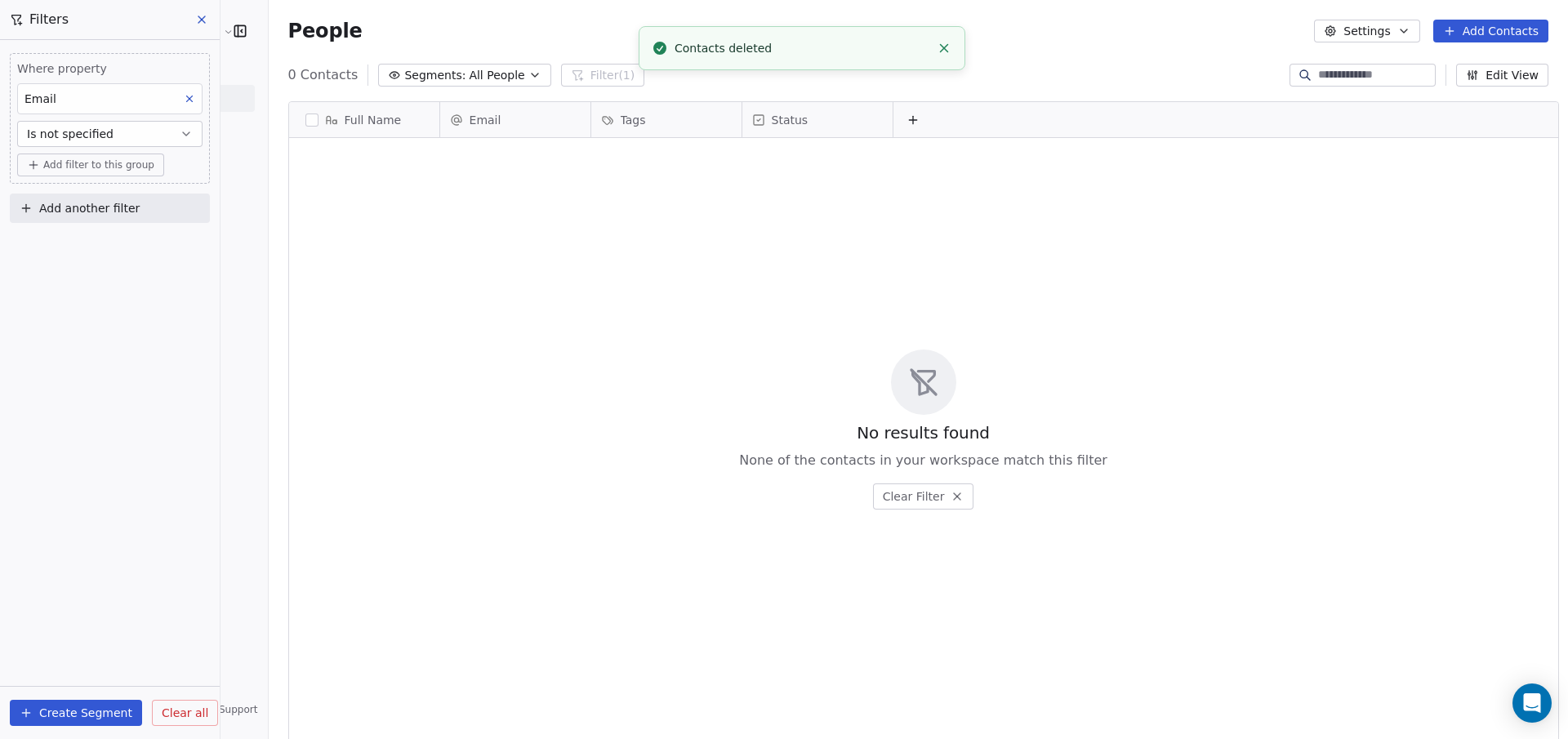
click at [104, 135] on span "Is not specified" at bounding box center [70, 134] width 87 height 17
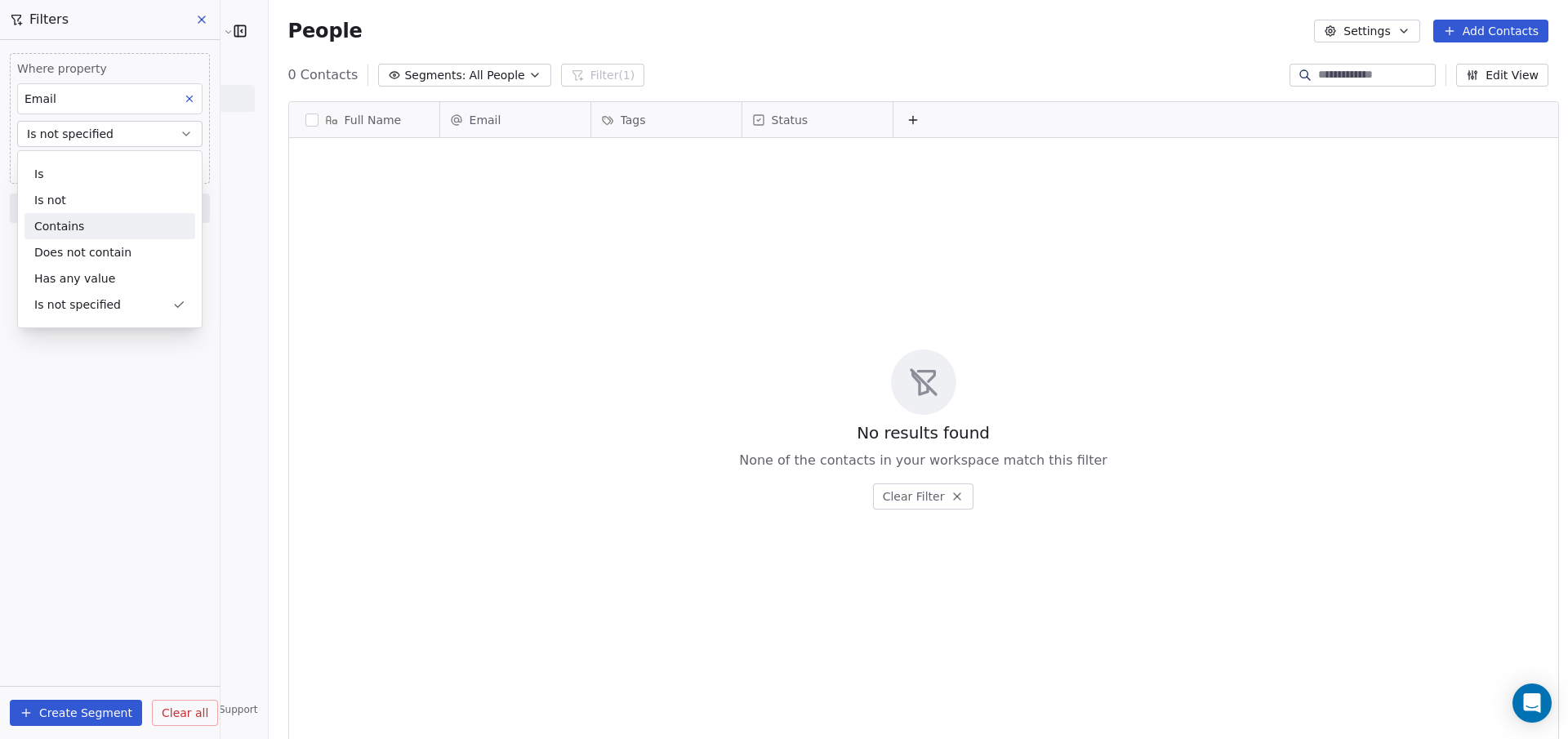
click at [76, 222] on div "Contains" at bounding box center [109, 226] width 171 height 26
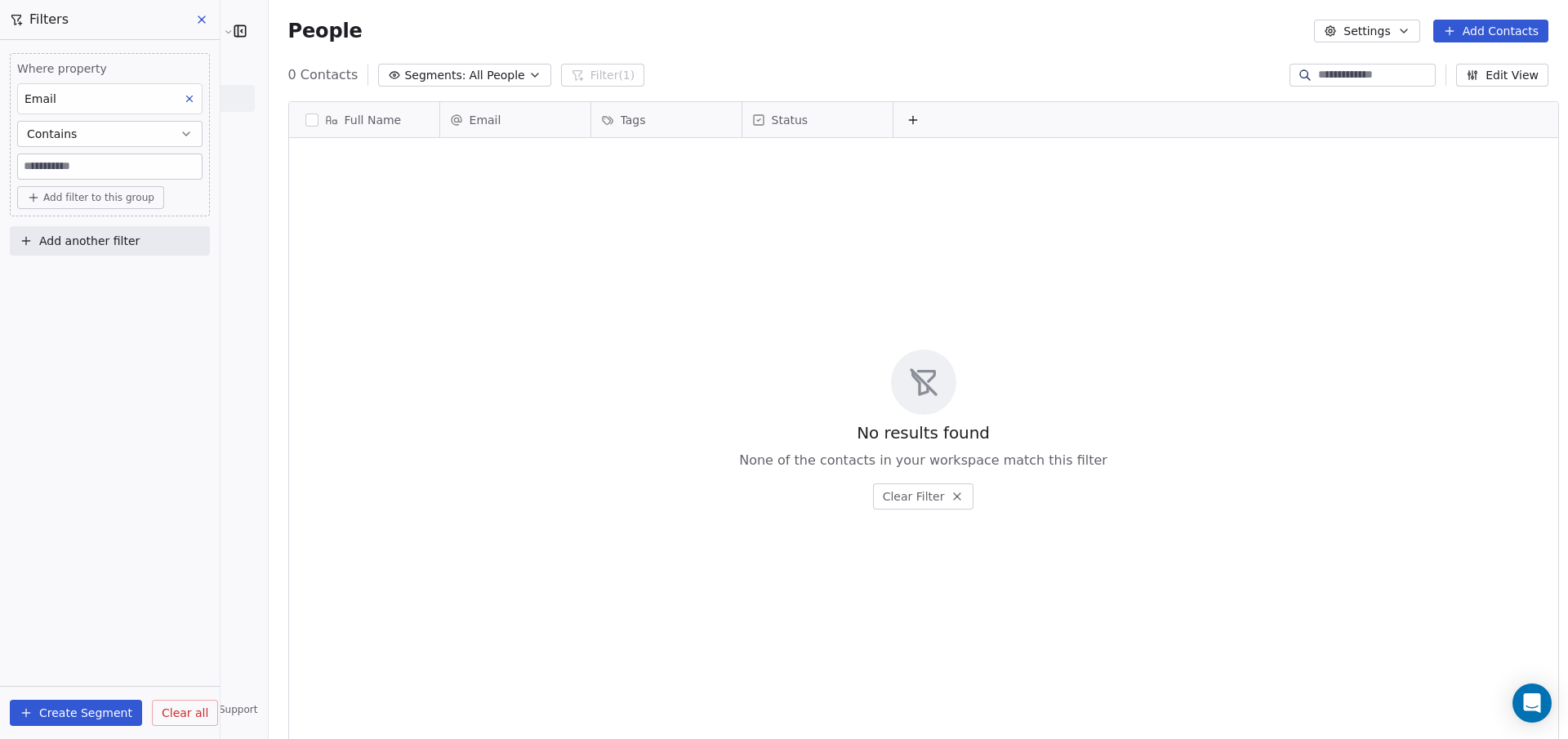
click at [96, 160] on input at bounding box center [109, 166] width 184 height 24
click at [120, 137] on button "Contains" at bounding box center [110, 134] width 186 height 26
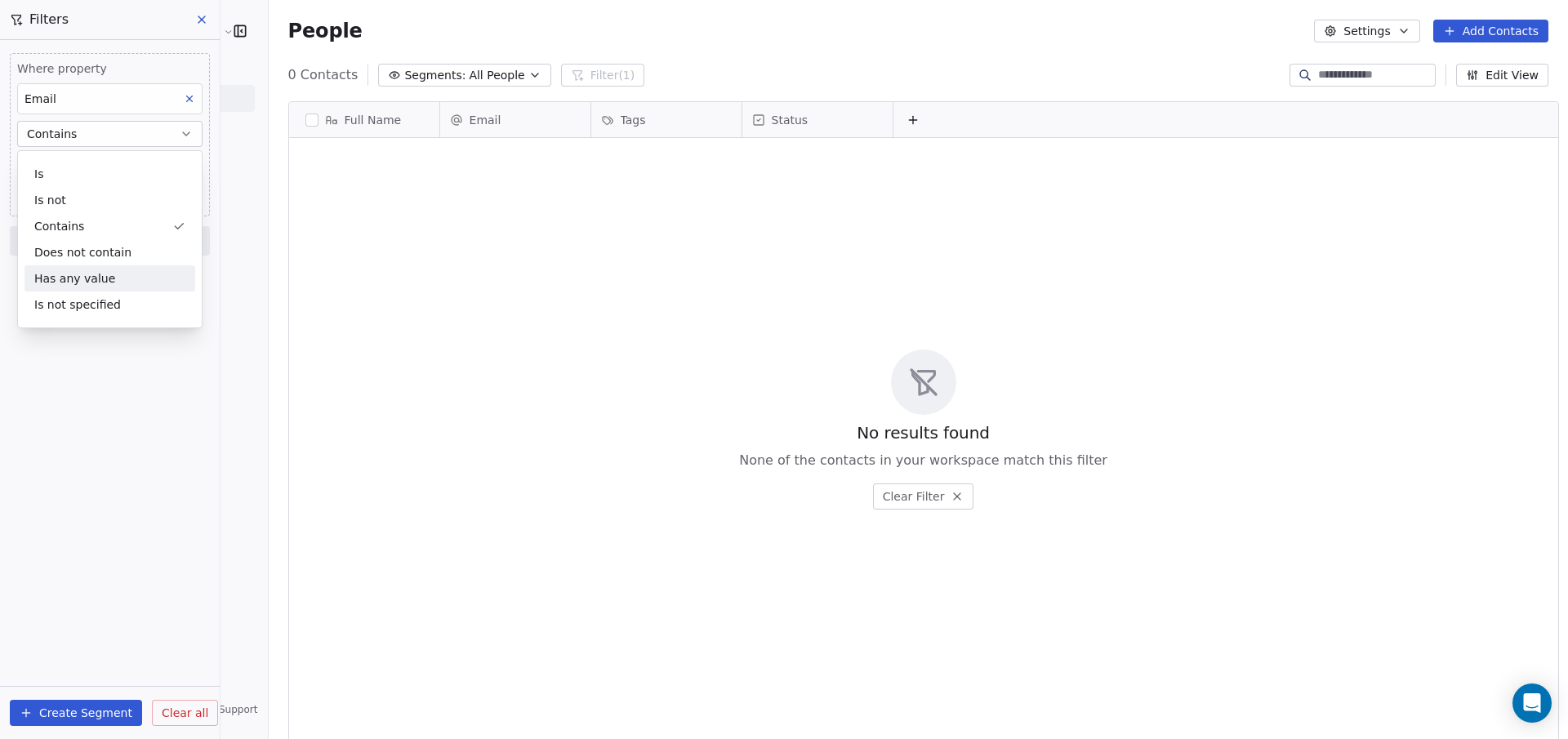
click at [99, 286] on div "Has any value" at bounding box center [109, 278] width 171 height 26
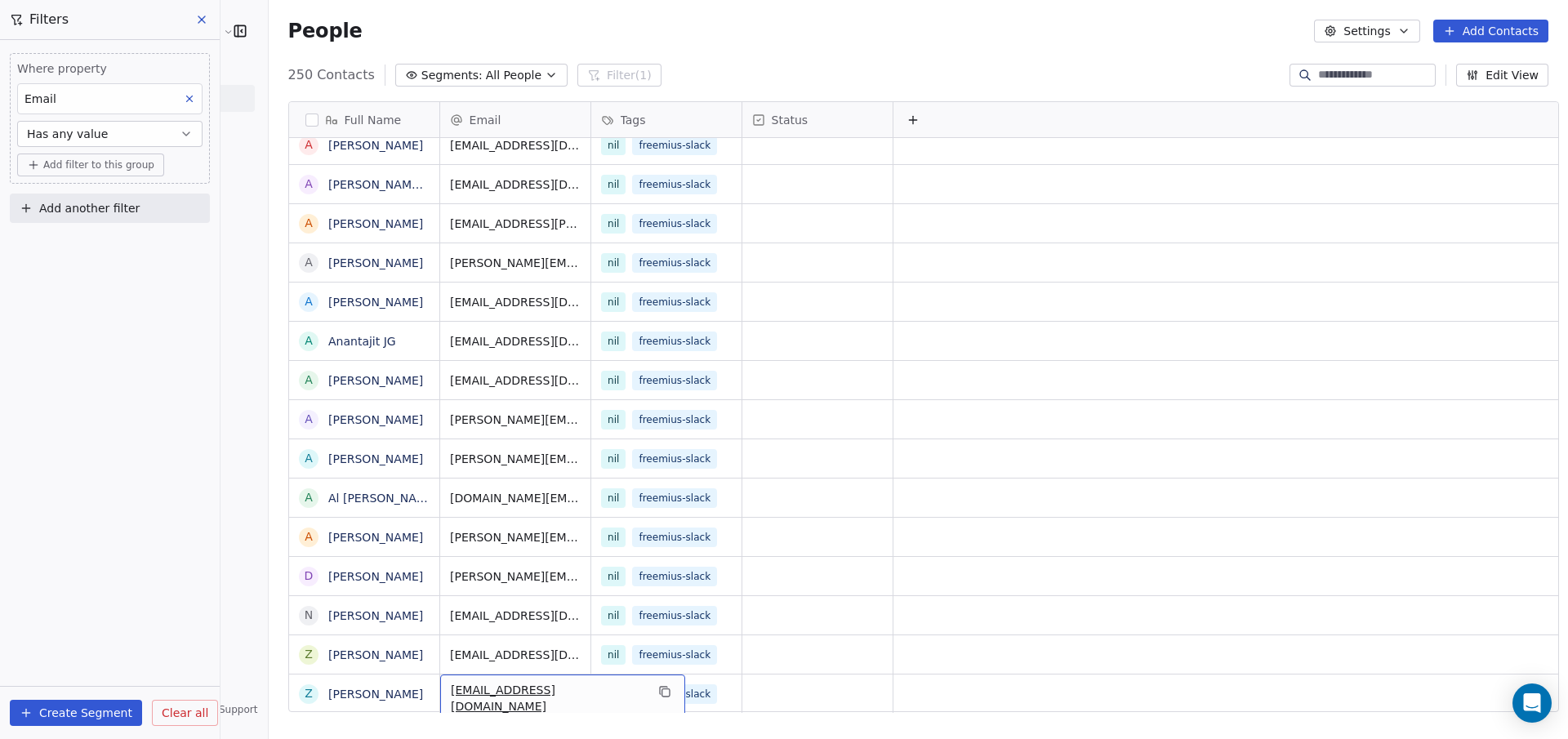
drag, startPoint x: 555, startPoint y: 681, endPoint x: 504, endPoint y: 685, distance: 51.2
click at [658, 685] on icon "grid" at bounding box center [664, 692] width 13 height 13
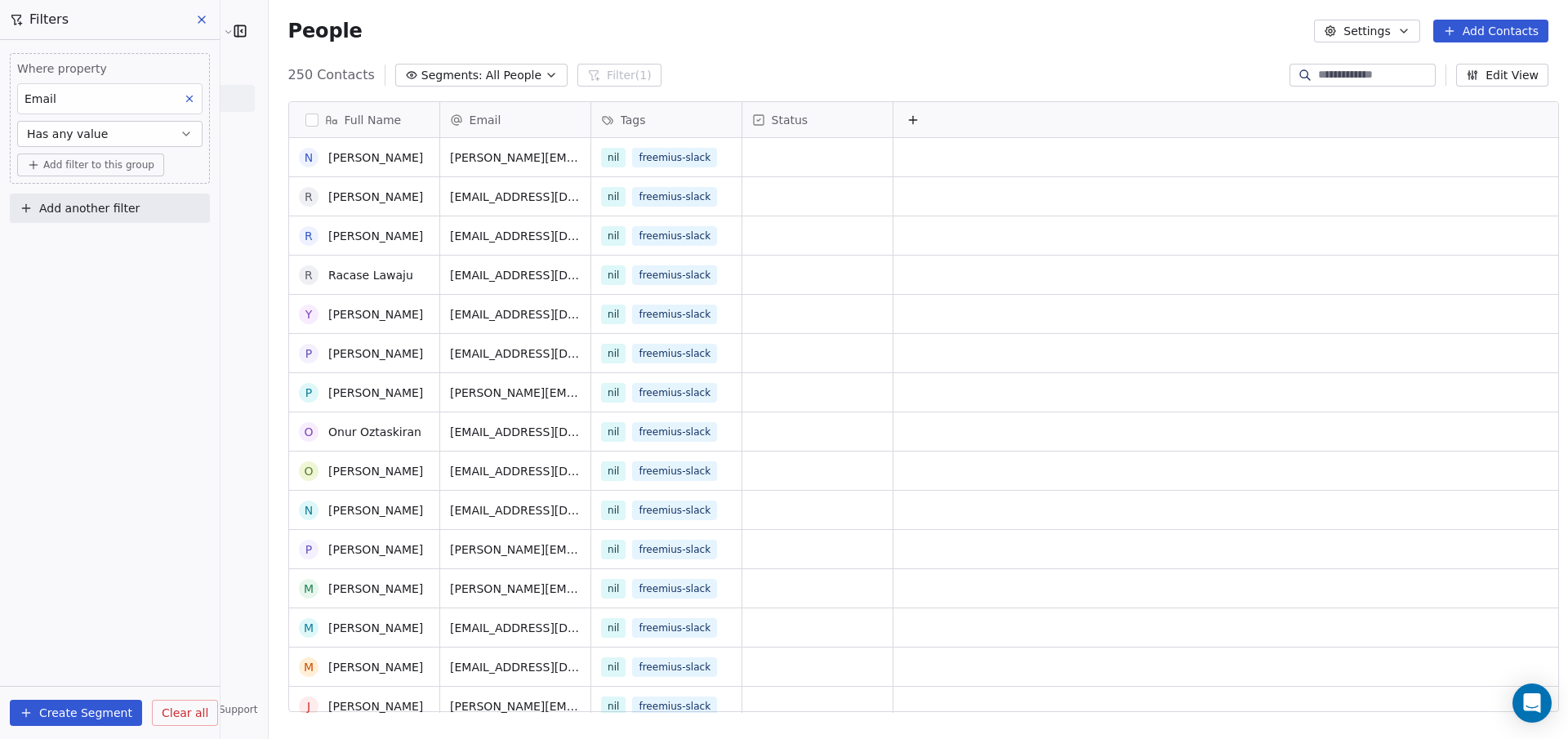
scroll to position [4168, 0]
click at [199, 14] on icon at bounding box center [201, 20] width 13 height 13
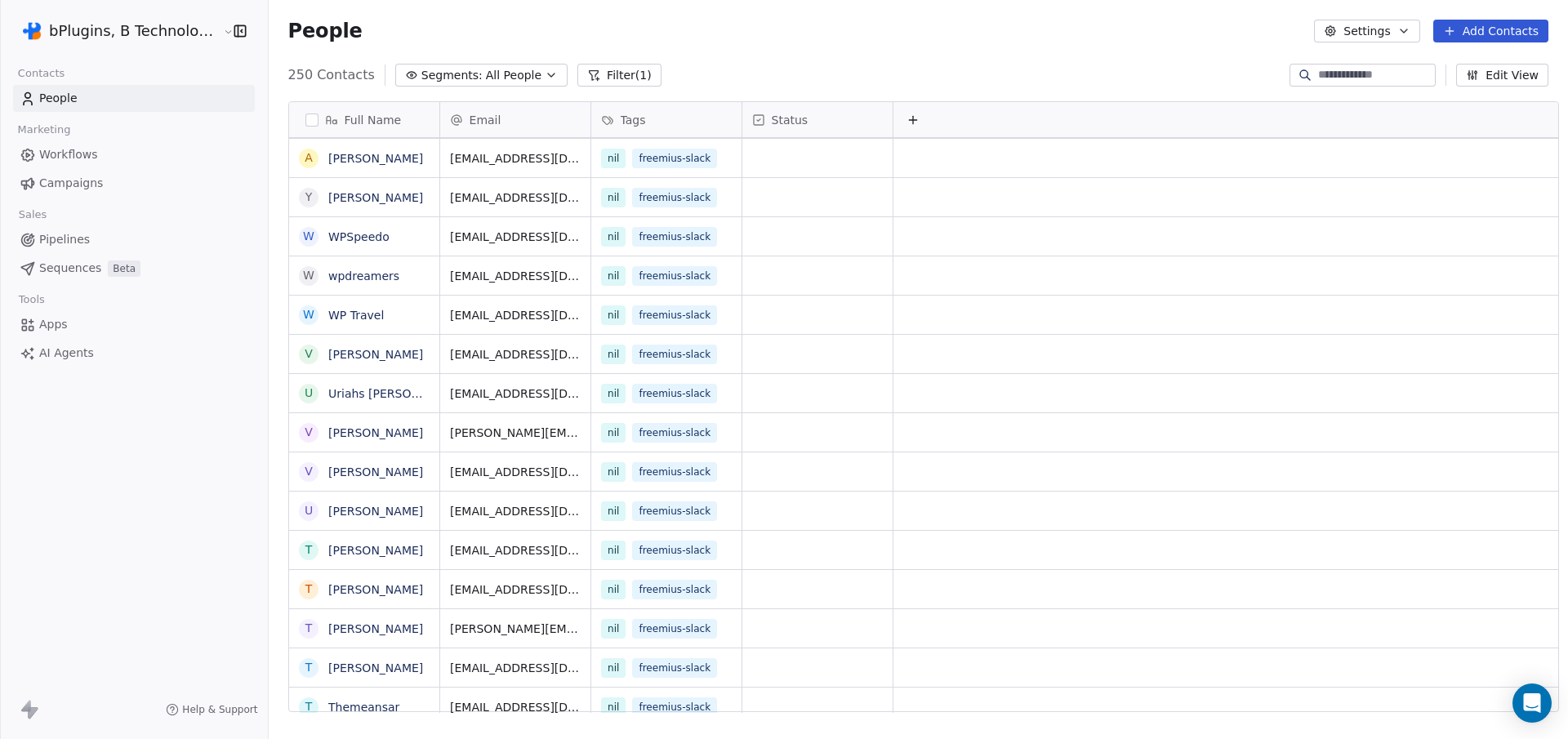
click at [89, 186] on span "Campaigns" at bounding box center [71, 183] width 64 height 18
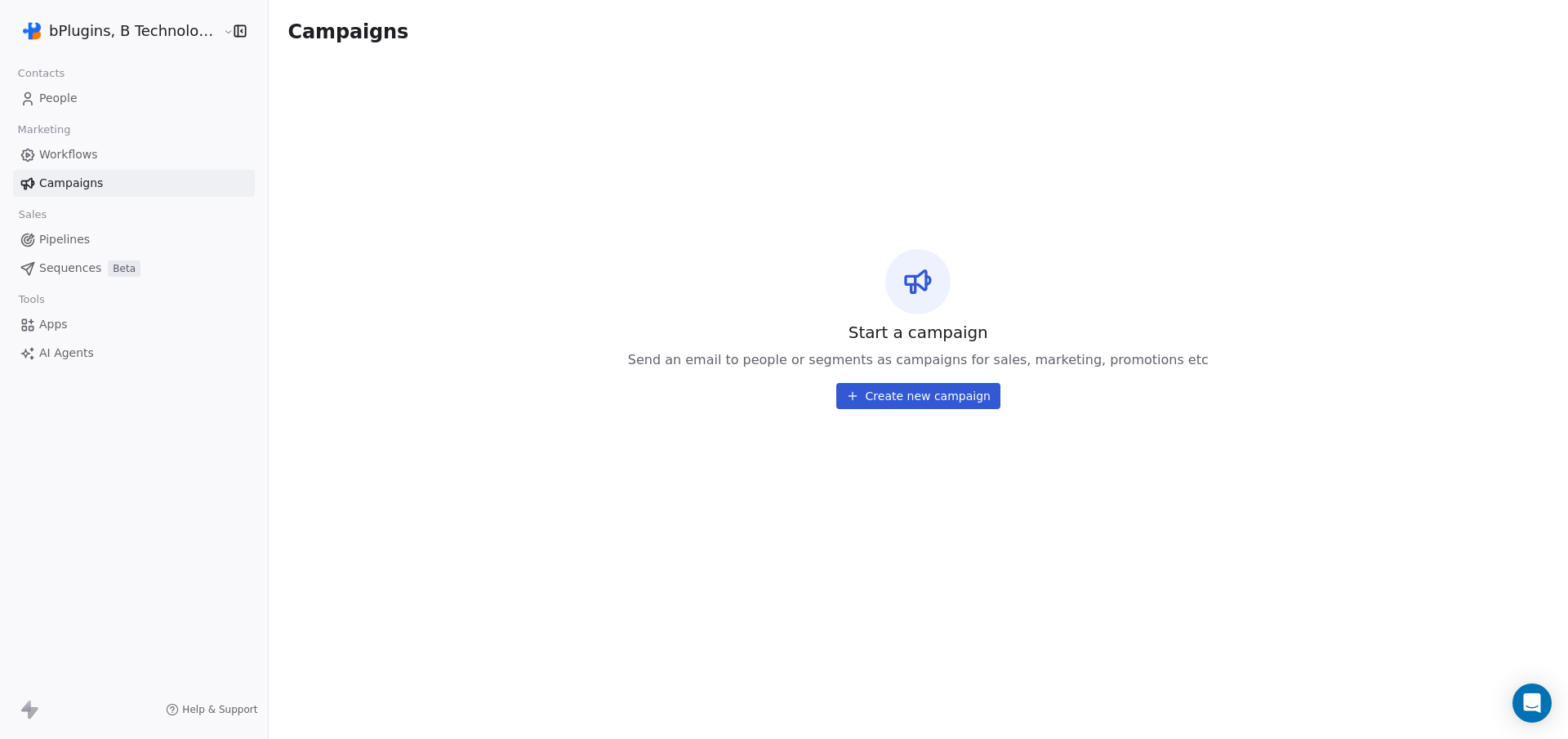
click at [874, 398] on button "Create new campaign" at bounding box center [918, 395] width 164 height 26
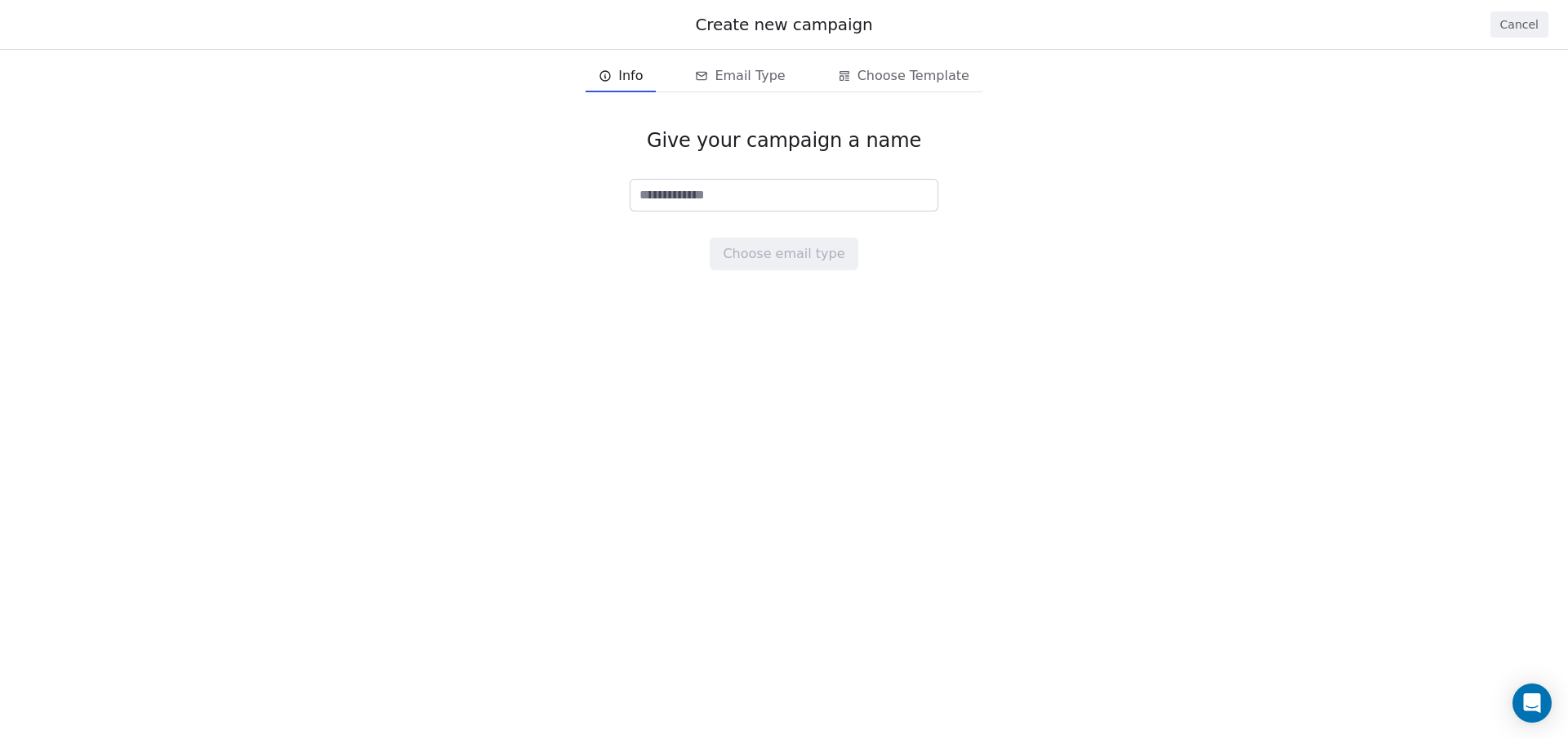
click at [687, 201] on input at bounding box center [783, 195] width 307 height 31
type input "**********"
click at [801, 257] on button "Choose email type" at bounding box center [783, 253] width 148 height 33
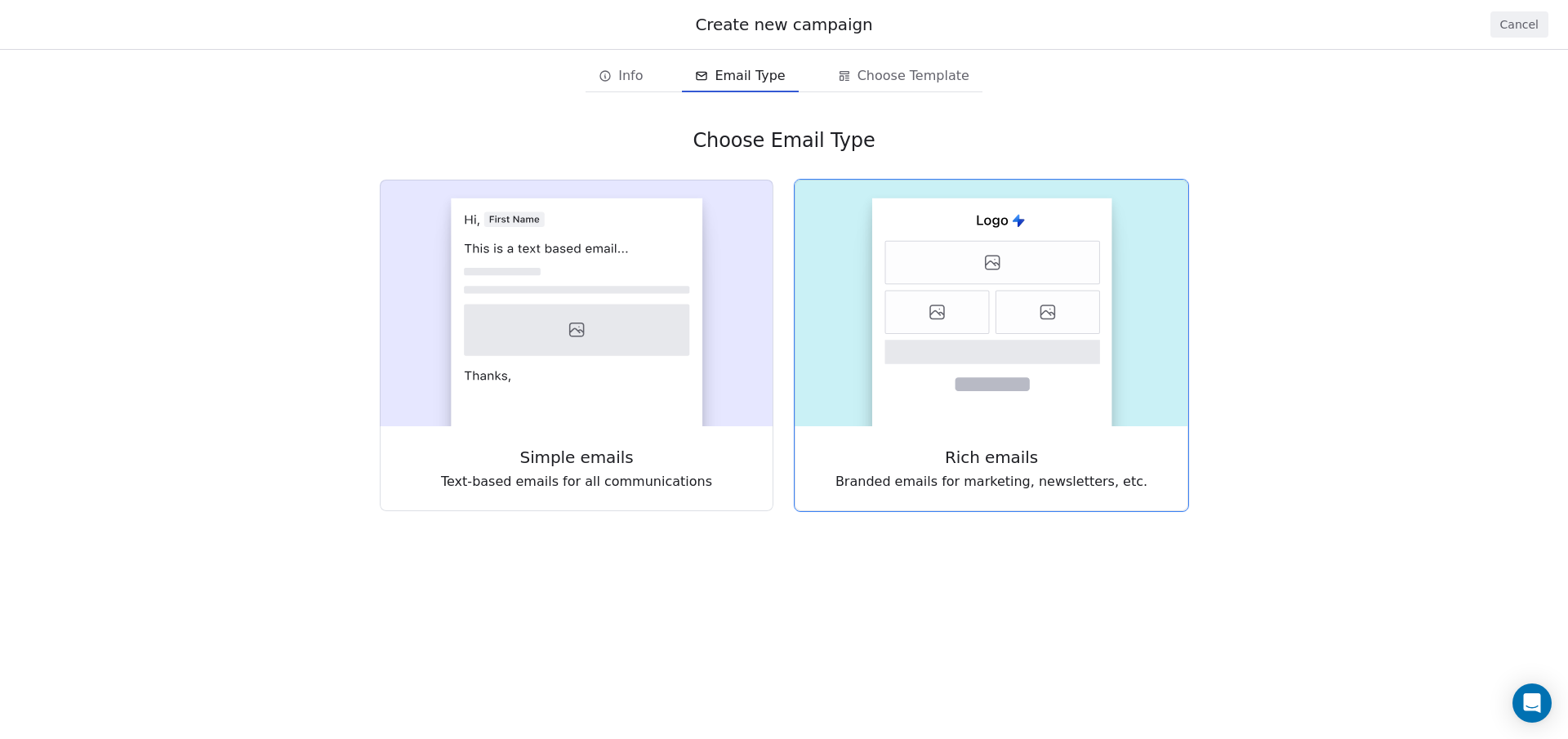
click at [879, 313] on rect at bounding box center [991, 312] width 240 height 228
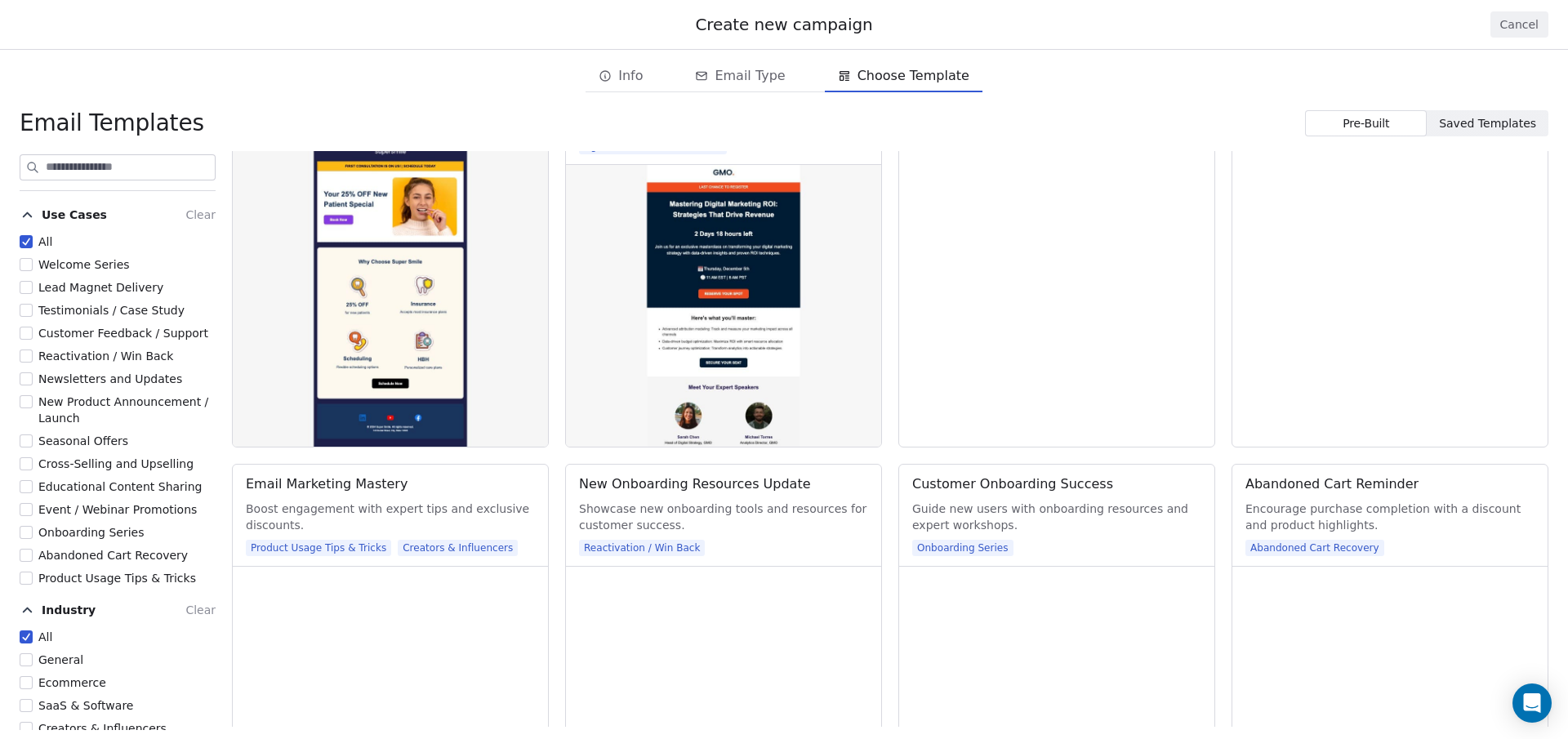
scroll to position [2291, 0]
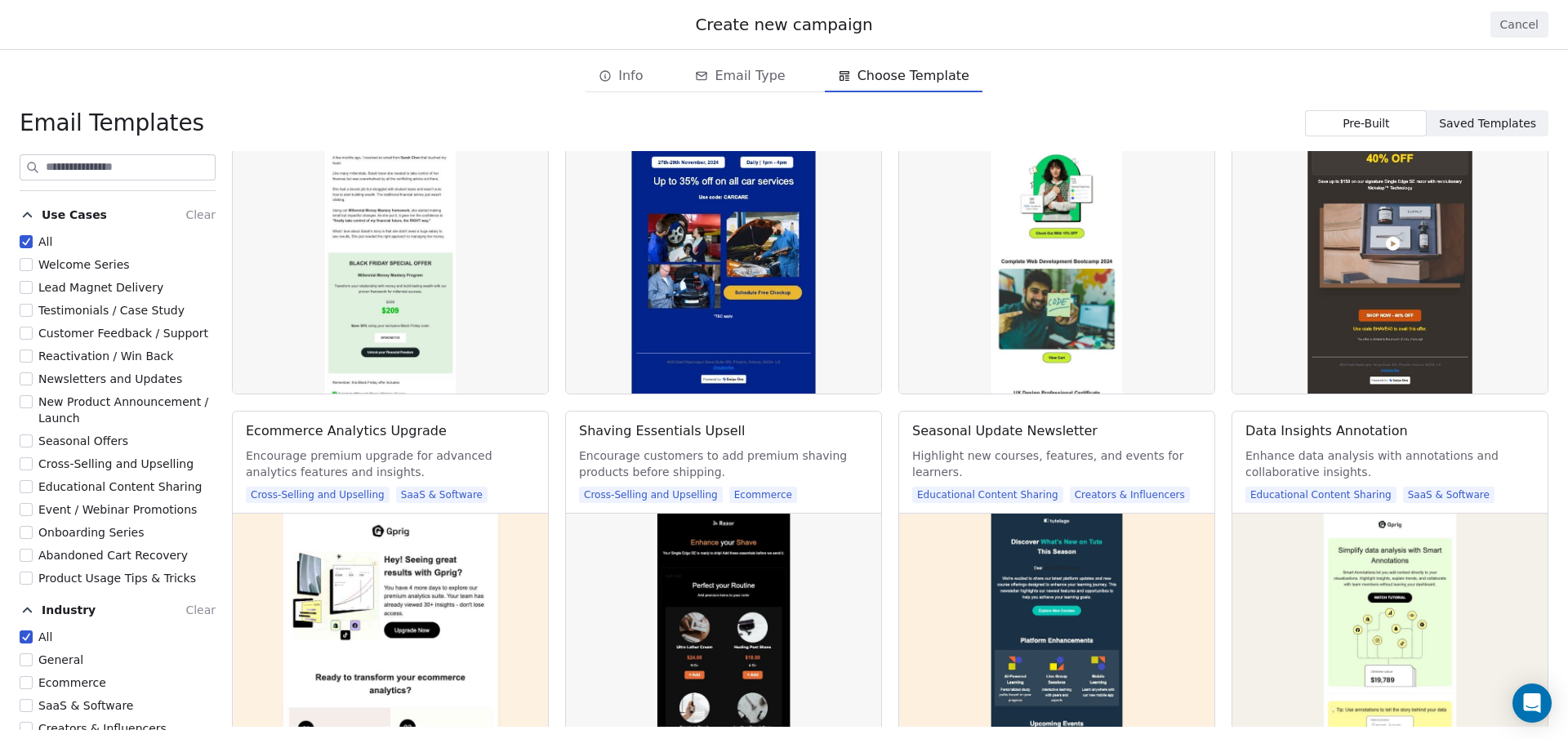
click at [1461, 126] on span "Saved Templates" at bounding box center [1487, 124] width 97 height 18
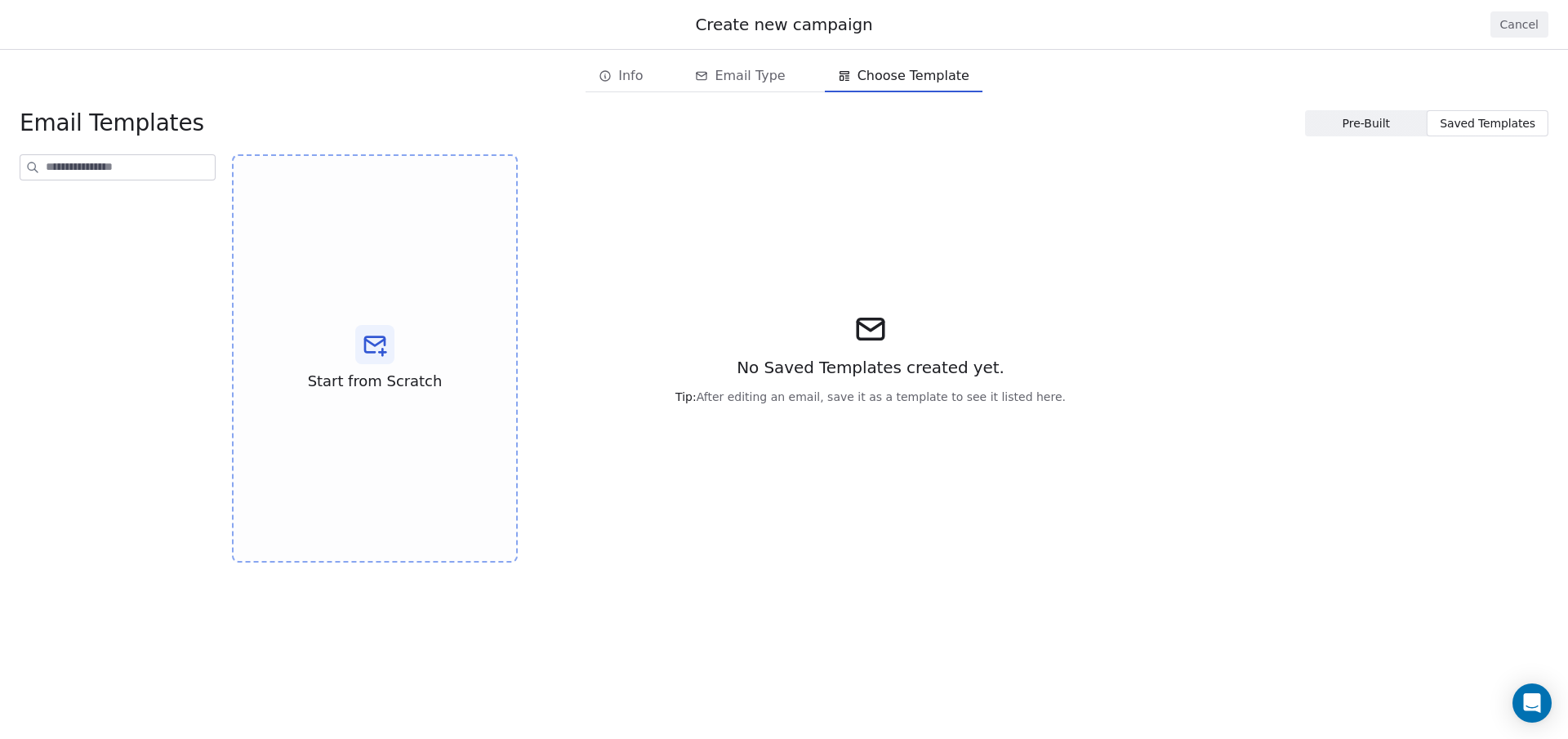
click at [1509, 26] on button "Cancel" at bounding box center [1519, 24] width 58 height 26
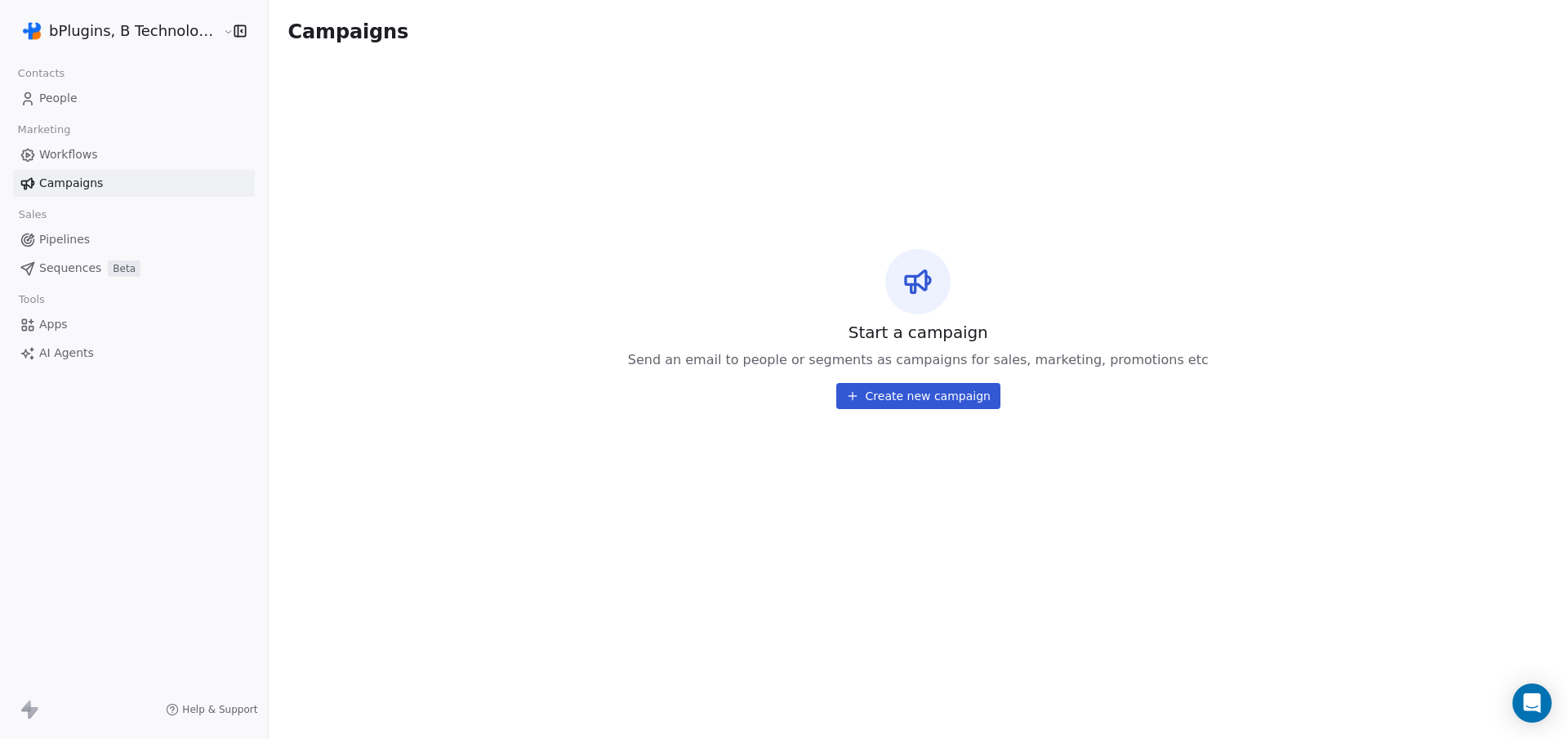
click at [42, 96] on span "People" at bounding box center [59, 98] width 38 height 18
click at [66, 97] on span "People" at bounding box center [59, 98] width 38 height 18
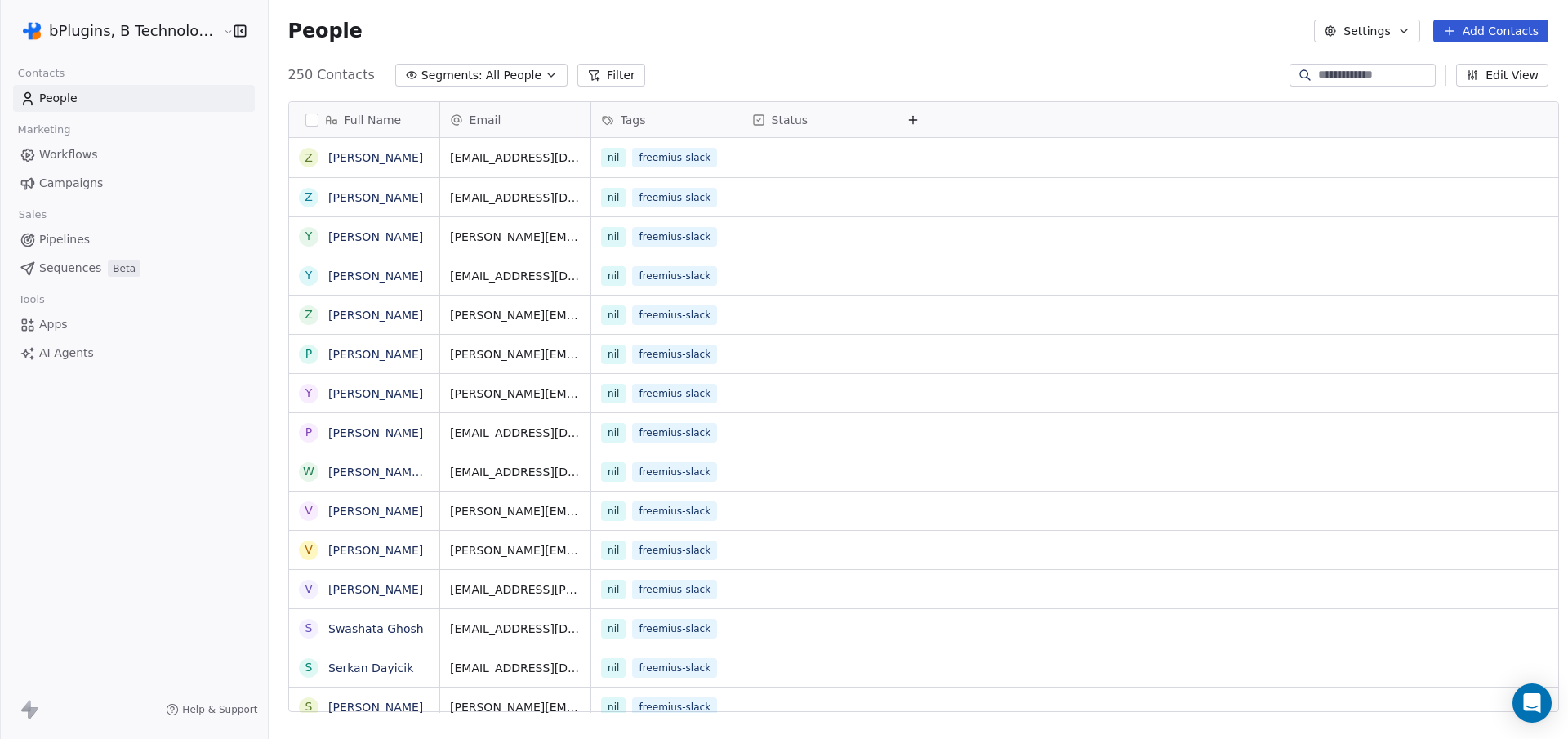
scroll to position [639, 1297]
click at [305, 122] on button "button" at bounding box center [312, 120] width 13 height 13
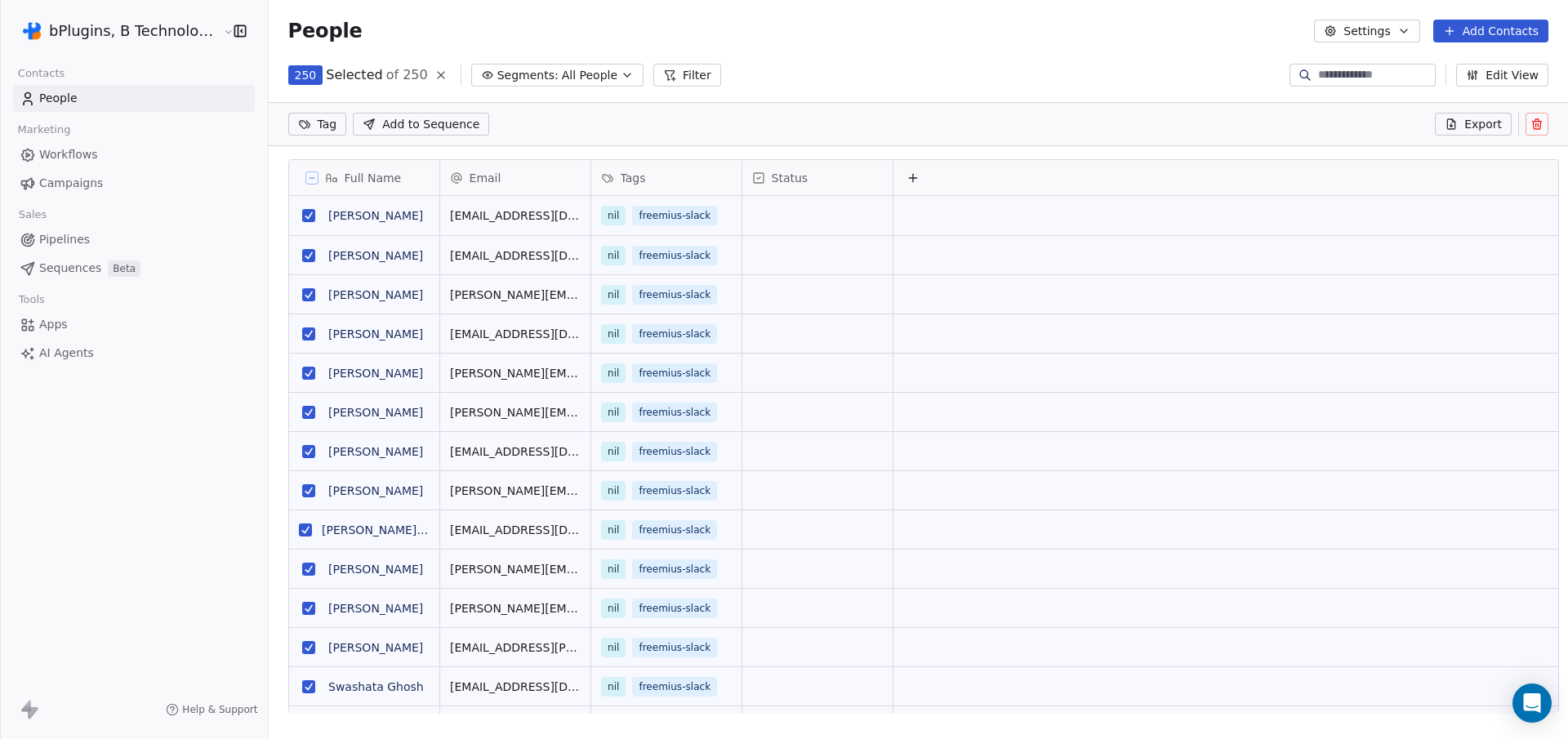
click at [1541, 125] on icon at bounding box center [1537, 125] width 13 height 13
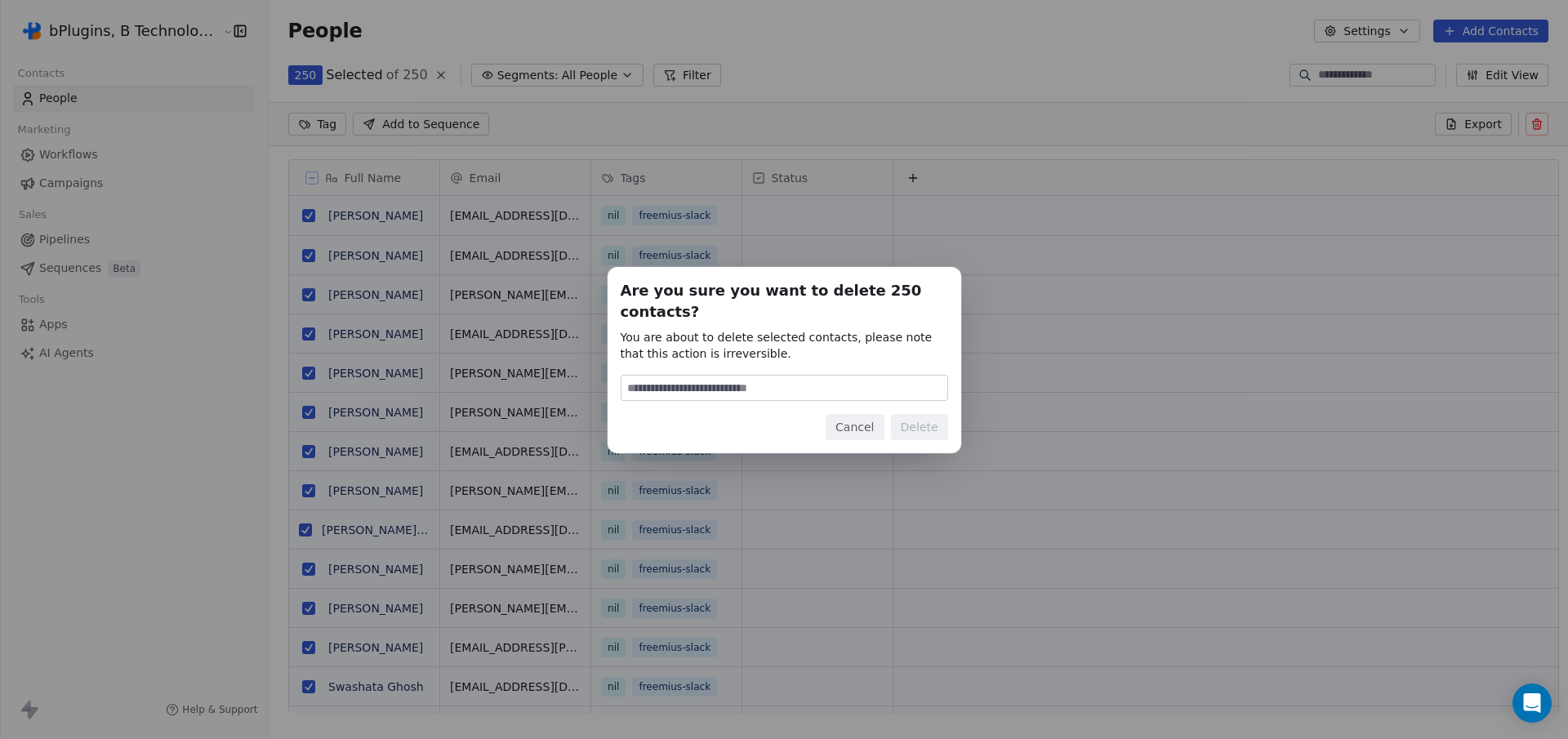
type input "******"
click at [931, 417] on button "Delete" at bounding box center [919, 426] width 57 height 26
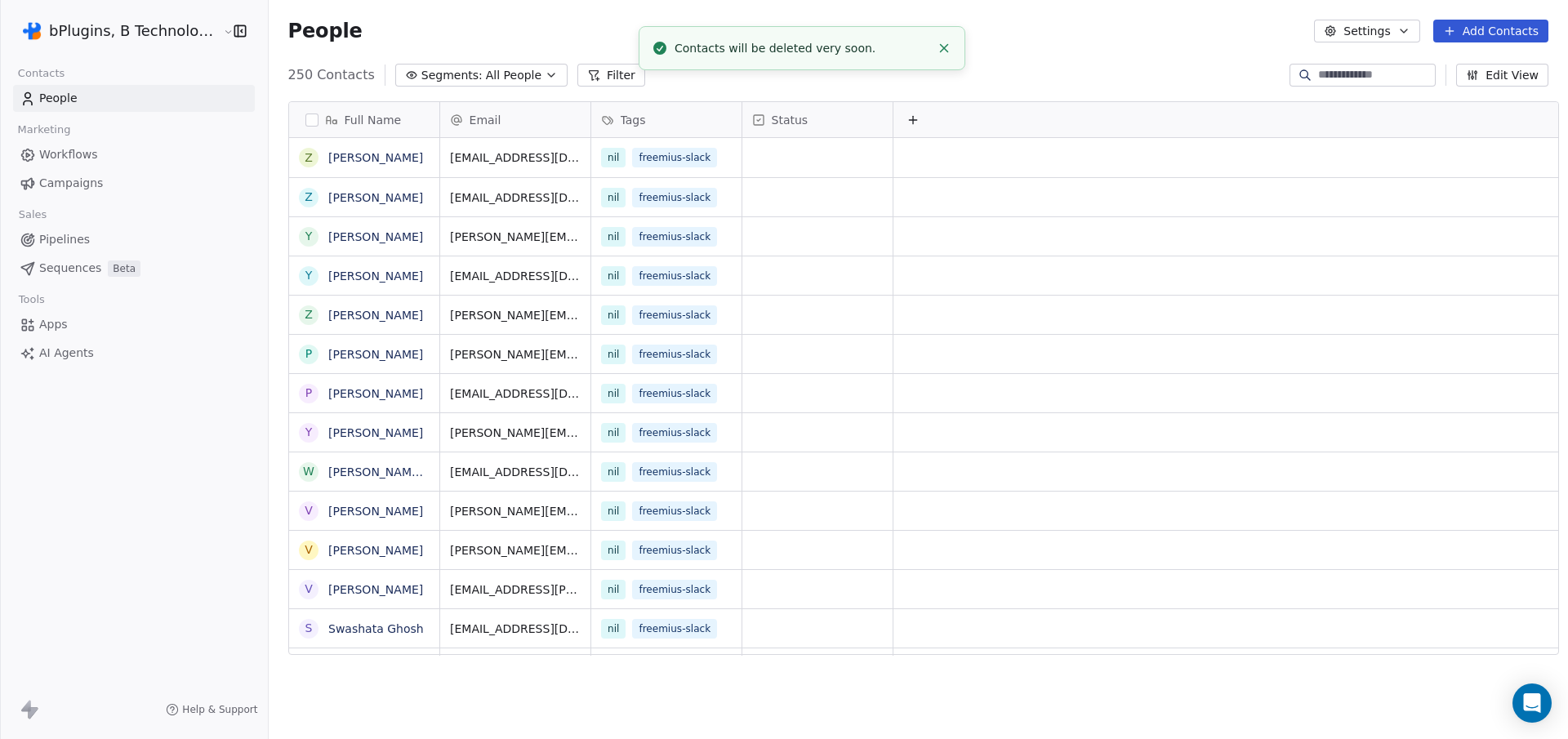
scroll to position [639, 1297]
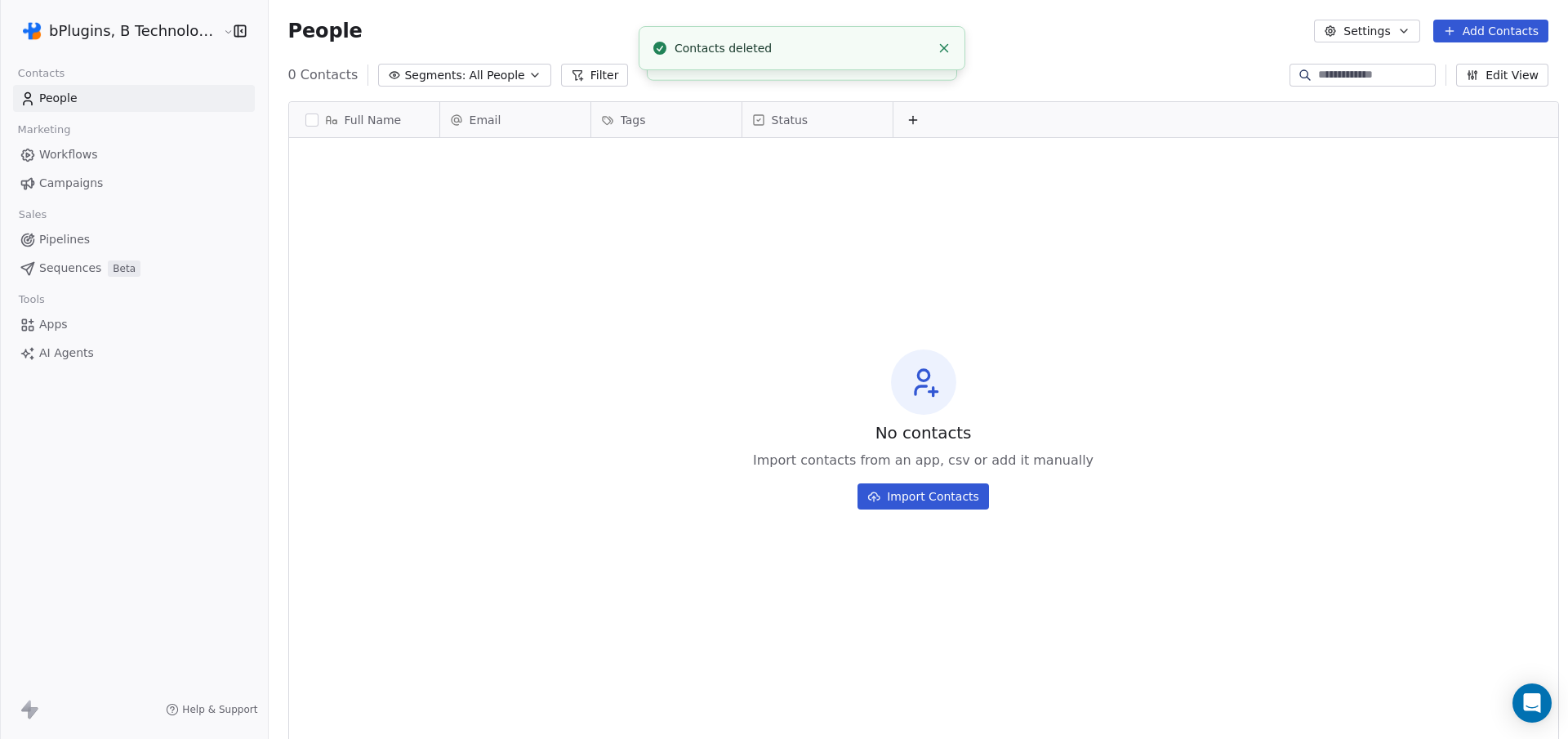
click at [1464, 29] on button "Add Contacts" at bounding box center [1490, 30] width 115 height 23
click at [1469, 97] on span "Import from CSV" at bounding box center [1486, 93] width 94 height 18
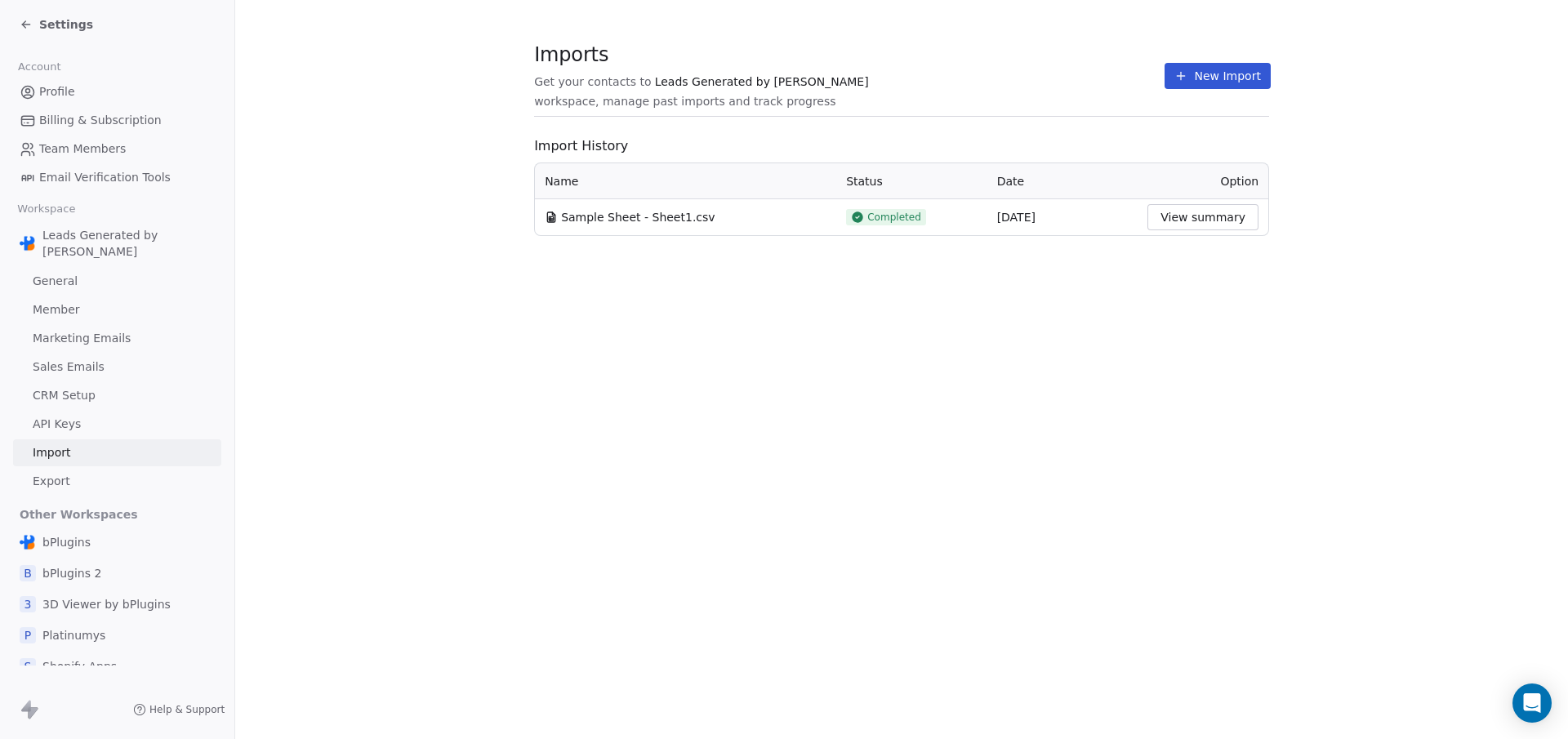
click at [1194, 83] on button "New Import" at bounding box center [1217, 75] width 105 height 26
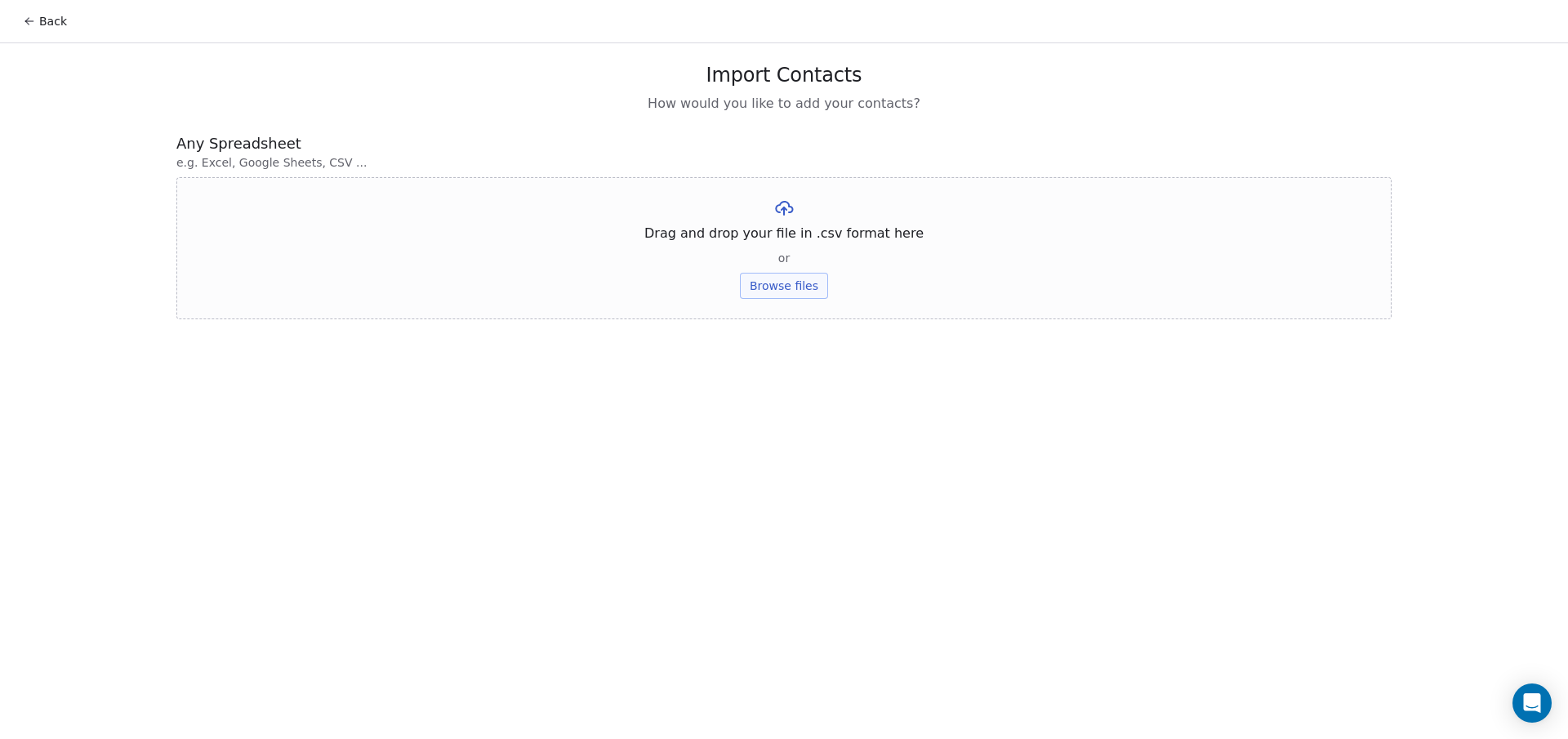
click at [770, 288] on button "Browse files" at bounding box center [783, 285] width 88 height 26
click at [756, 237] on button "Upload" at bounding box center [783, 240] width 59 height 26
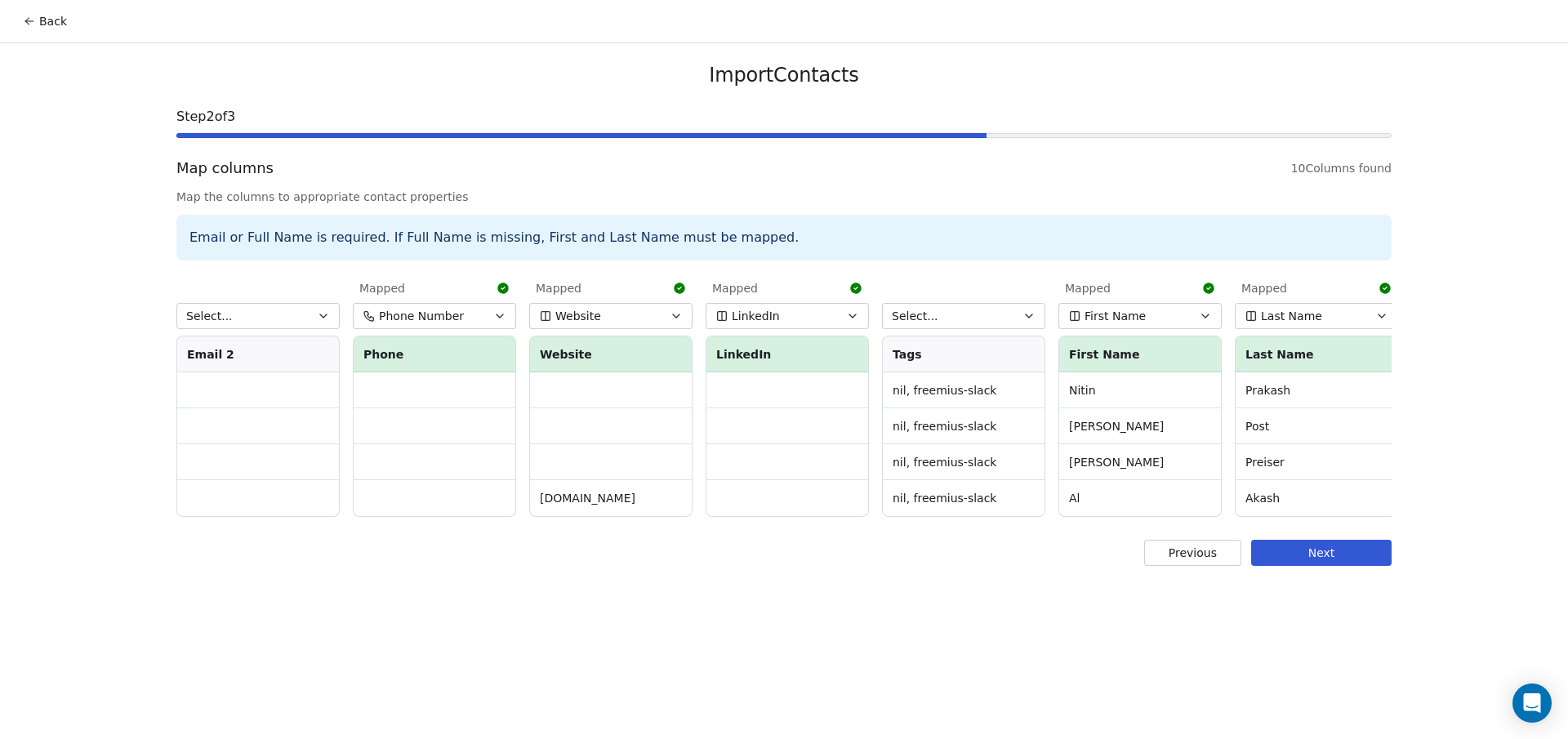
scroll to position [0, 536]
click at [944, 310] on button "Select..." at bounding box center [956, 315] width 163 height 26
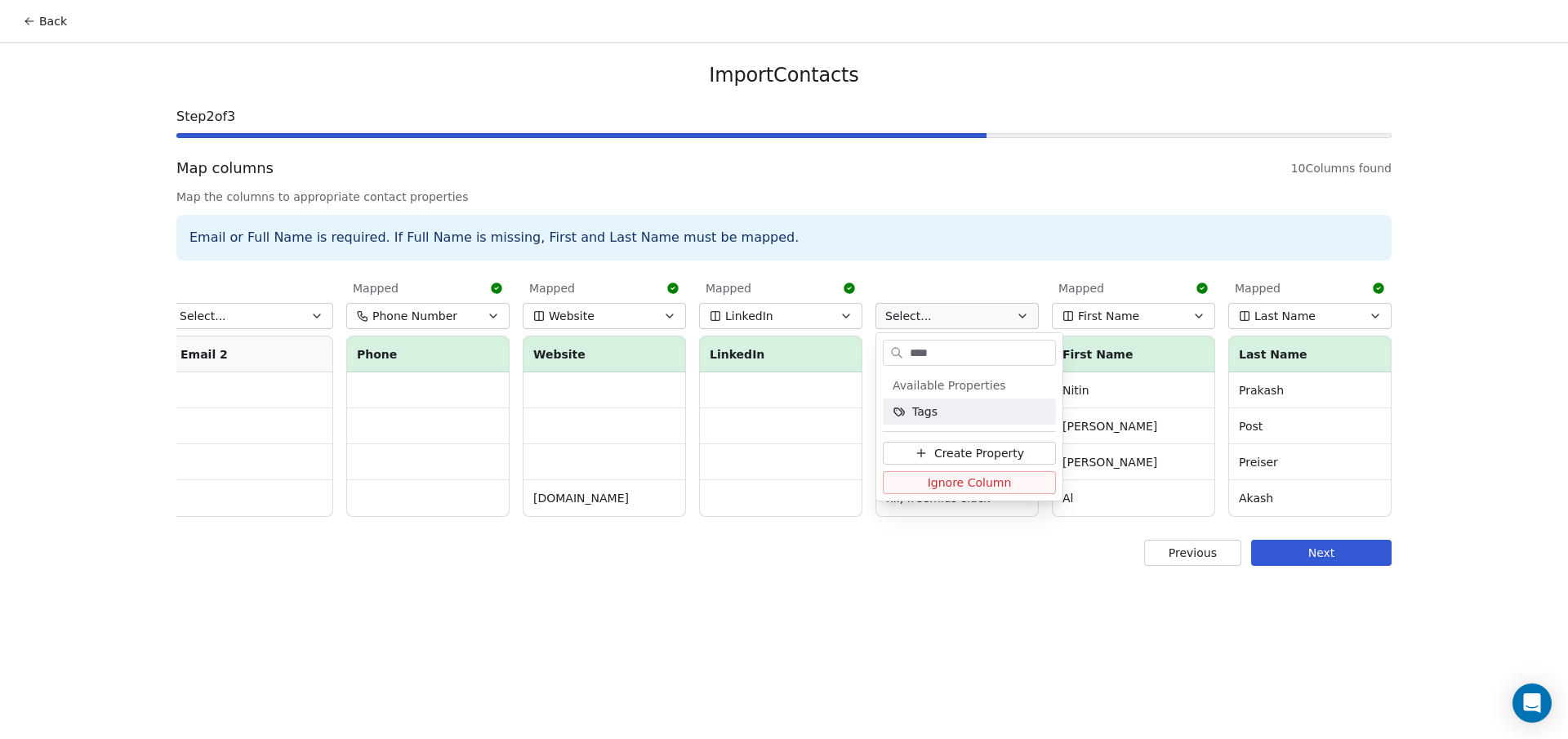
type input "****"
click at [929, 407] on span "Tags" at bounding box center [924, 412] width 25 height 17
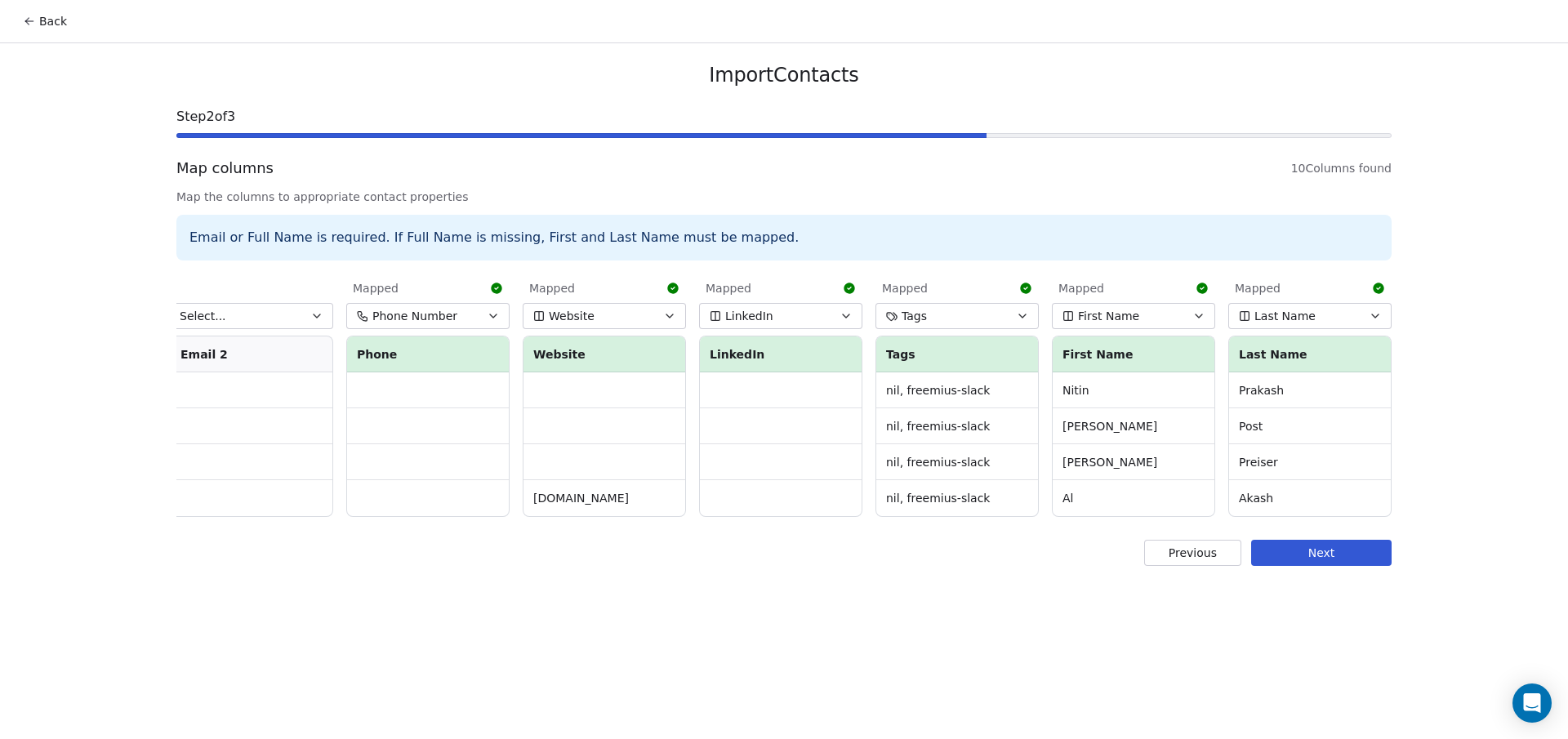
click at [1325, 566] on button "Next" at bounding box center [1321, 553] width 140 height 26
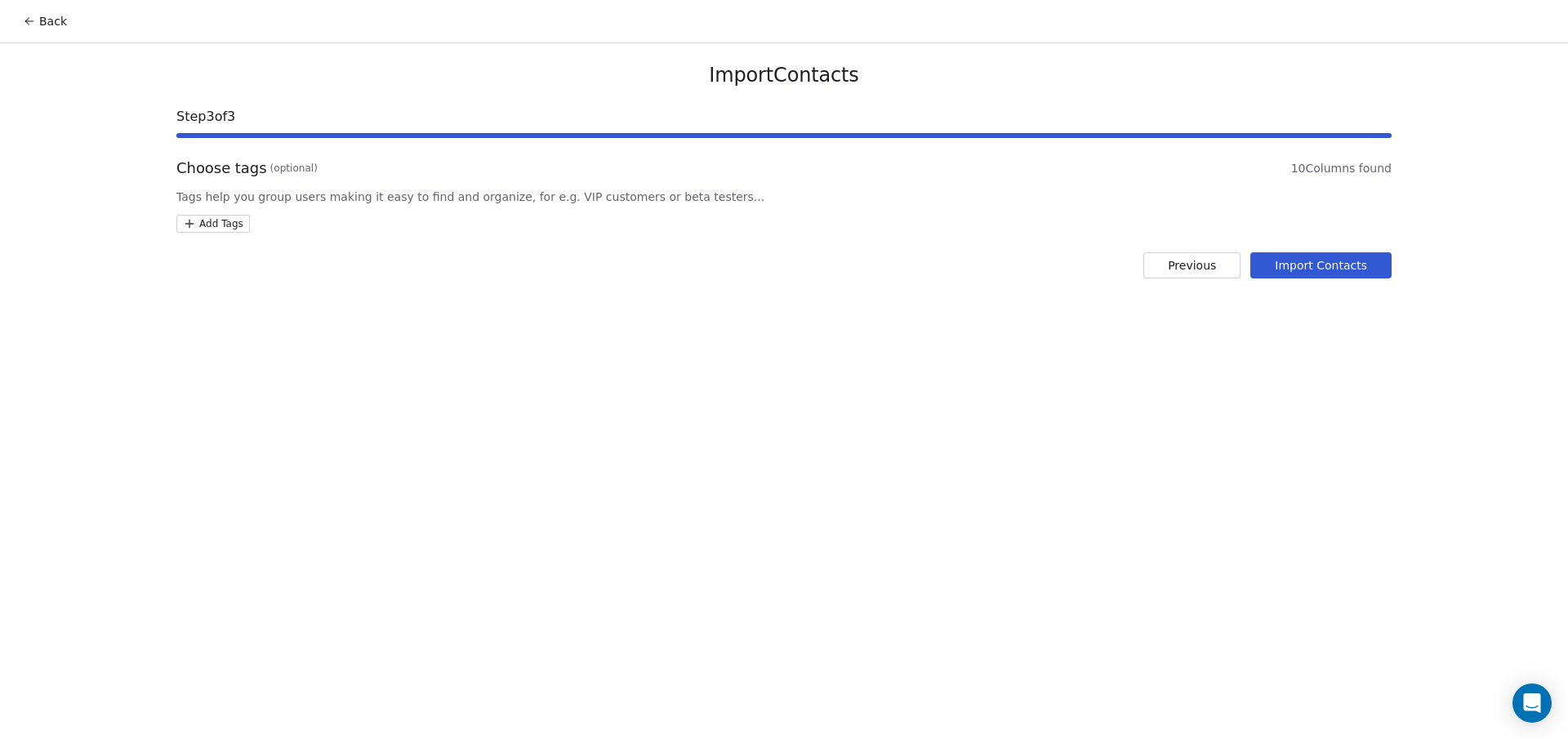
click at [1316, 264] on button "Import Contacts" at bounding box center [1321, 265] width 141 height 26
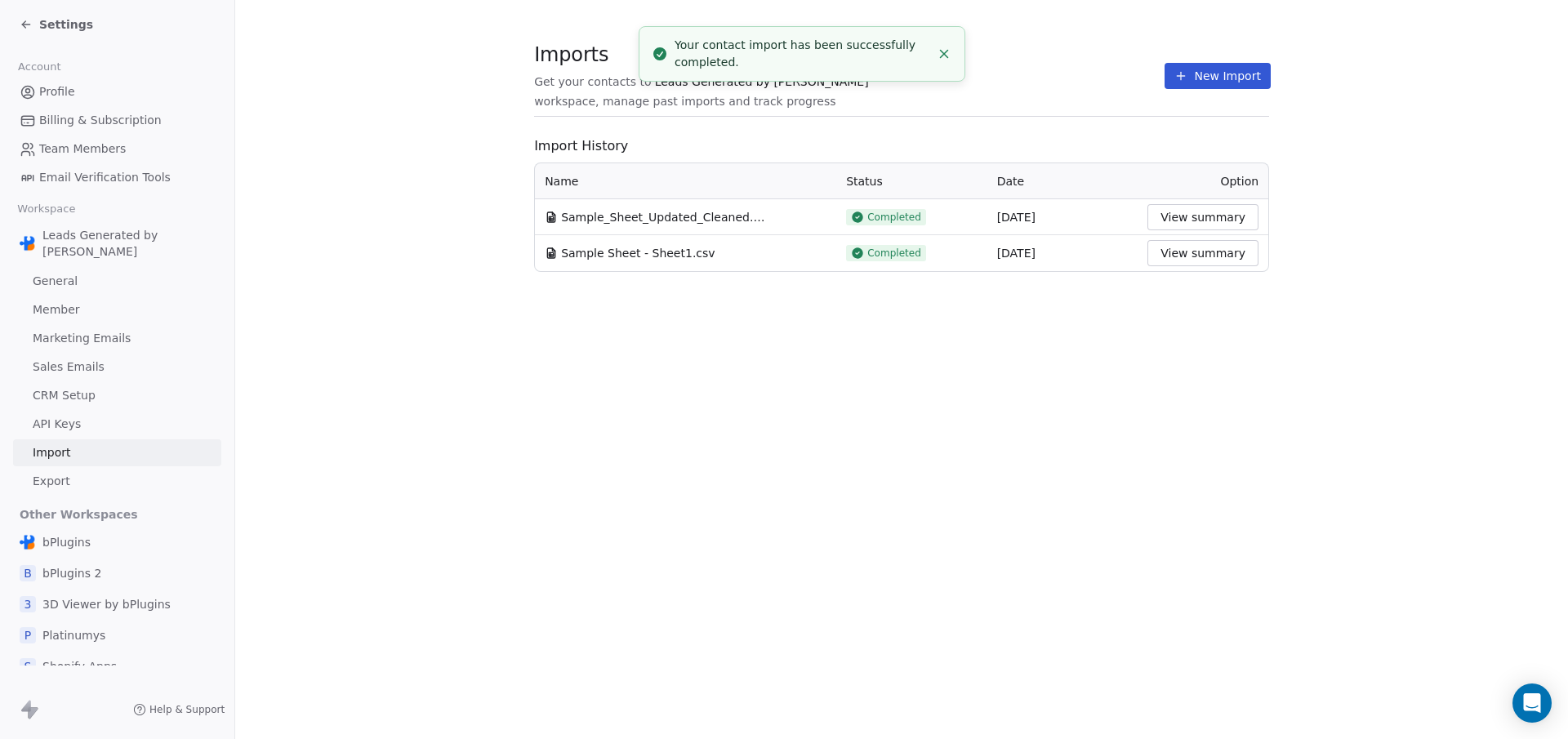
click at [22, 22] on icon at bounding box center [26, 24] width 13 height 13
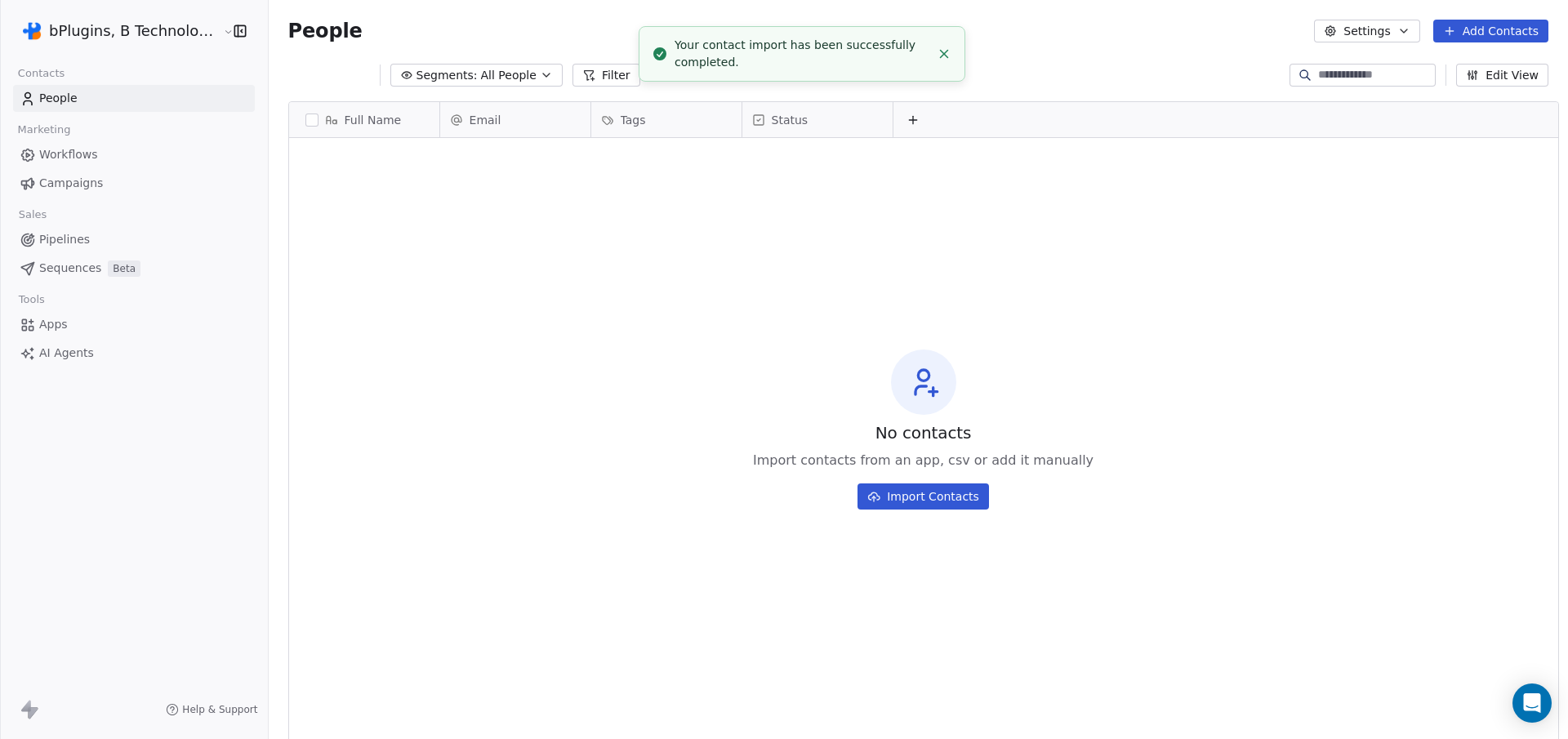
scroll to position [639, 1297]
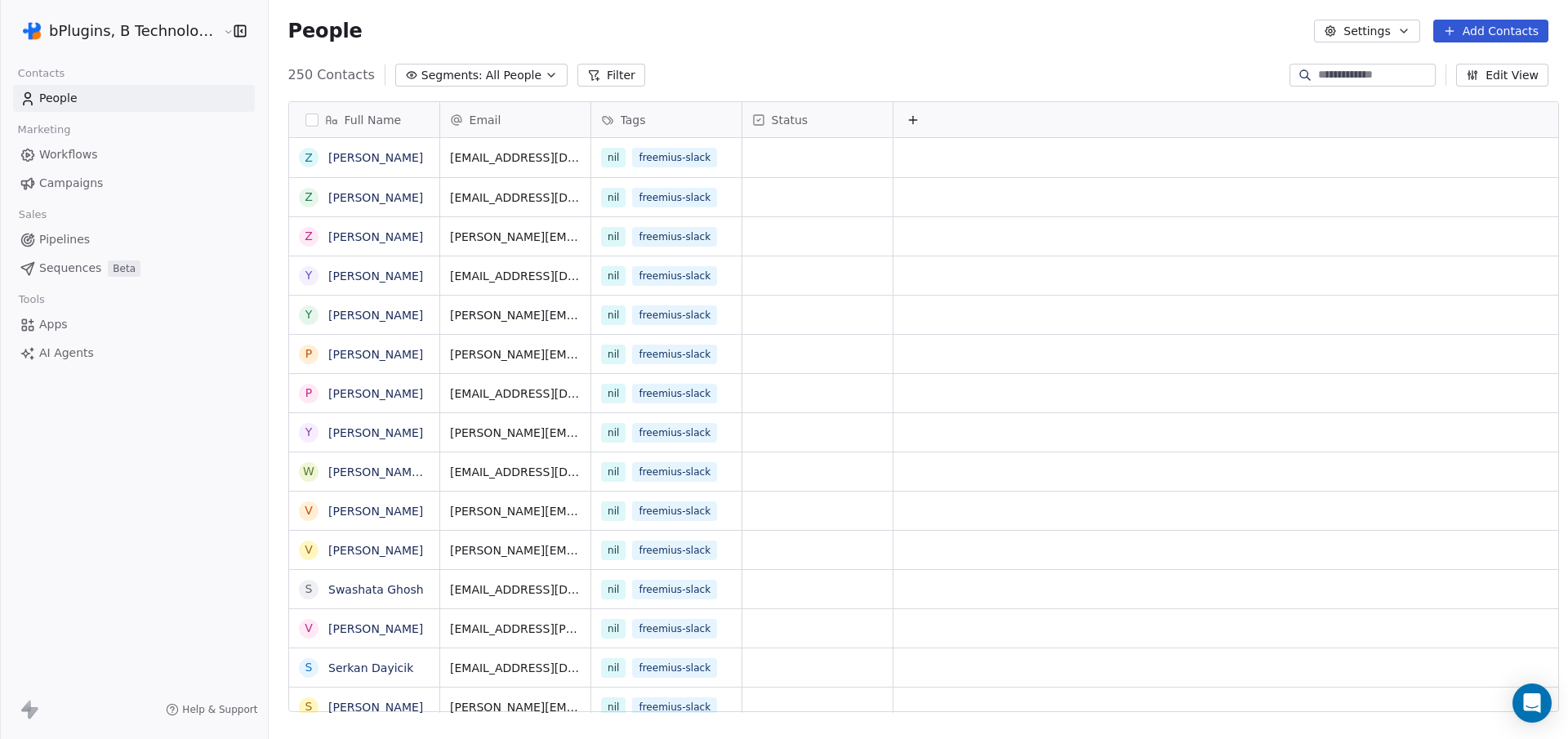
click at [909, 120] on icon at bounding box center [912, 120] width 8 height 0
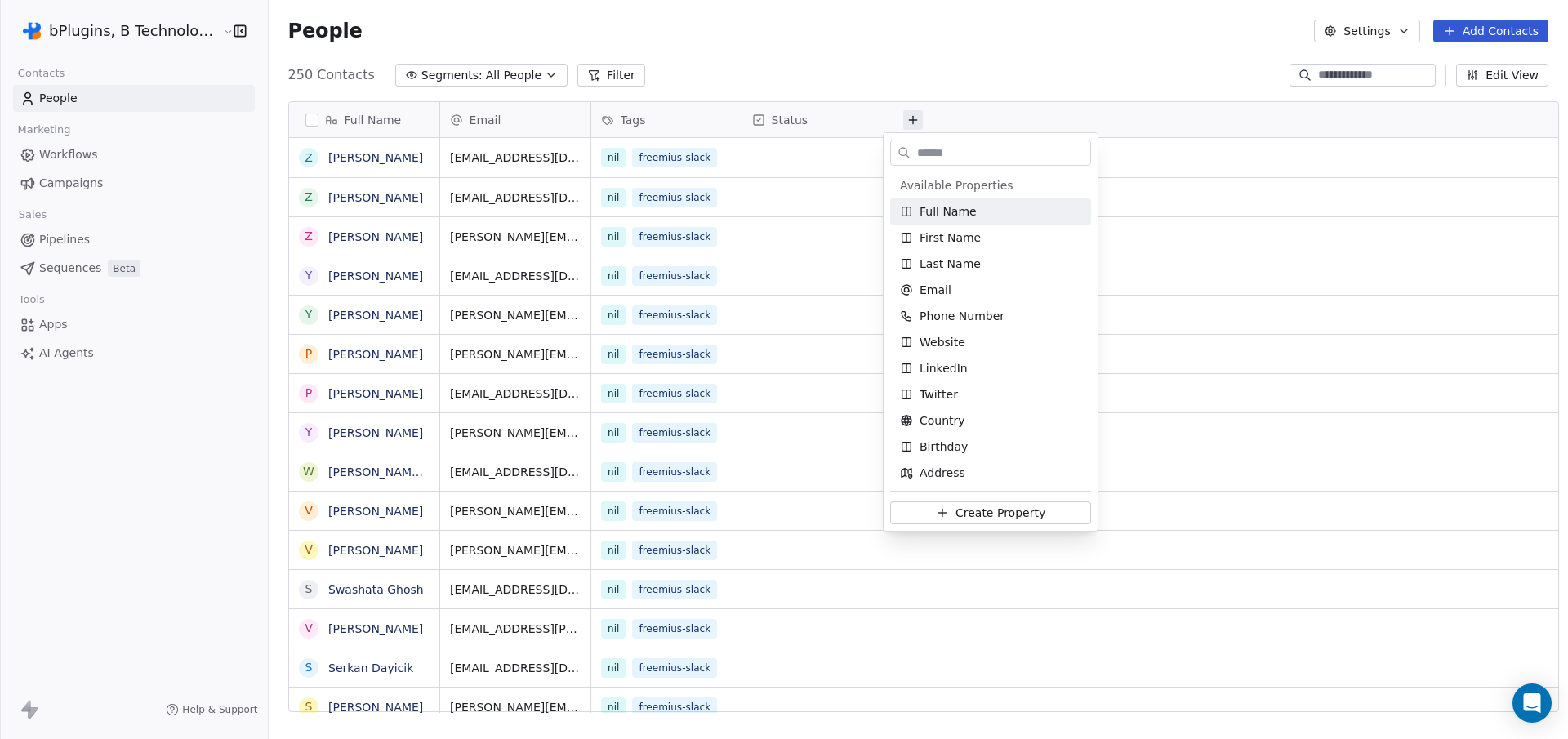
click at [957, 161] on input "text" at bounding box center [1001, 153] width 176 height 23
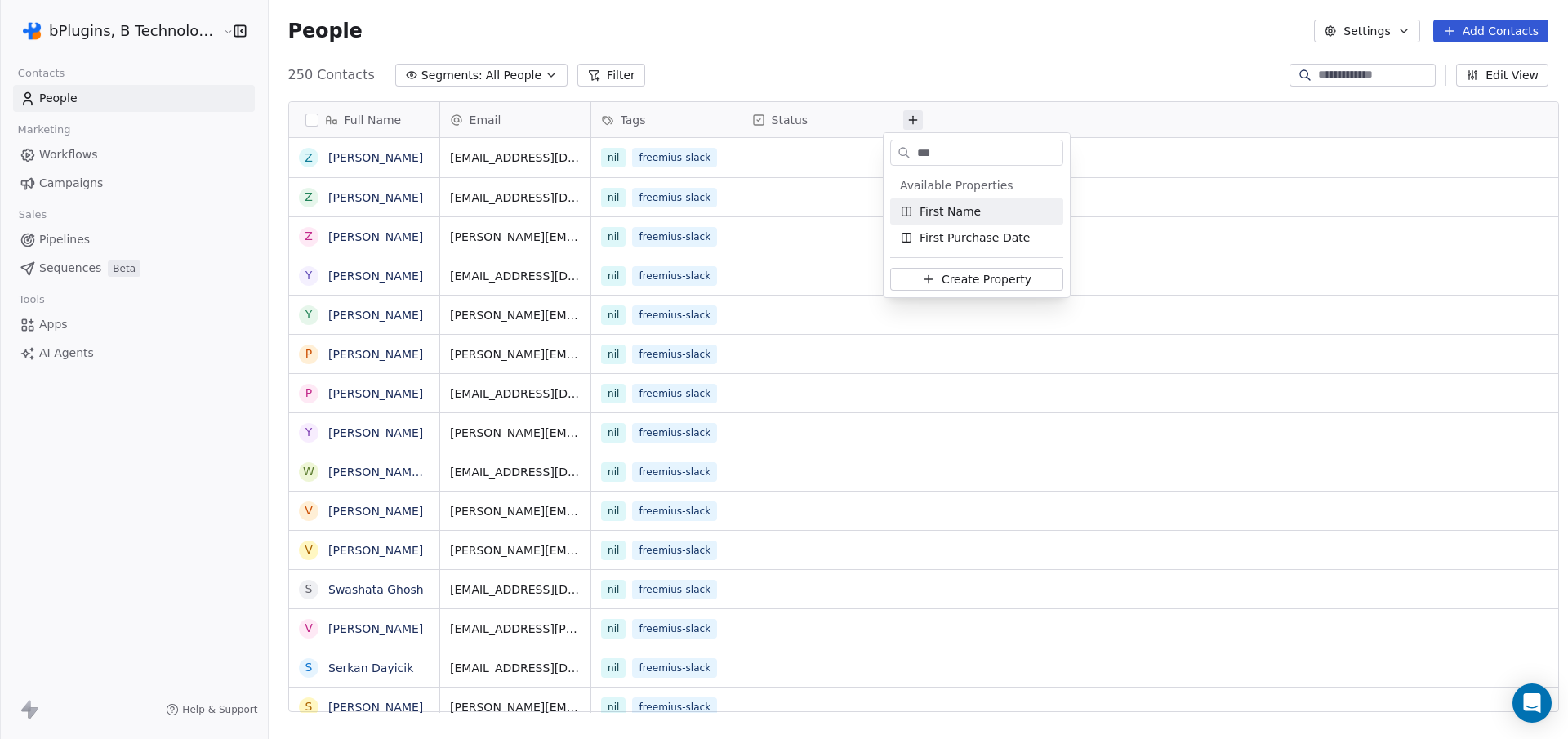
type input "***"
click at [987, 203] on div "First Name" at bounding box center [976, 212] width 154 height 17
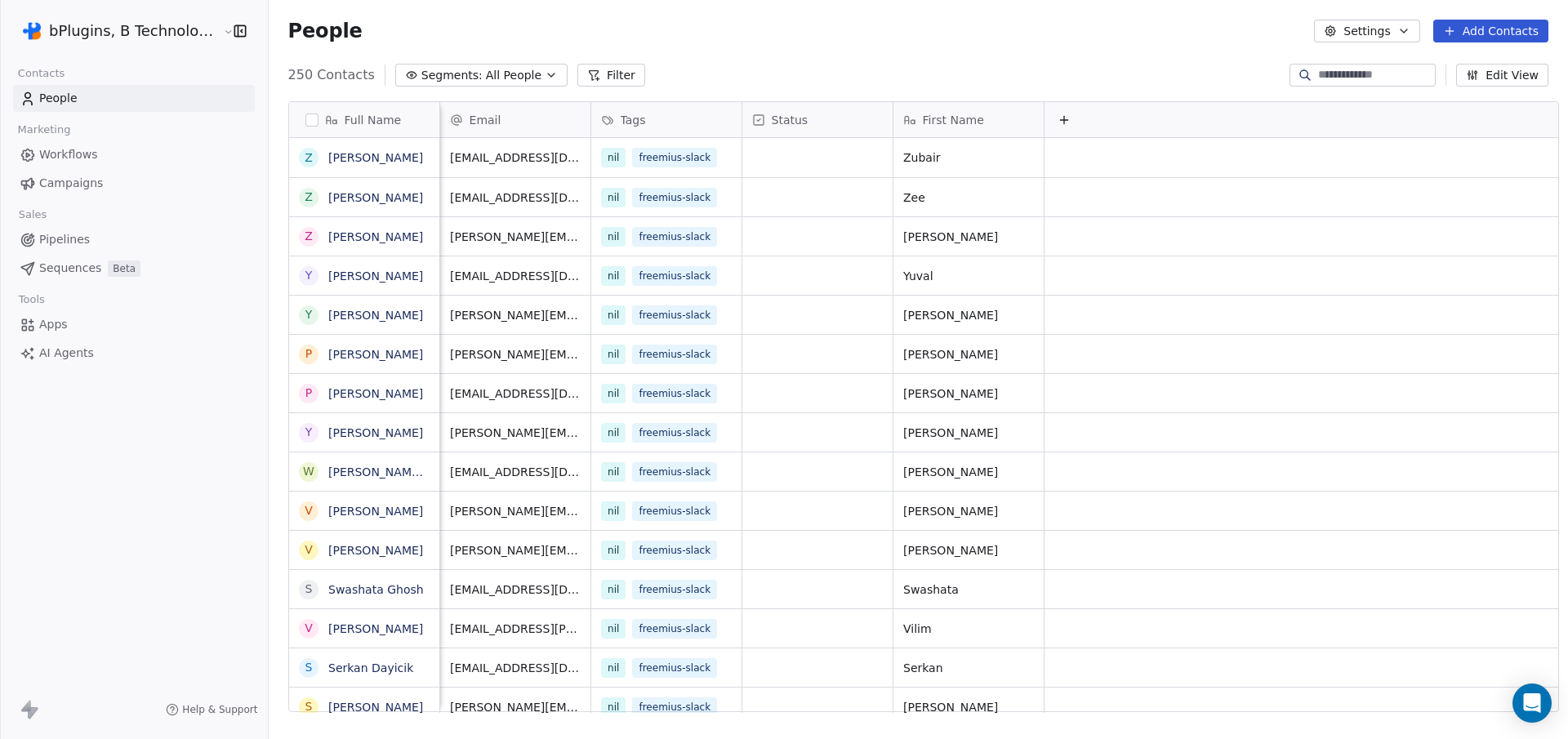
scroll to position [0, 14]
click at [396, 119] on div "Full Name" at bounding box center [363, 120] width 127 height 17
click at [335, 154] on span "Edit property" at bounding box center [346, 155] width 75 height 17
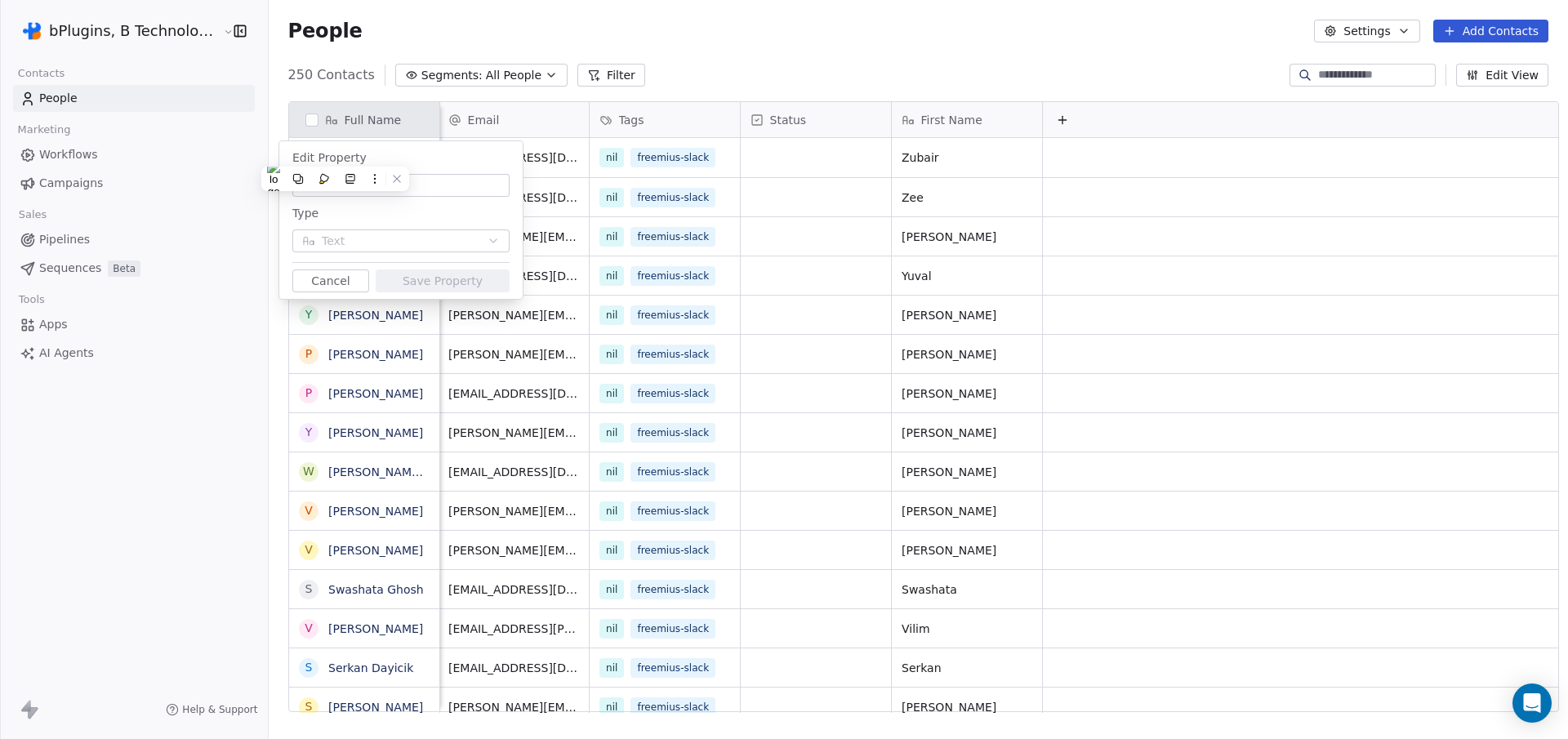
type input "*"
click at [899, 78] on html "bPlugins, B Technologies LLC Contacts People Marketing Workflows Campaigns Sale…" at bounding box center [784, 370] width 1568 height 739
click at [323, 281] on button "Cancel" at bounding box center [331, 280] width 77 height 23
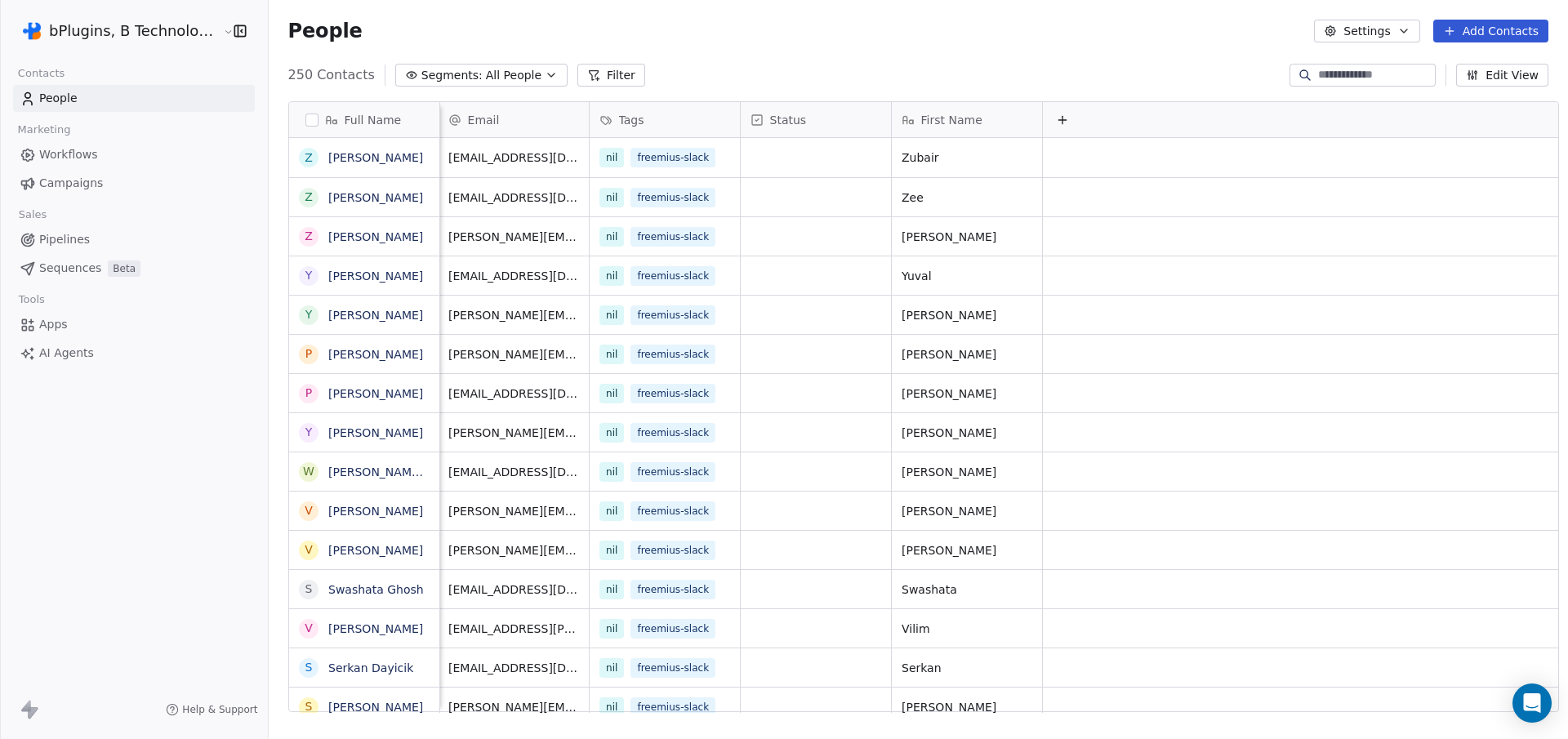
click at [522, 123] on div "Email" at bounding box center [512, 120] width 127 height 17
click at [897, 46] on html "bPlugins, B Technologies LLC Contacts People Marketing Workflows Campaigns Sale…" at bounding box center [784, 370] width 1568 height 739
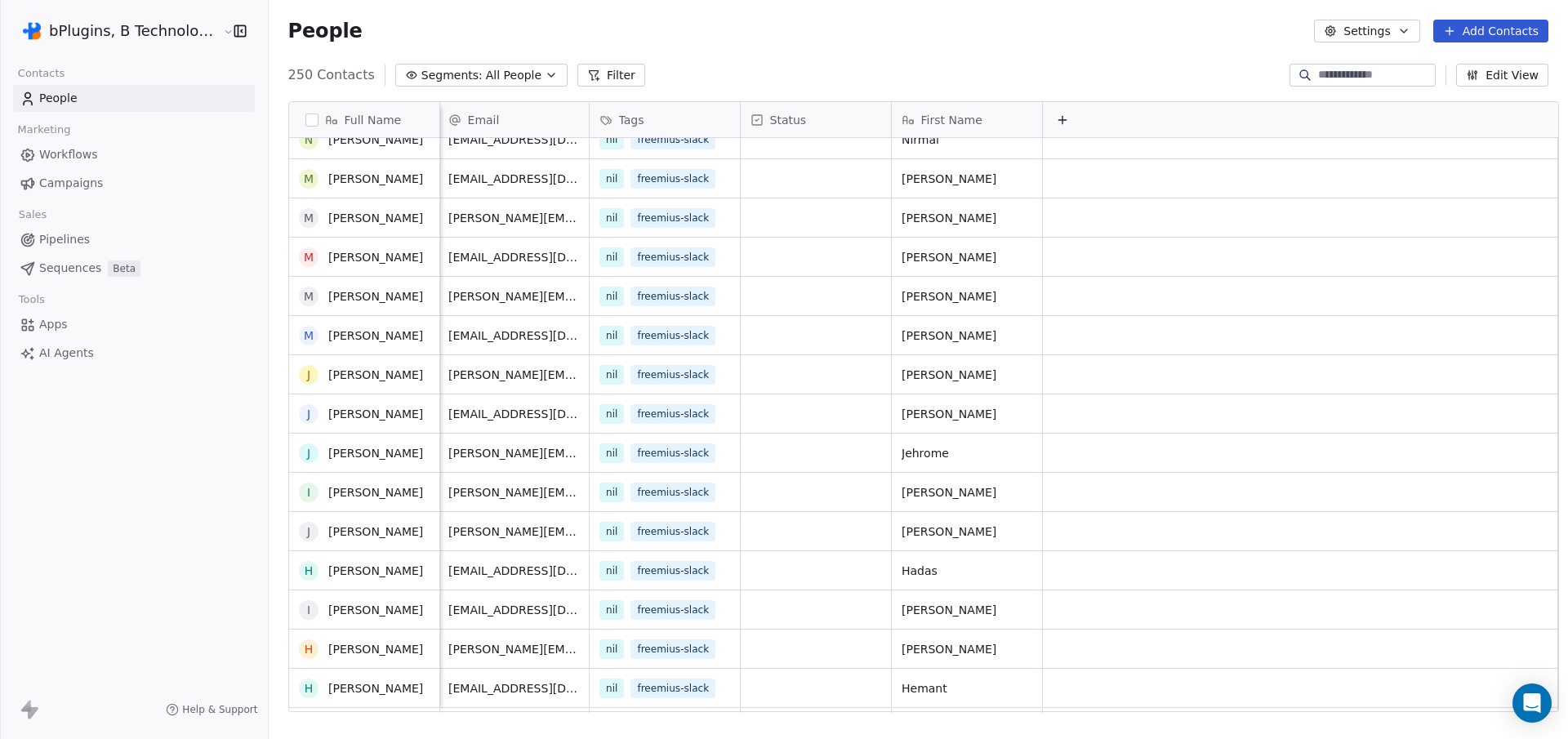
scroll to position [0, 0]
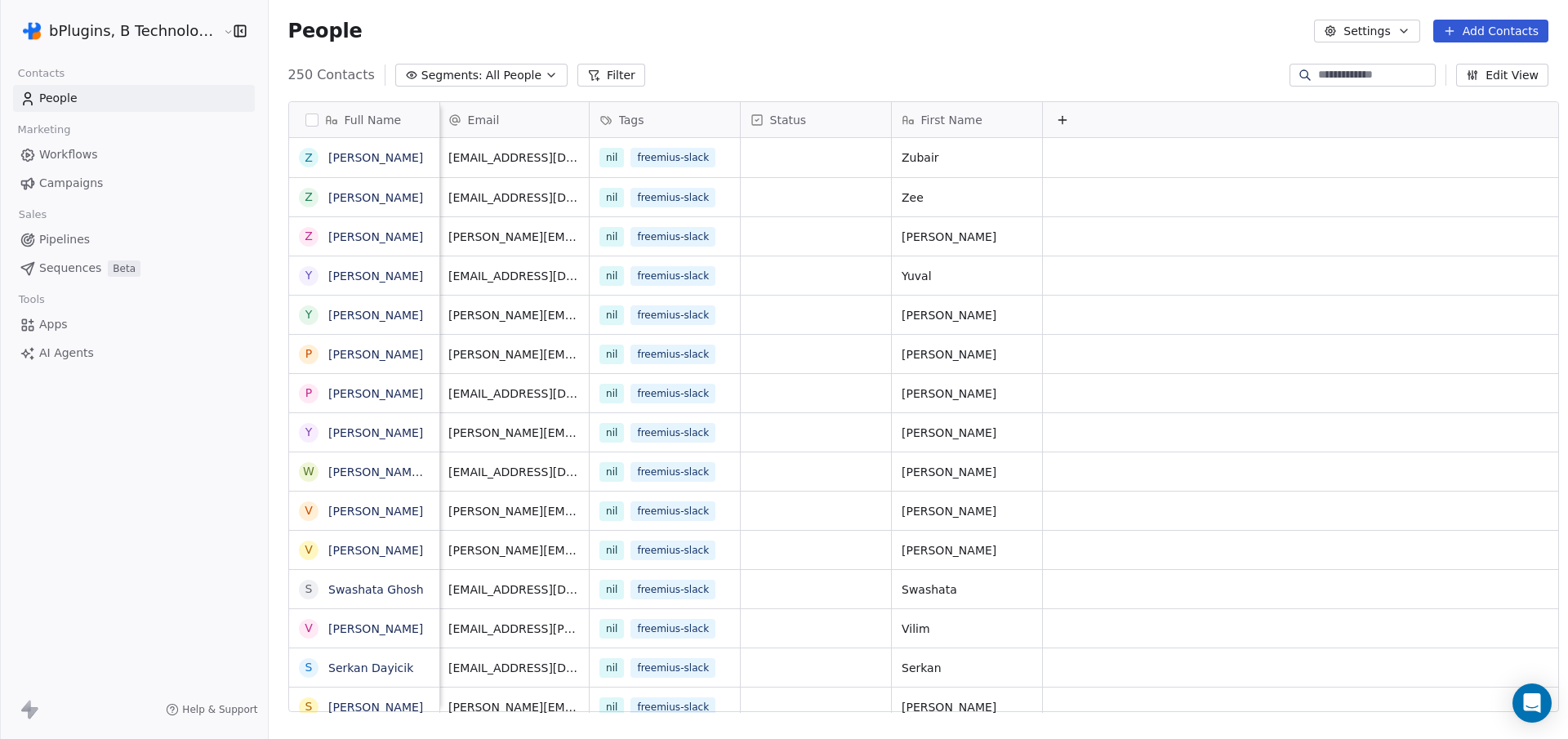
click at [361, 121] on span "Full Name" at bounding box center [373, 120] width 57 height 17
click at [301, 120] on html "bPlugins, B Technologies LLC Contacts People Marketing Workflows Campaigns Sale…" at bounding box center [784, 370] width 1568 height 739
click at [373, 123] on span "Full Name" at bounding box center [373, 120] width 57 height 17
drag, startPoint x: 917, startPoint y: 121, endPoint x: 714, endPoint y: 126, distance: 203.1
click at [714, 126] on html "bPlugins, B Technologies LLC Contacts People Marketing Workflows Campaigns Sale…" at bounding box center [784, 370] width 1568 height 739
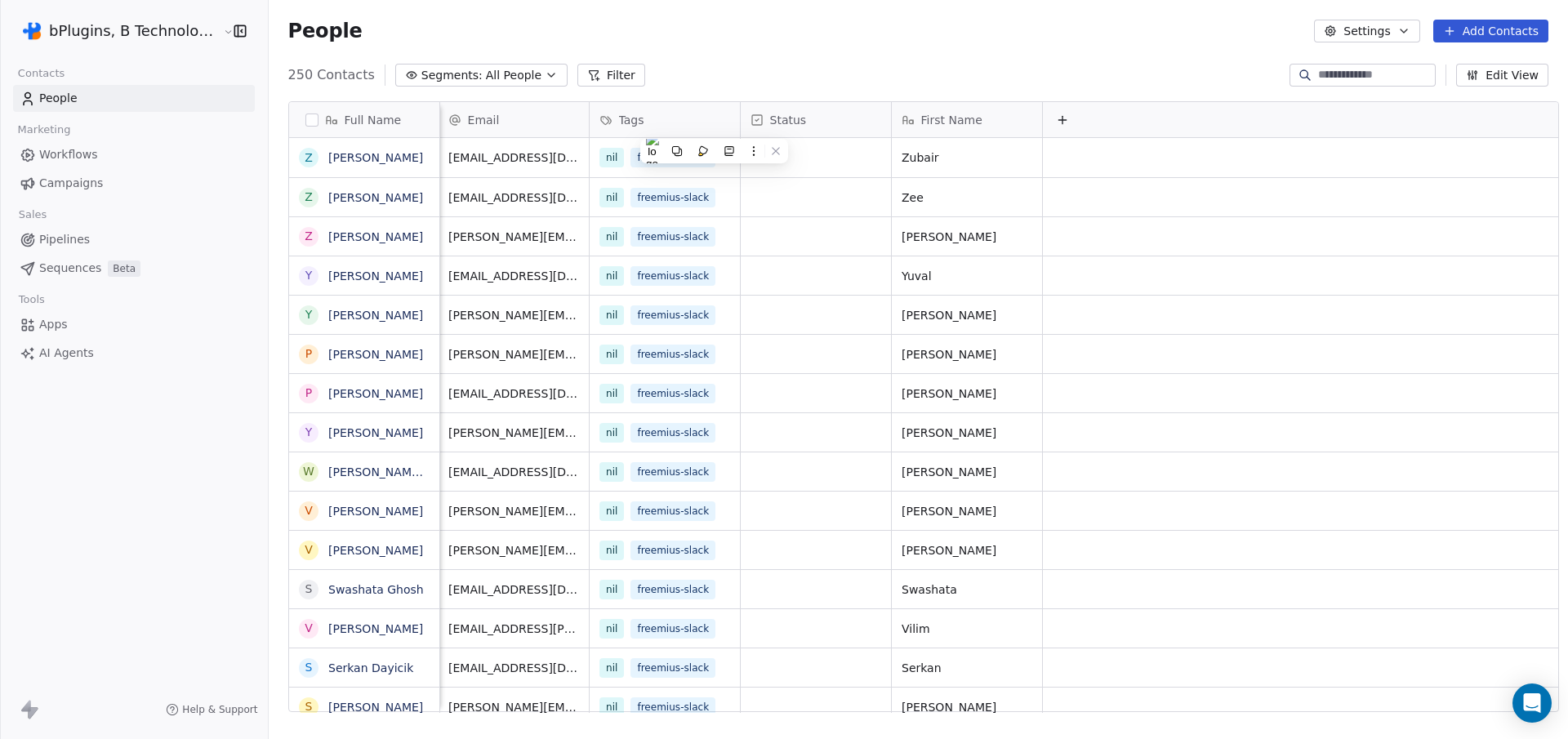
click at [976, 124] on div "First Name" at bounding box center [965, 120] width 127 height 17
click at [1497, 74] on html "bPlugins, B Technologies LLC Contacts People Marketing Workflows Campaigns Sale…" at bounding box center [784, 370] width 1568 height 739
click at [1492, 78] on button "Edit View" at bounding box center [1502, 74] width 92 height 23
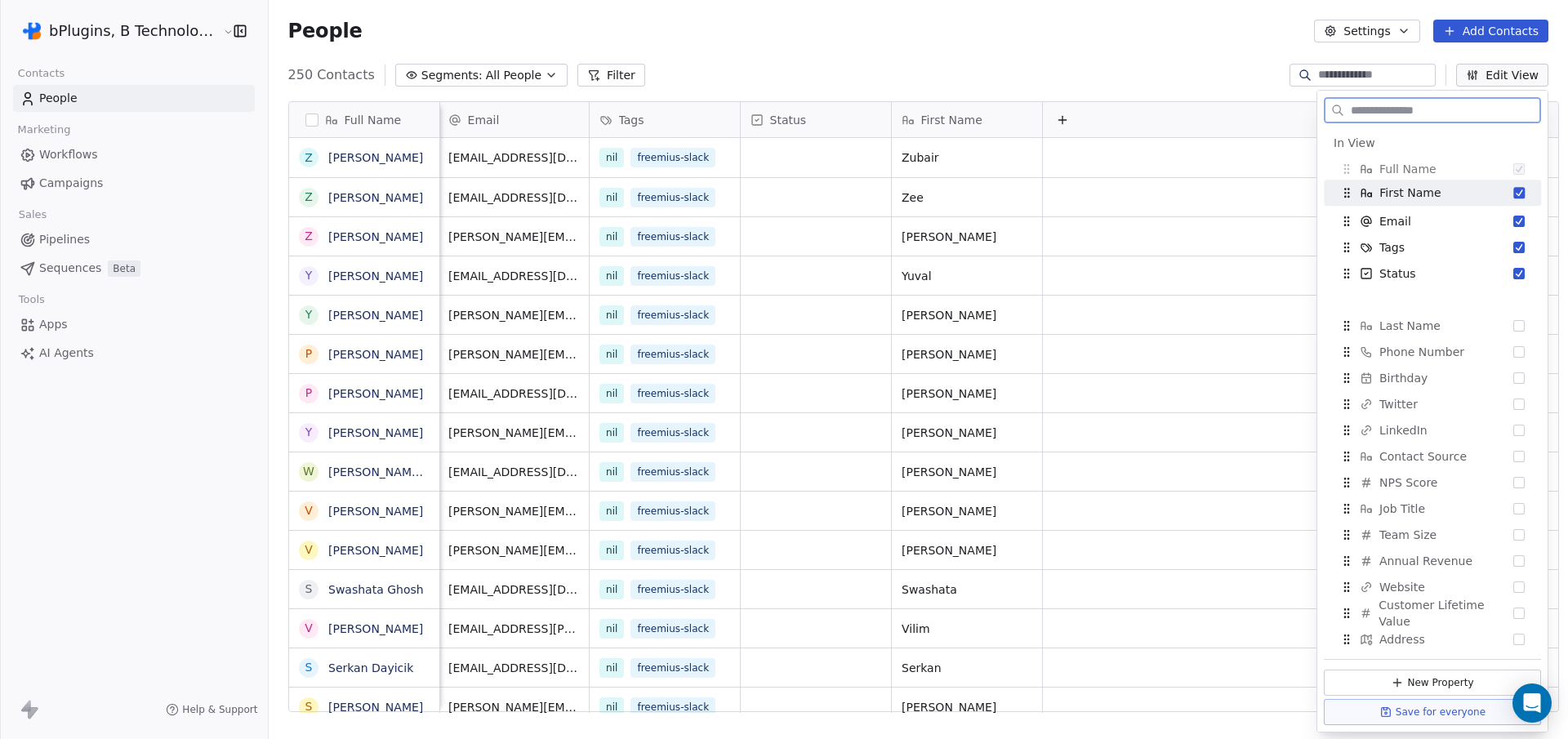
drag, startPoint x: 1348, startPoint y: 276, endPoint x: 1348, endPoint y: 195, distance: 81.0
click at [1348, 195] on icon "Suggestions" at bounding box center [1347, 193] width 13 height 13
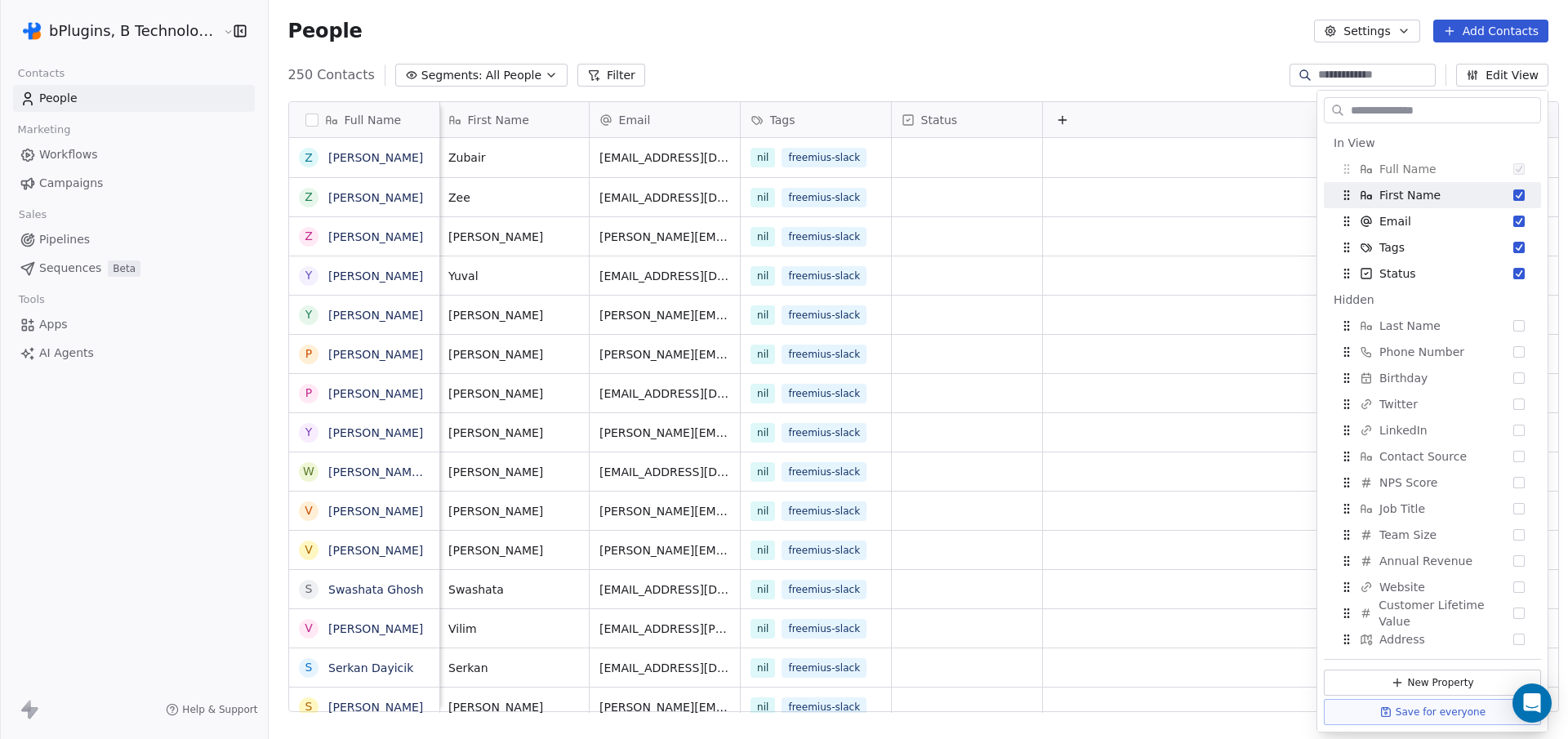
click at [1108, 54] on div "People Settings Add Contacts" at bounding box center [918, 31] width 1299 height 62
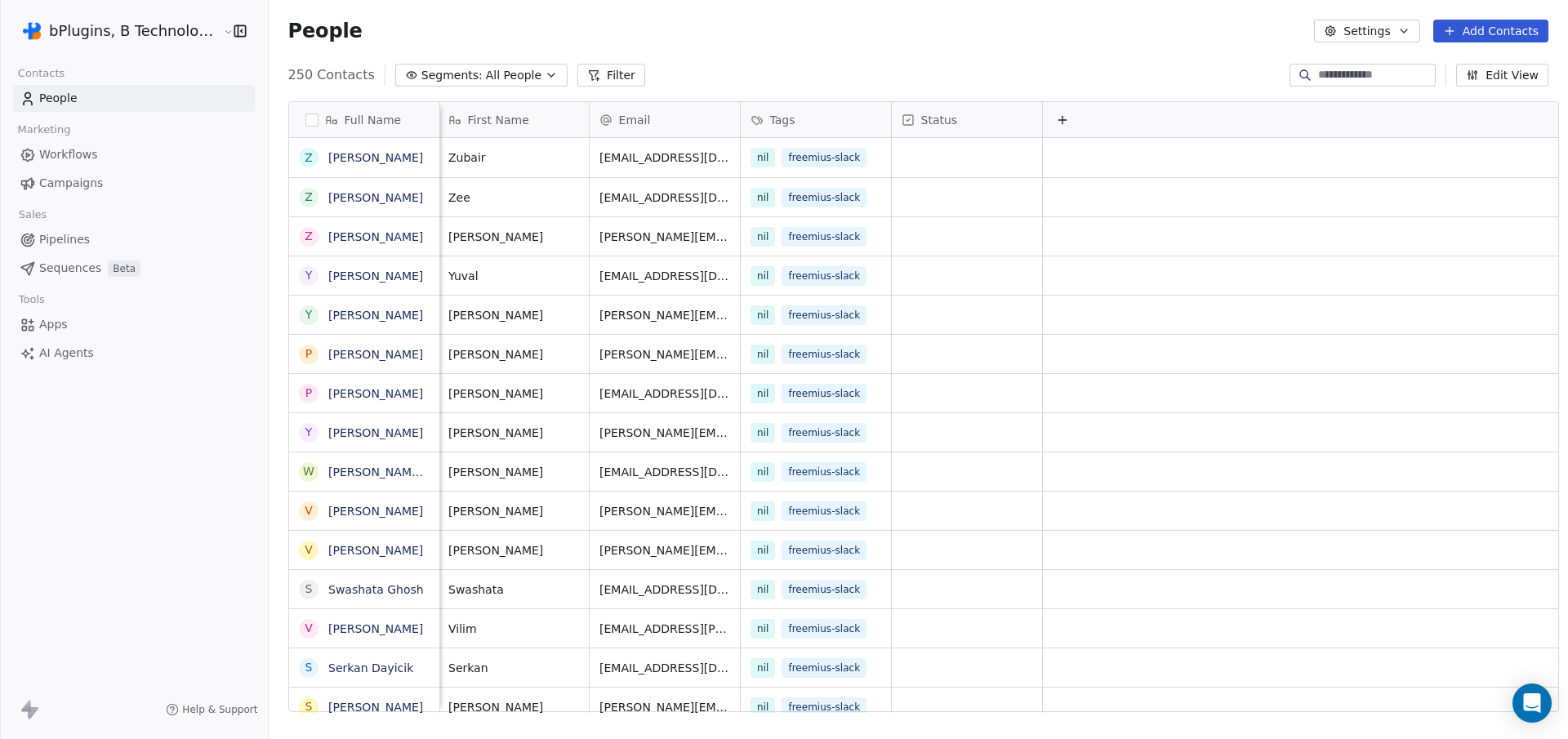
click at [837, 28] on div "People Settings Add Contacts" at bounding box center [918, 30] width 1260 height 23
